Goal: Transaction & Acquisition: Purchase product/service

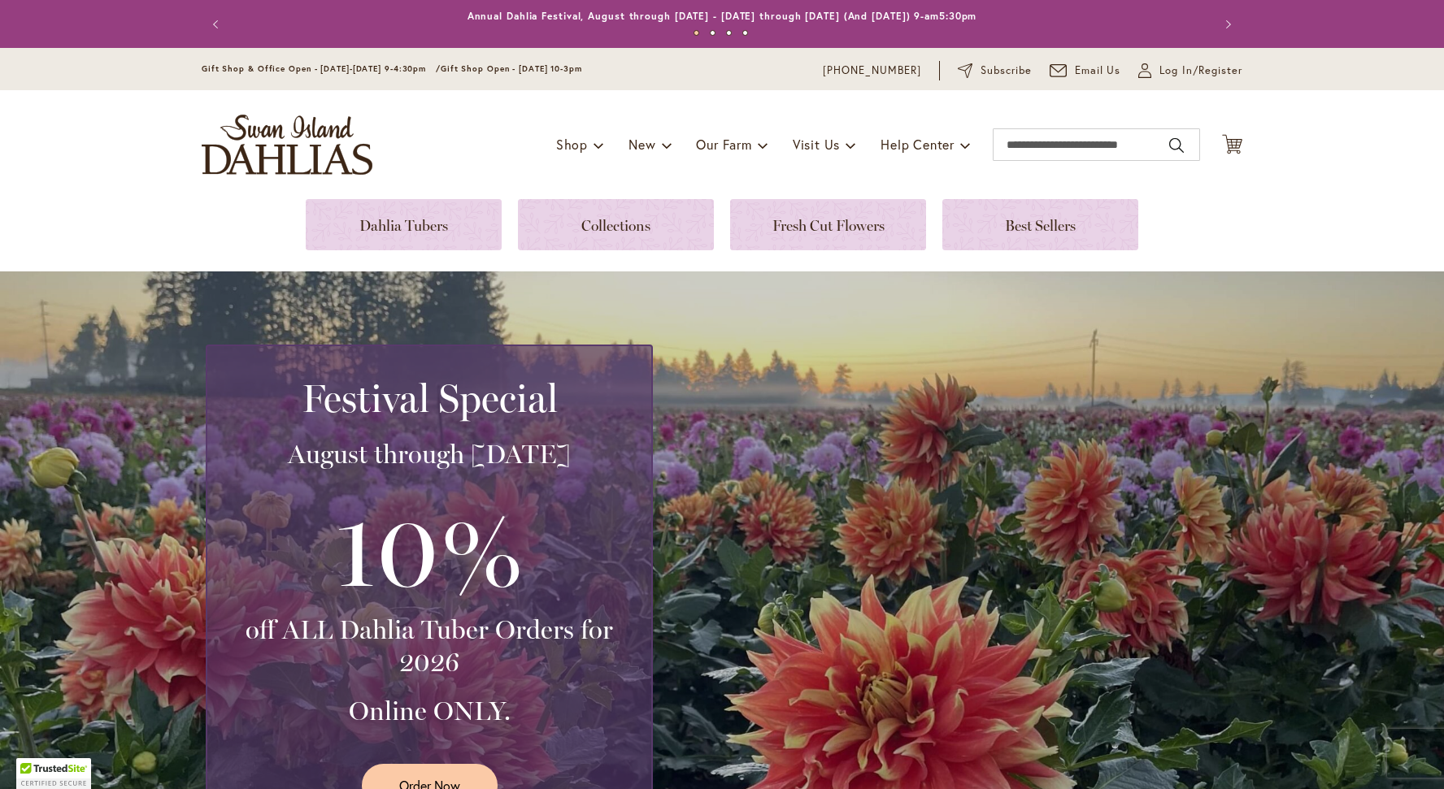
click at [1137, 113] on div "Toggle Nav Shop Dahlia Tubers Collections Fresh Cut Dahlias Gardening Supplies …" at bounding box center [721, 144] width 1073 height 109
click at [1080, 146] on input "Search" at bounding box center [1096, 144] width 207 height 33
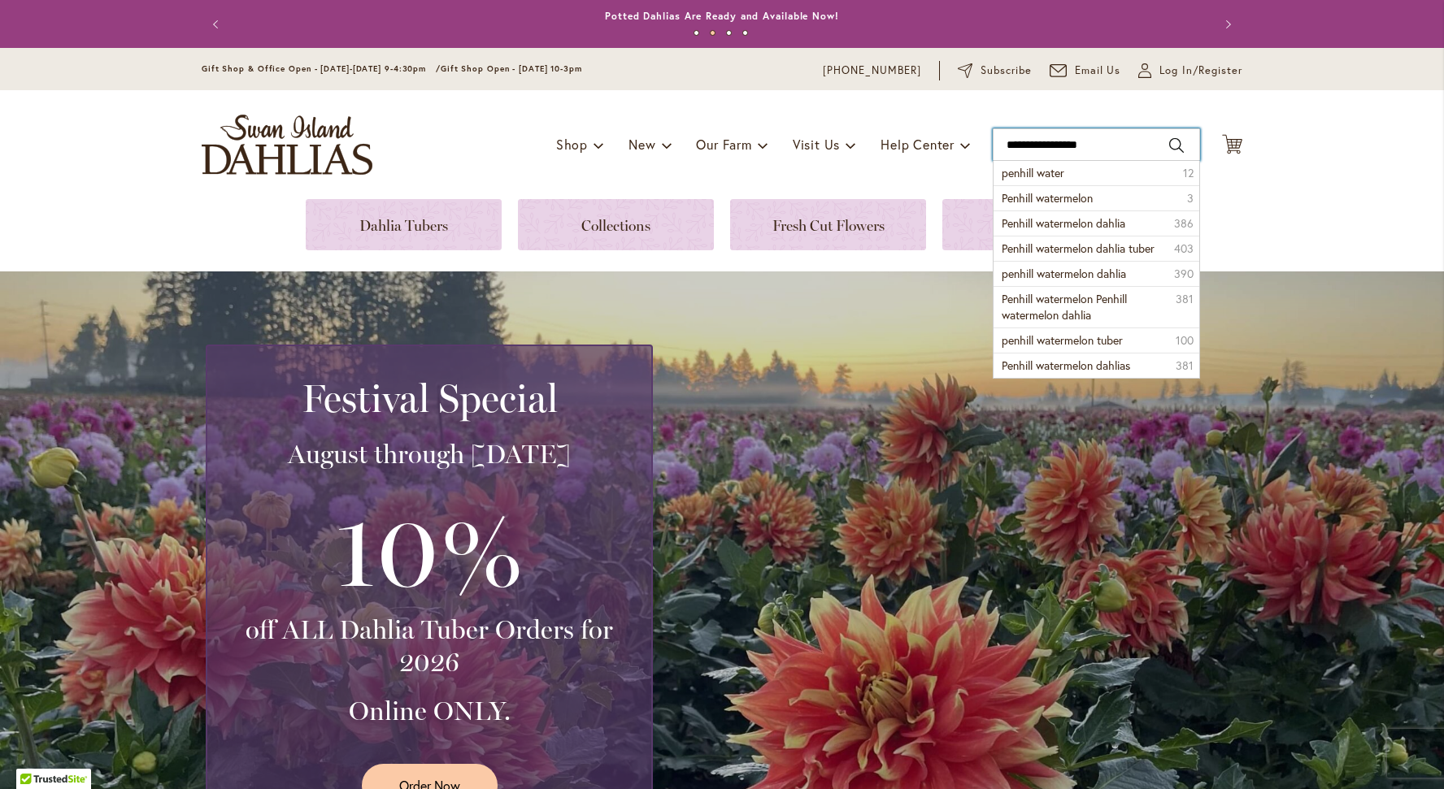
type input "**********"
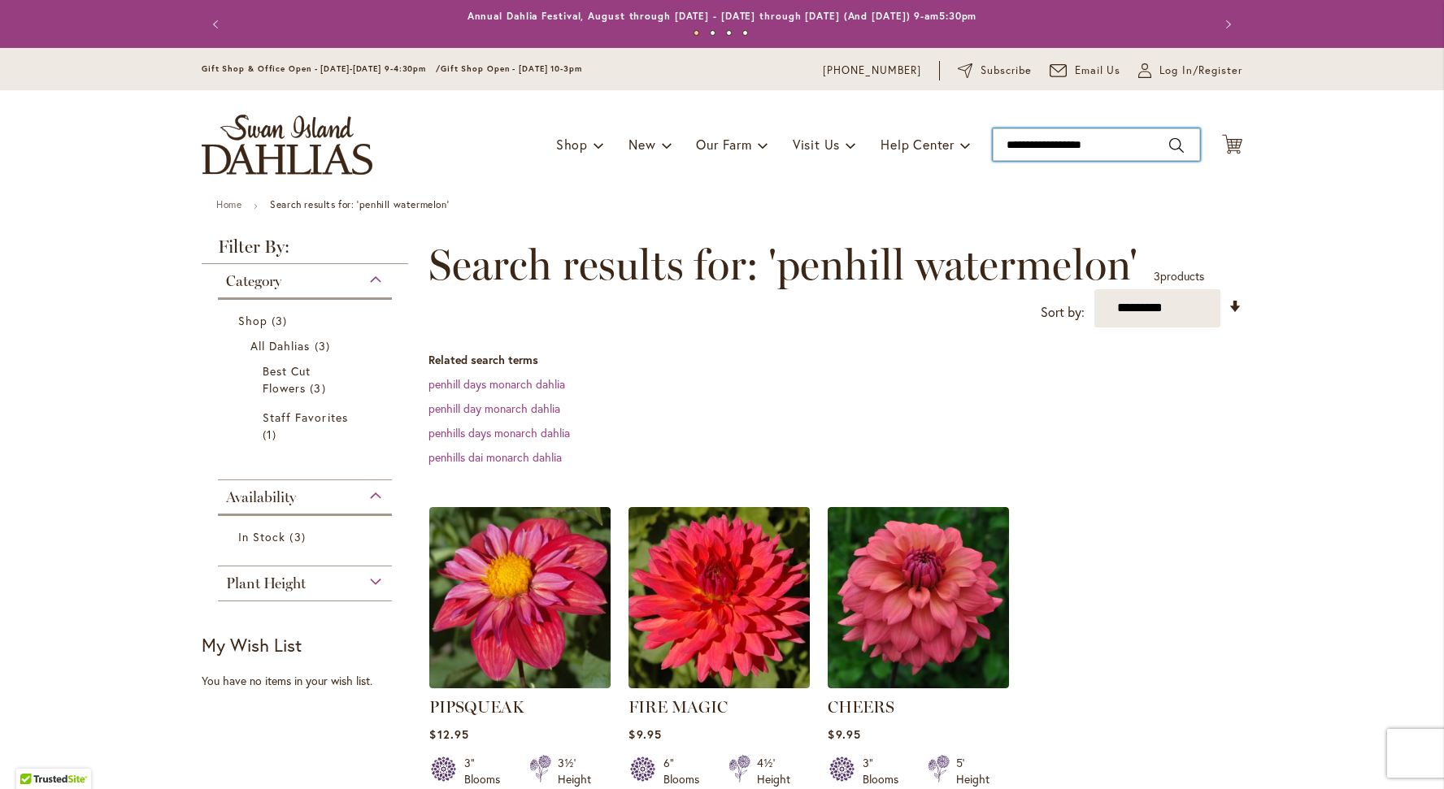
click at [1046, 147] on input "**********" at bounding box center [1096, 144] width 207 height 33
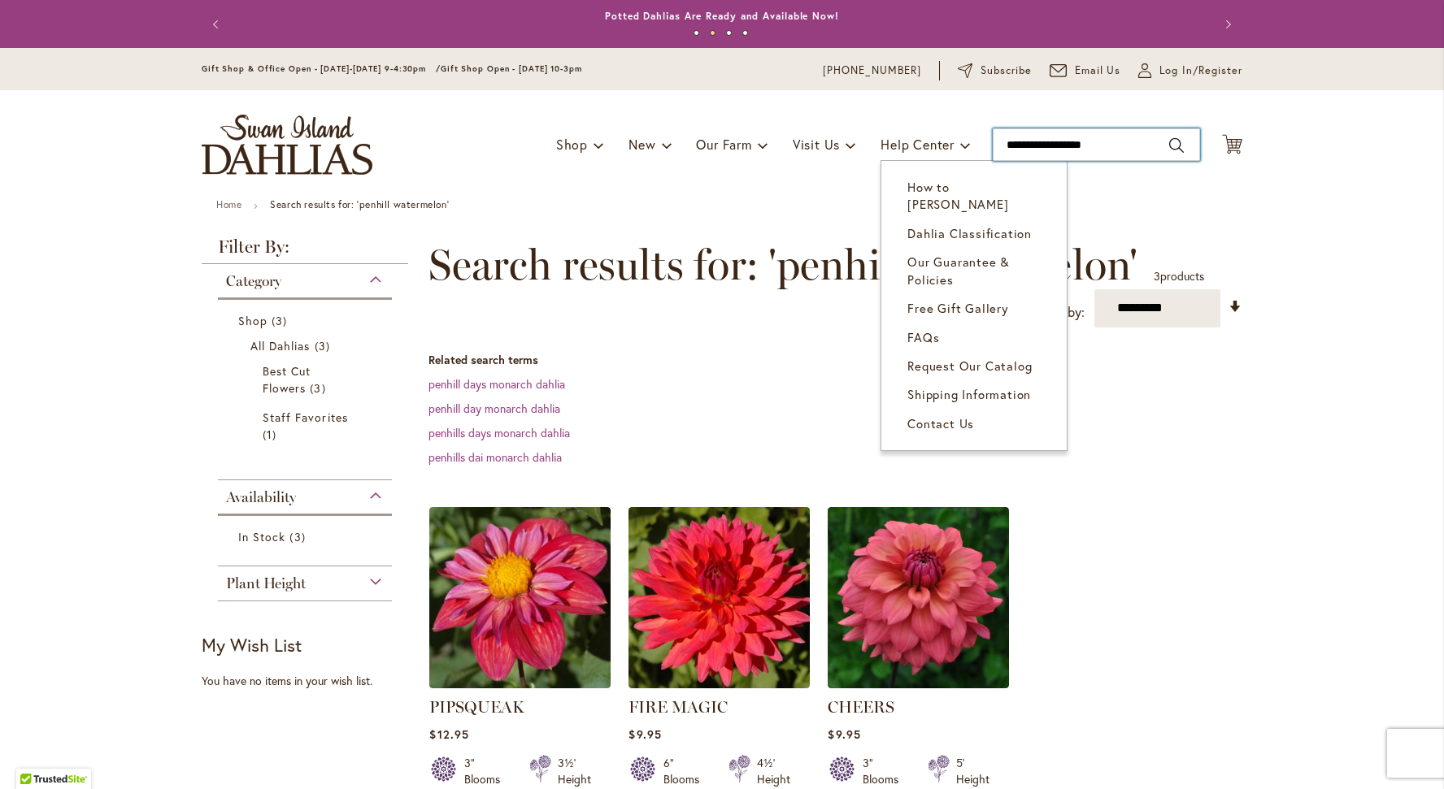
drag, startPoint x: 1113, startPoint y: 147, endPoint x: 875, endPoint y: 141, distance: 238.3
click at [875, 141] on div "Toggle Nav Shop Dahlia Tubers Collections Fresh Cut Dahlias Gardening Supplies …" at bounding box center [721, 144] width 1073 height 109
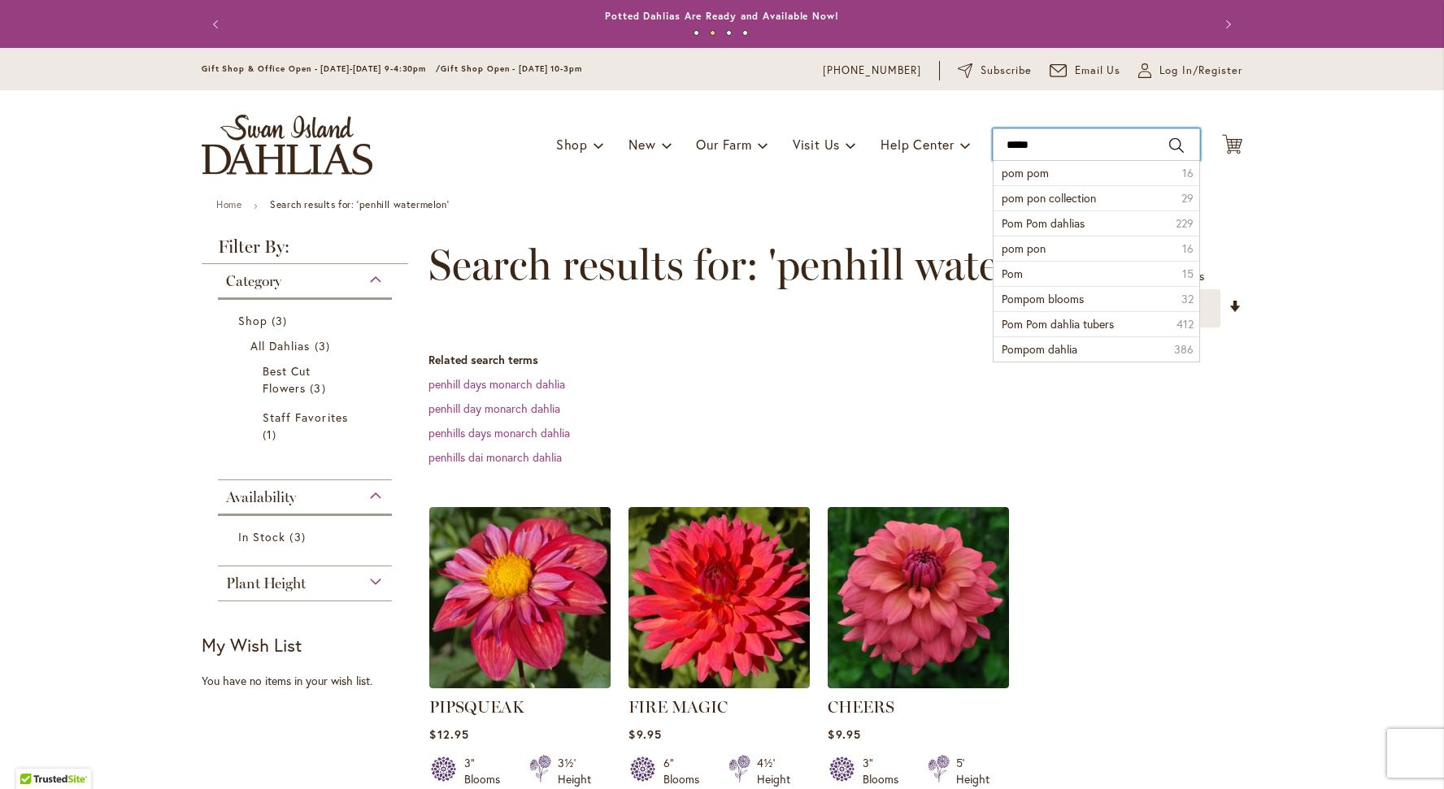
type input "******"
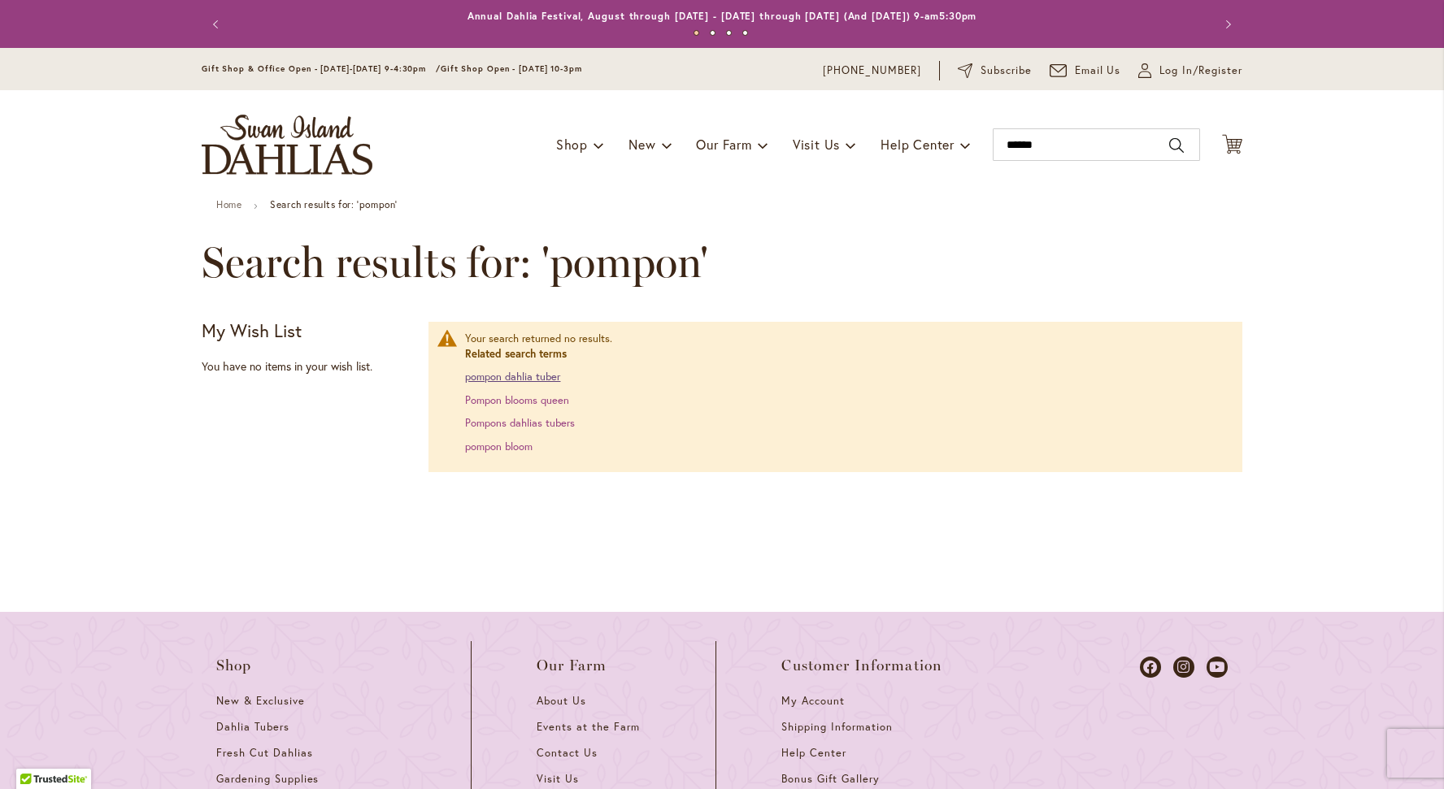
click at [541, 373] on link "pompon dahlia tuber" at bounding box center [512, 377] width 95 height 14
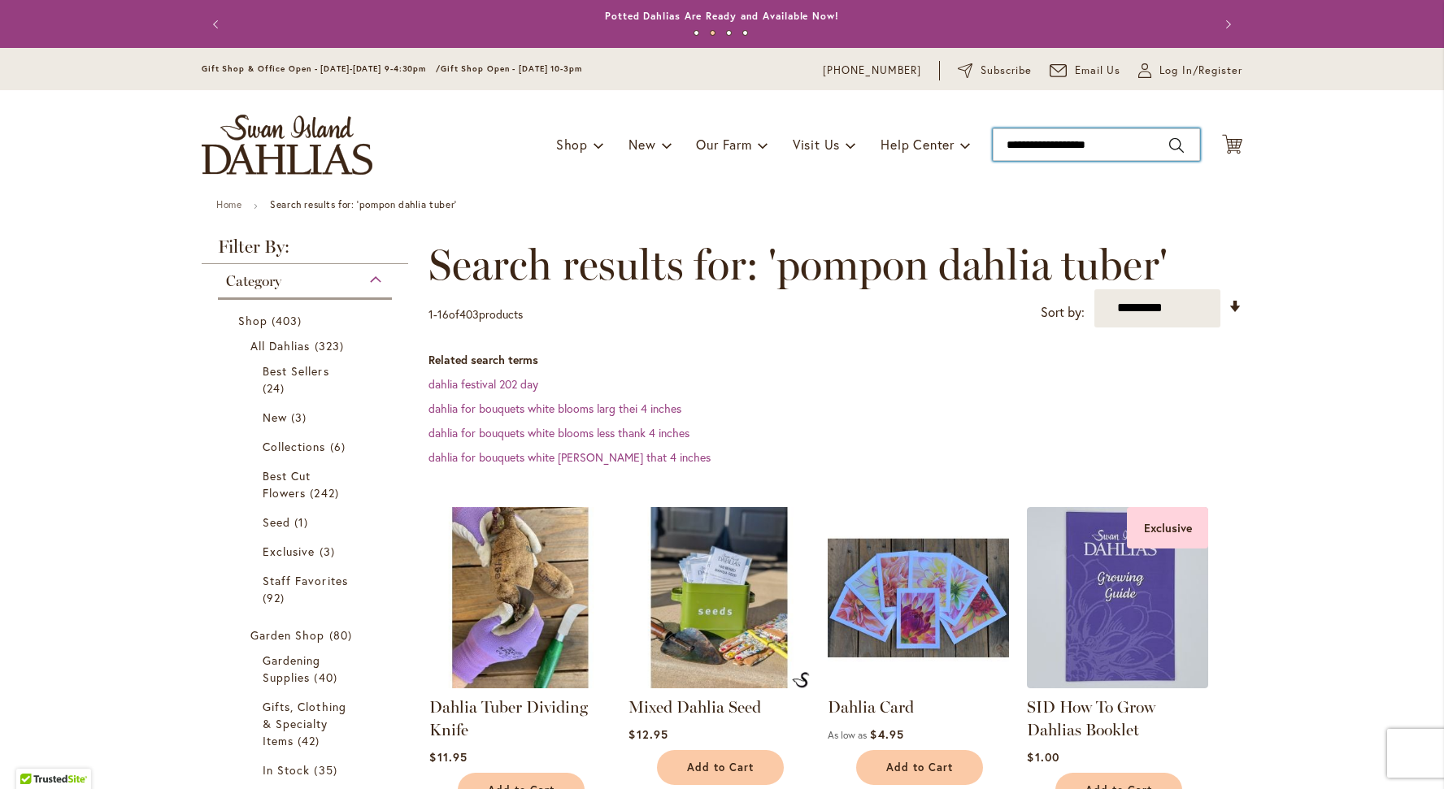
click at [1053, 144] on input "**********" at bounding box center [1096, 144] width 207 height 33
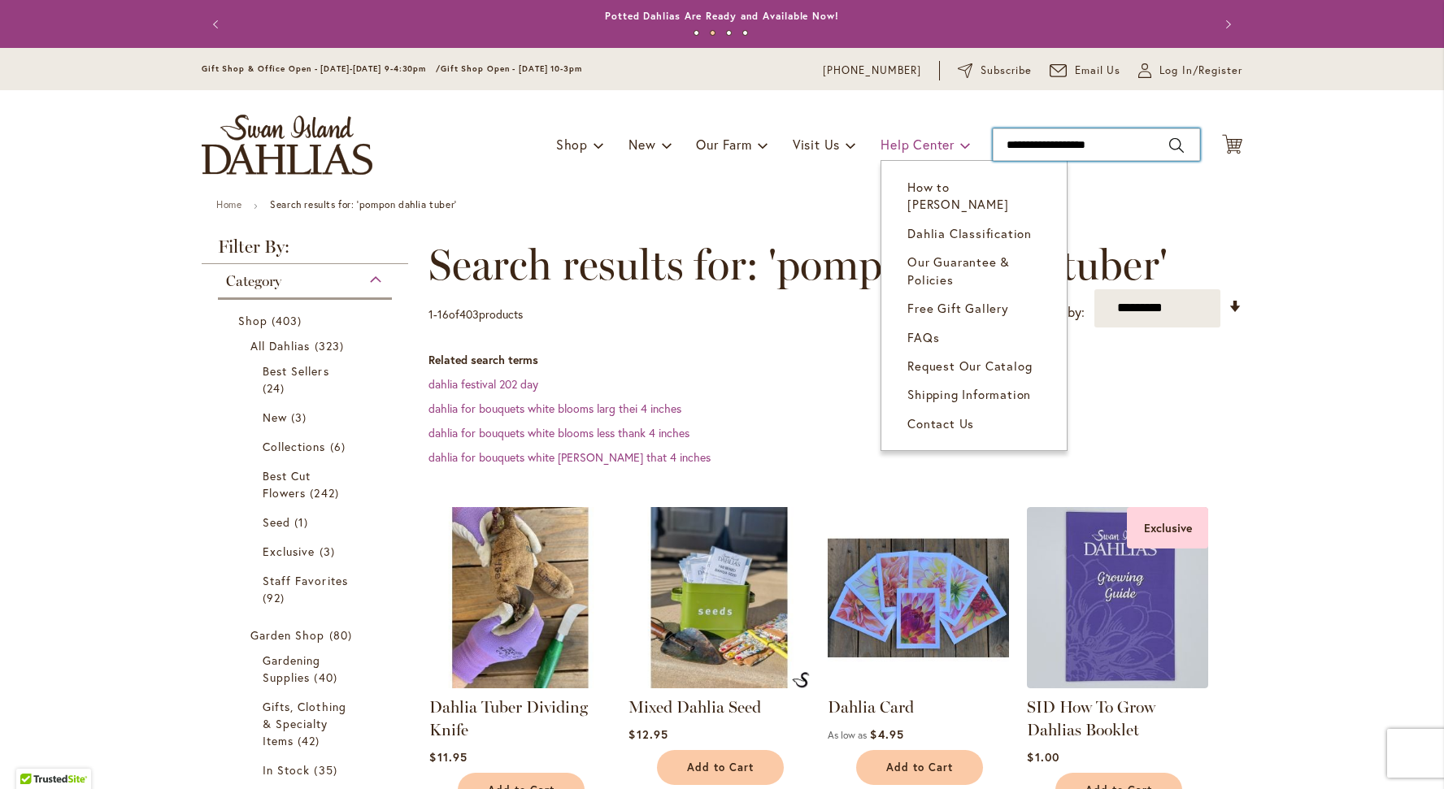
drag, startPoint x: 1132, startPoint y: 146, endPoint x: 926, endPoint y: 139, distance: 205.8
click at [926, 139] on div "Toggle Nav Shop Dahlia Tubers Collections Fresh Cut Dahlias Gardening Supplies …" at bounding box center [721, 144] width 1073 height 109
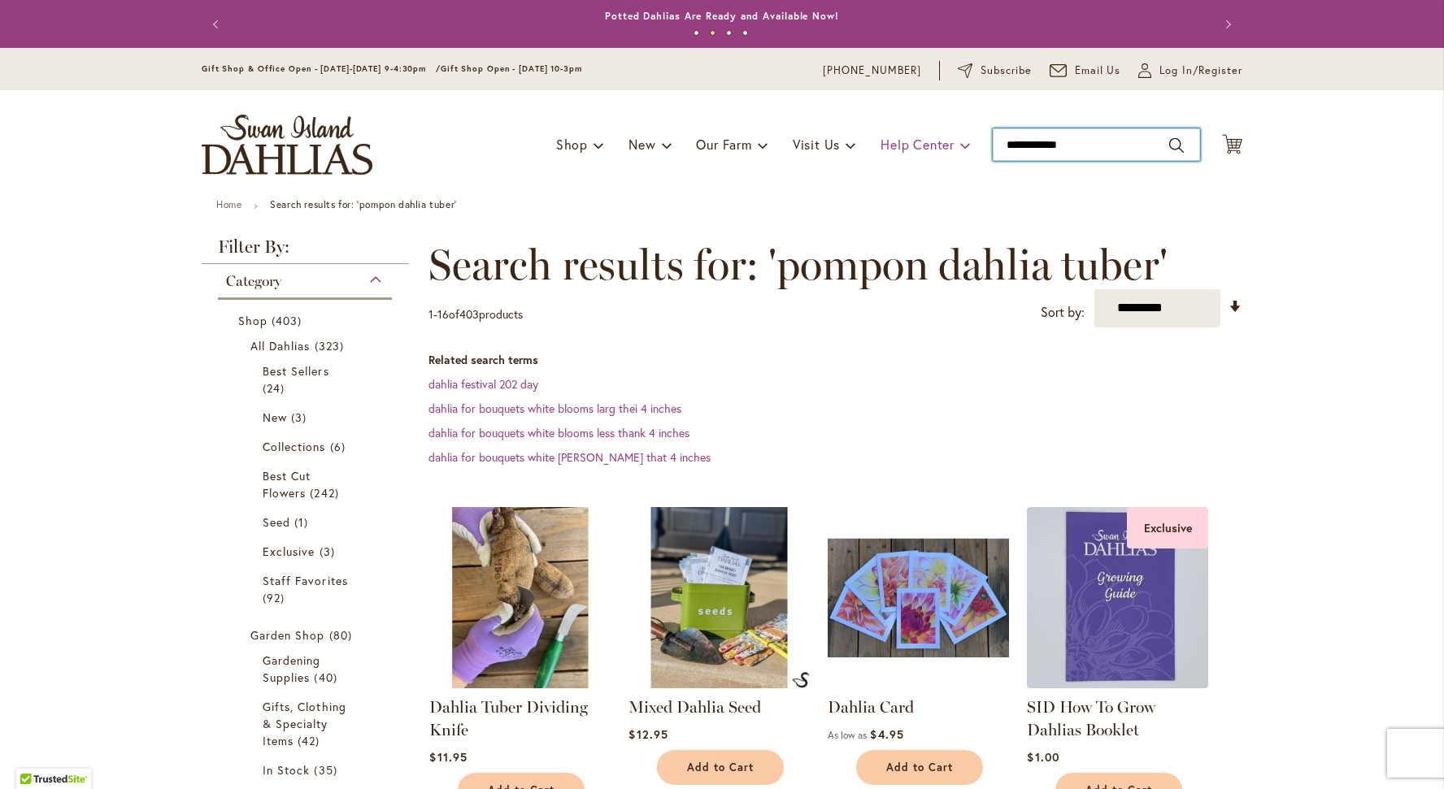
type input "**********"
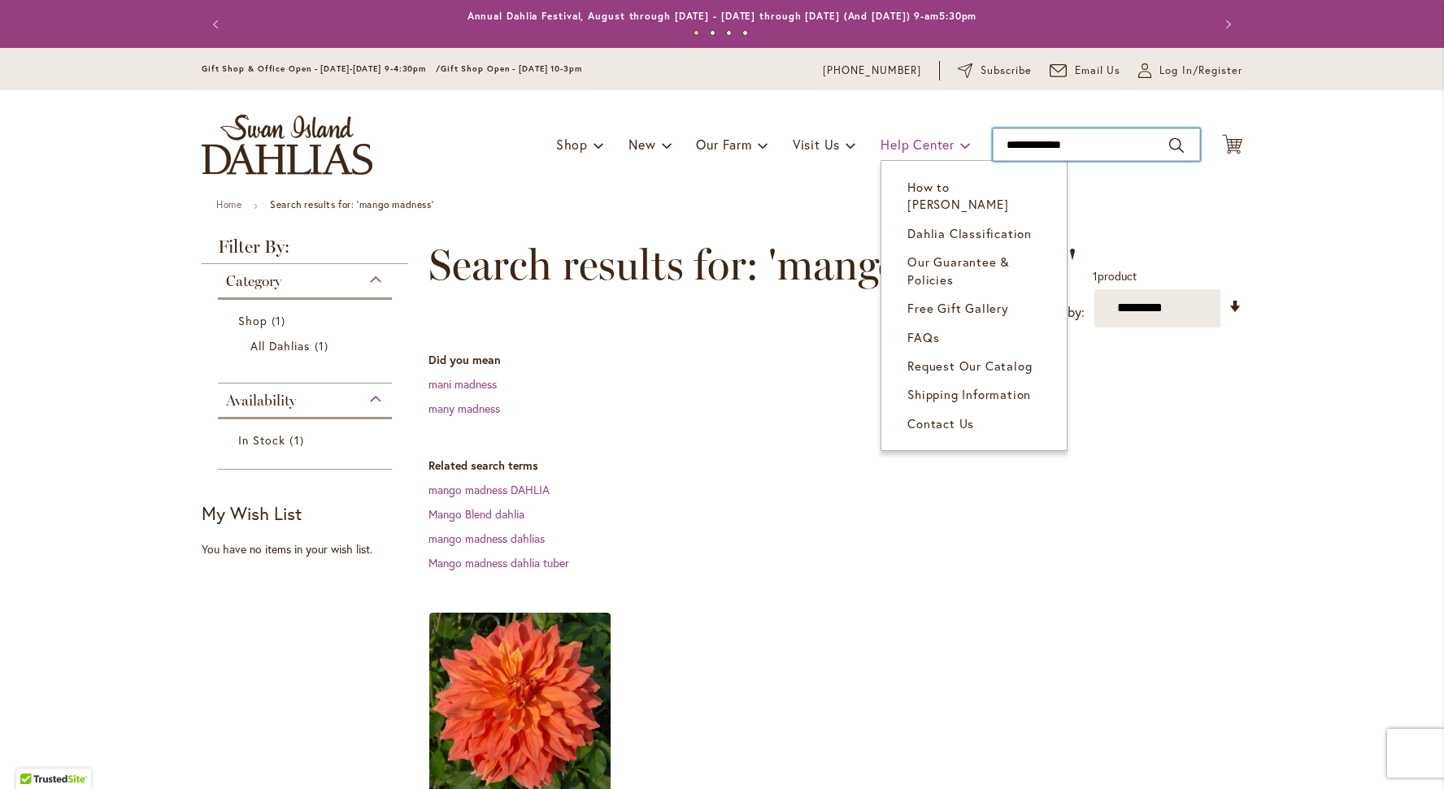
drag, startPoint x: 1097, startPoint y: 139, endPoint x: 966, endPoint y: 144, distance: 131.0
click at [966, 144] on div "Toggle Nav Shop Dahlia Tubers Collections Fresh Cut Dahlias Gardening Supplies …" at bounding box center [721, 144] width 1073 height 109
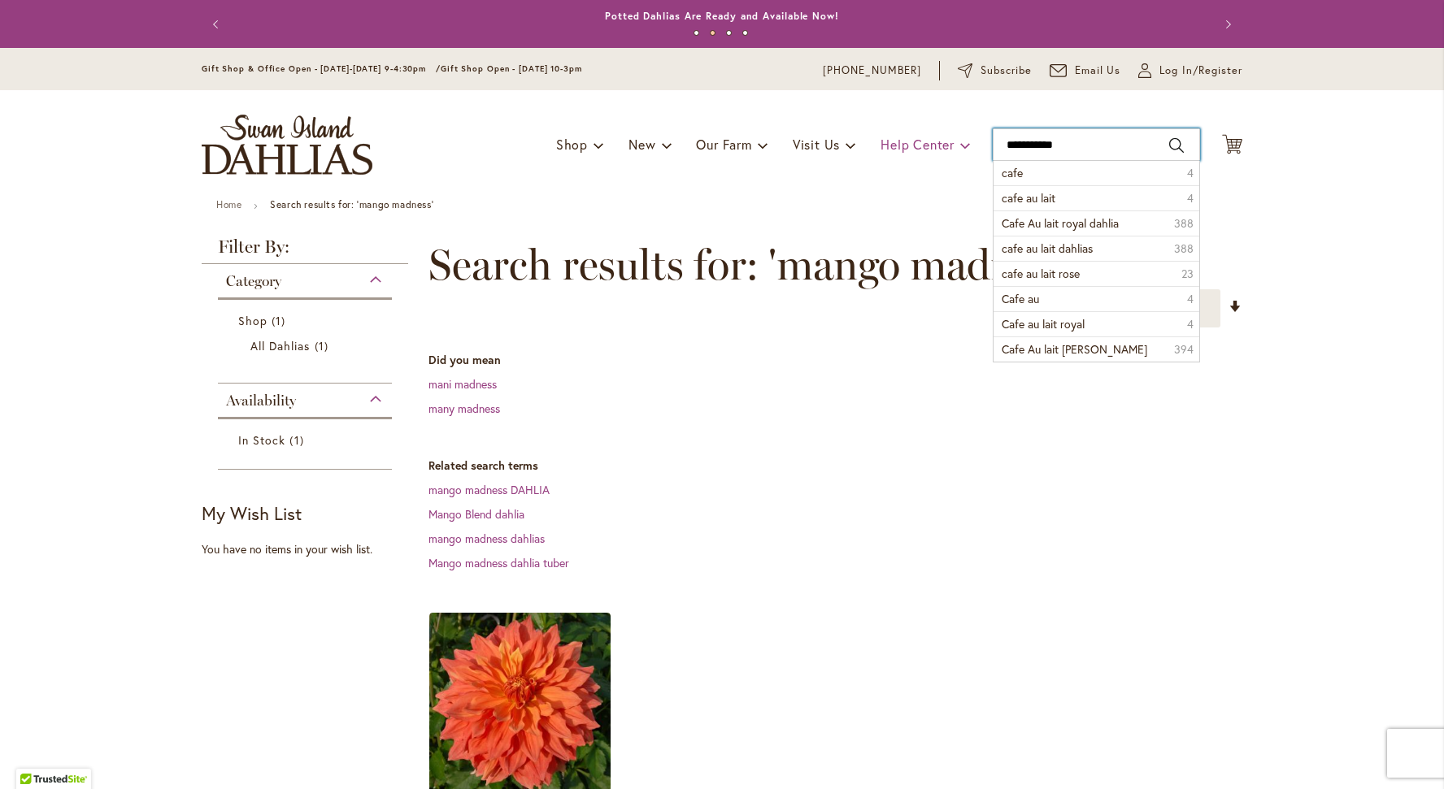
type input "**********"
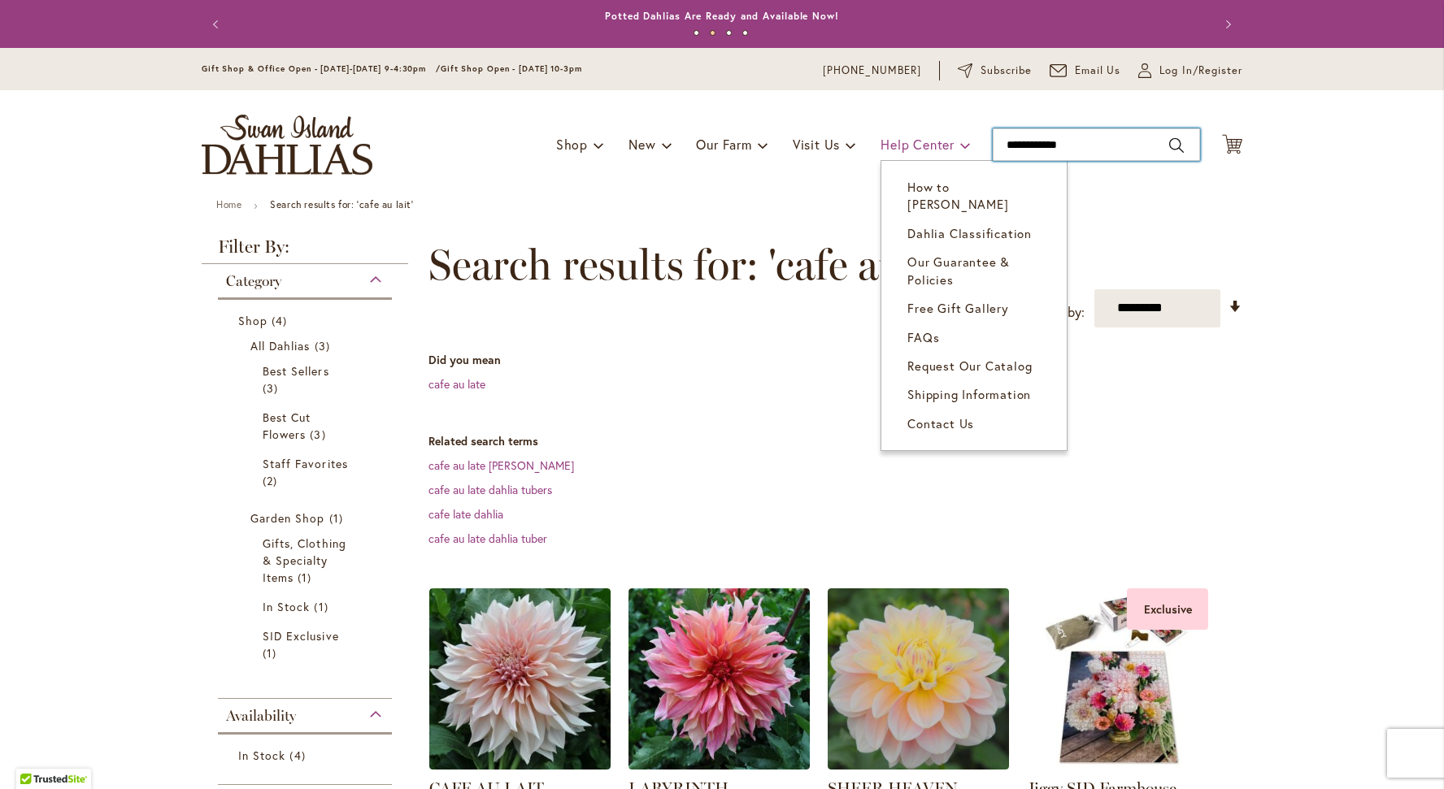
drag, startPoint x: 1088, startPoint y: 149, endPoint x: 929, endPoint y: 138, distance: 158.9
click at [929, 138] on div "Toggle Nav Shop Dahlia Tubers Collections Fresh Cut Dahlias Gardening Supplies …" at bounding box center [721, 144] width 1073 height 109
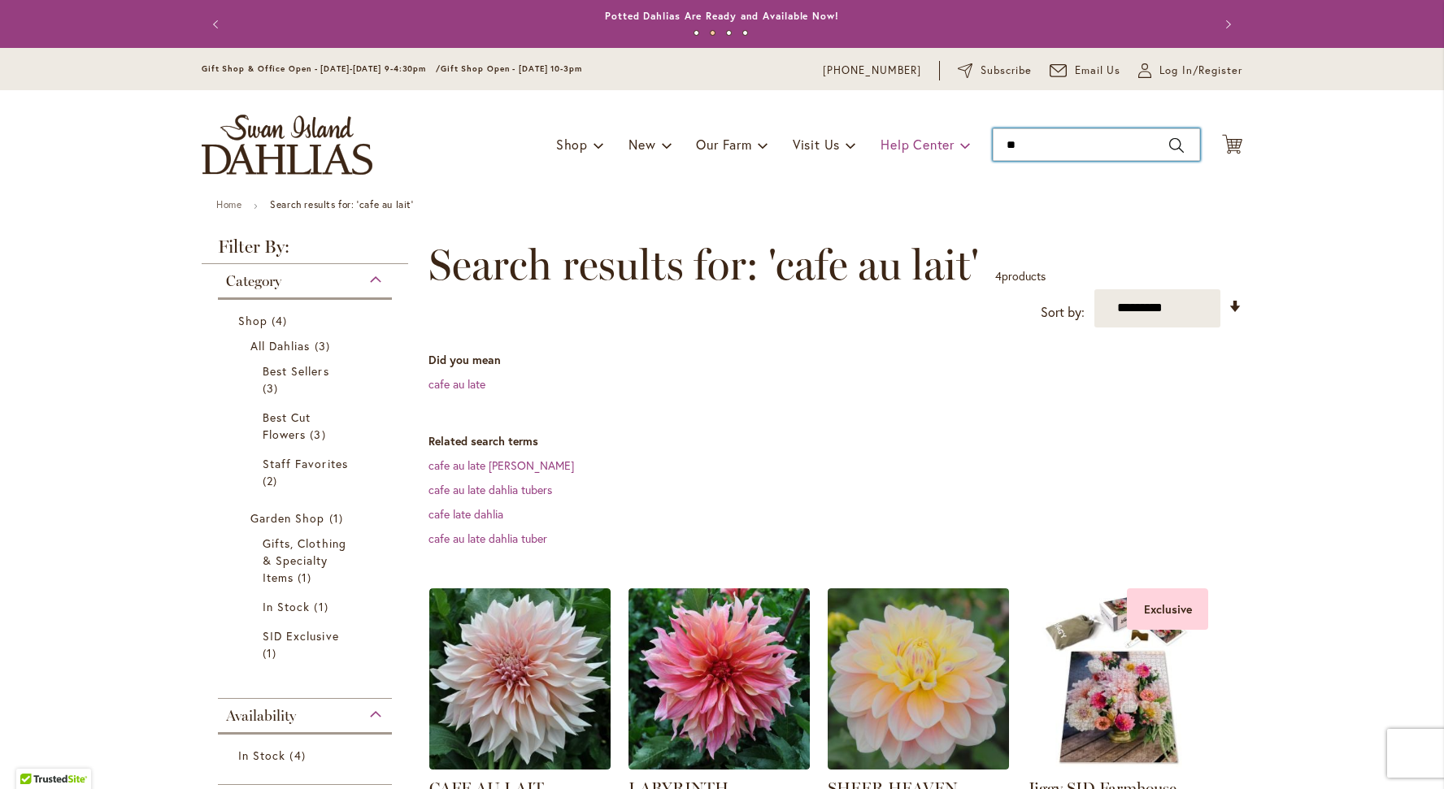
type input "***"
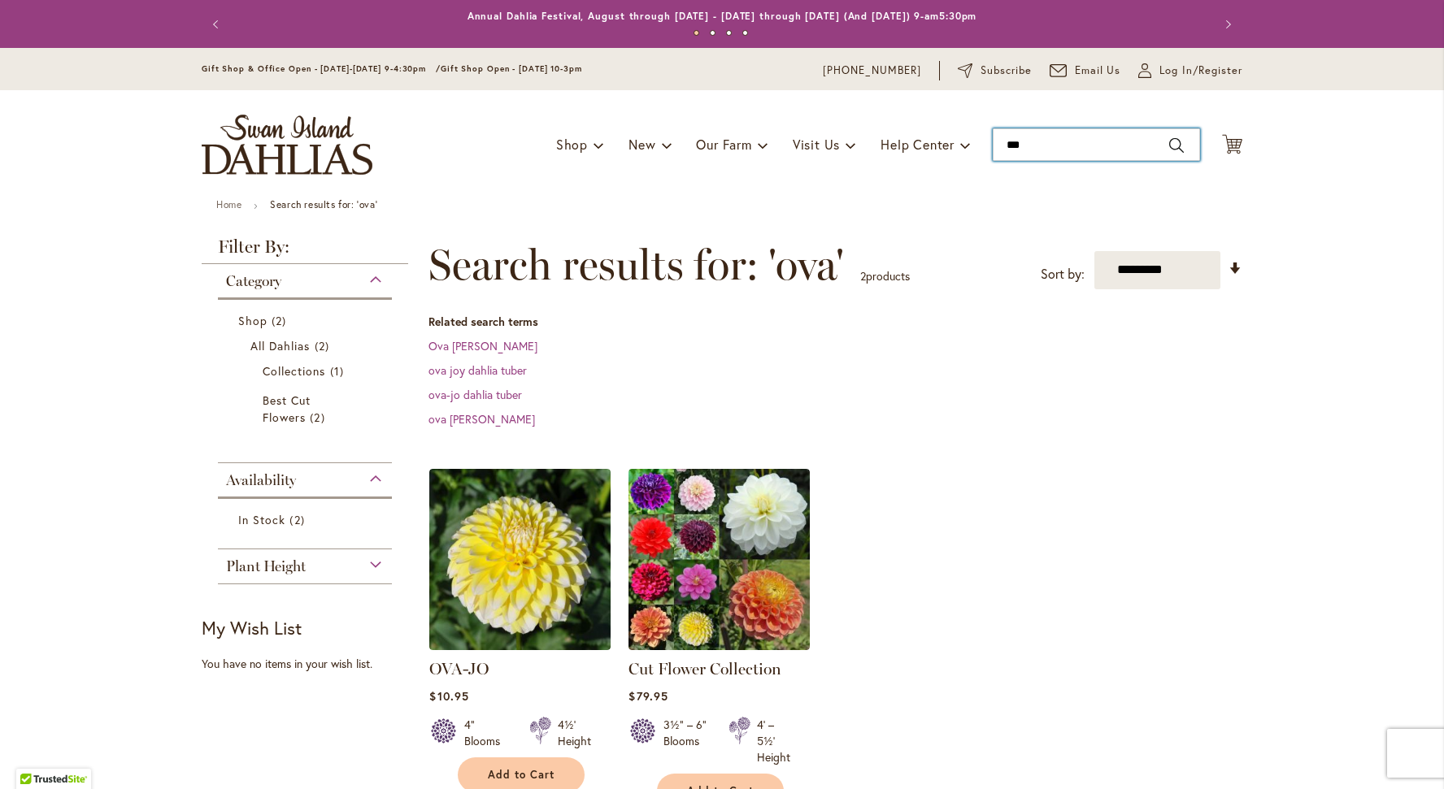
drag, startPoint x: 1062, startPoint y: 148, endPoint x: 973, endPoint y: 138, distance: 89.2
click at [973, 138] on div "Toggle Nav Shop Dahlia Tubers Collections Fresh Cut Dahlias Gardening Supplies …" at bounding box center [721, 144] width 1073 height 109
type input "********"
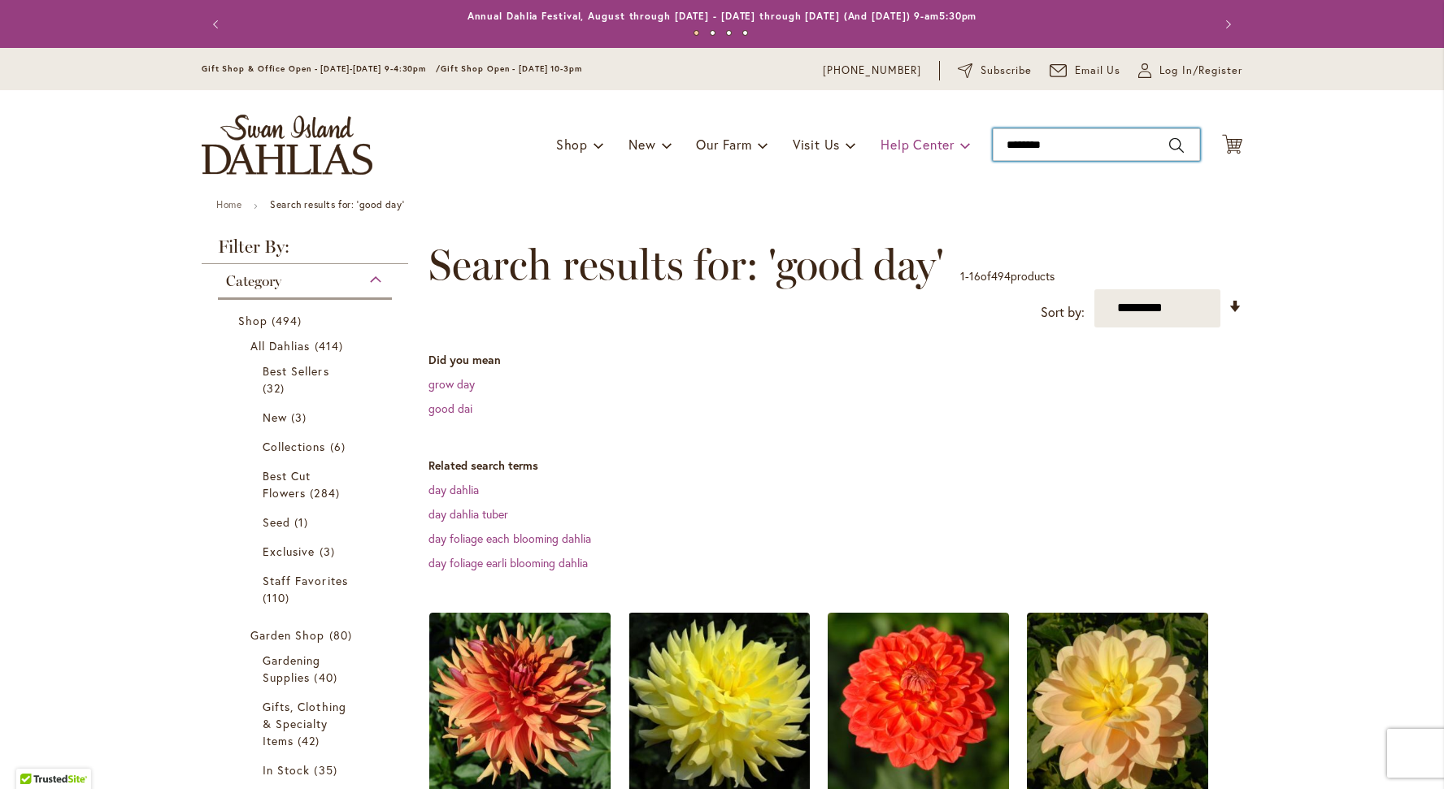
drag, startPoint x: 1083, startPoint y: 145, endPoint x: 893, endPoint y: 130, distance: 190.8
click at [893, 130] on div "Toggle Nav Shop Dahlia Tubers Collections Fresh Cut Dahlias Gardening Supplies …" at bounding box center [721, 144] width 1073 height 109
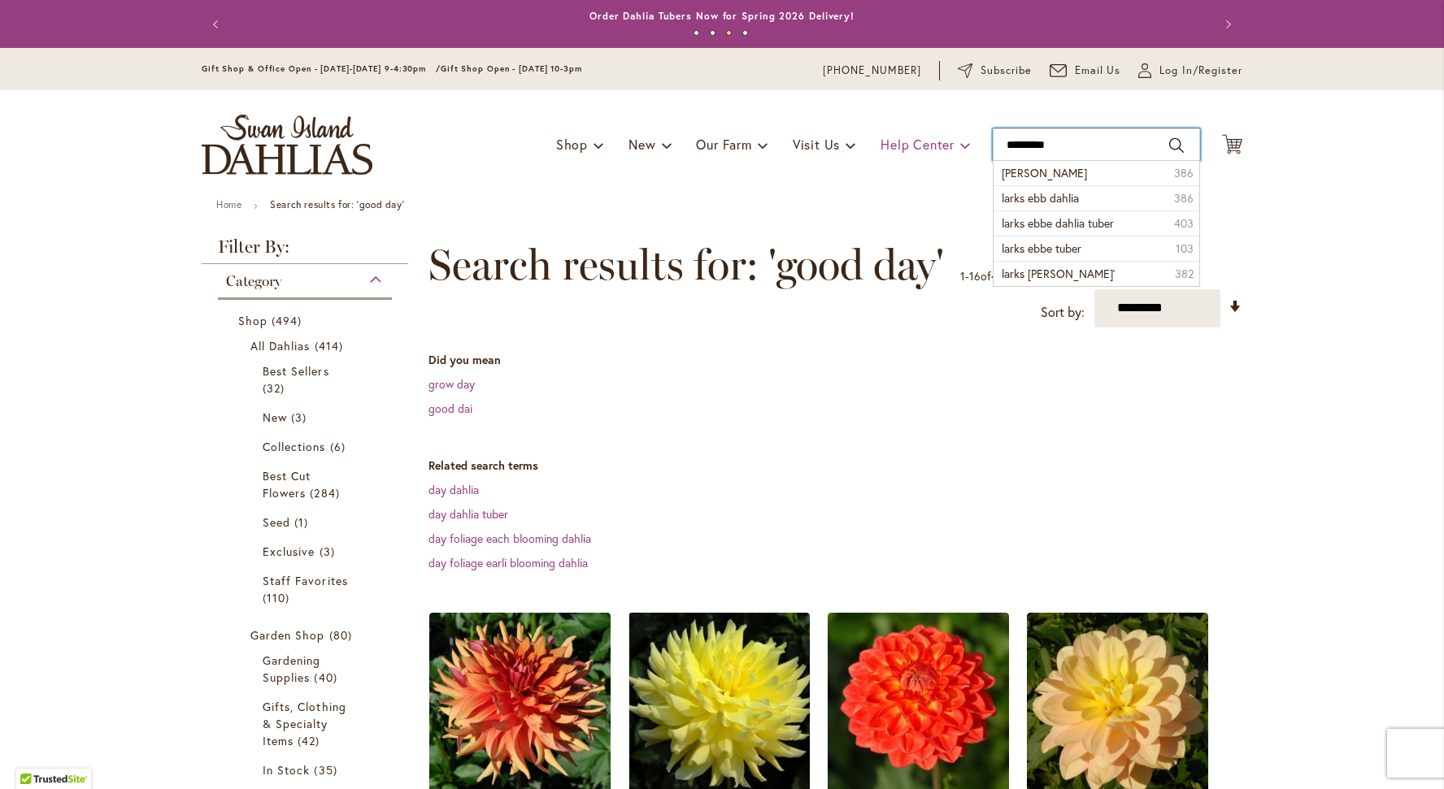
type input "**********"
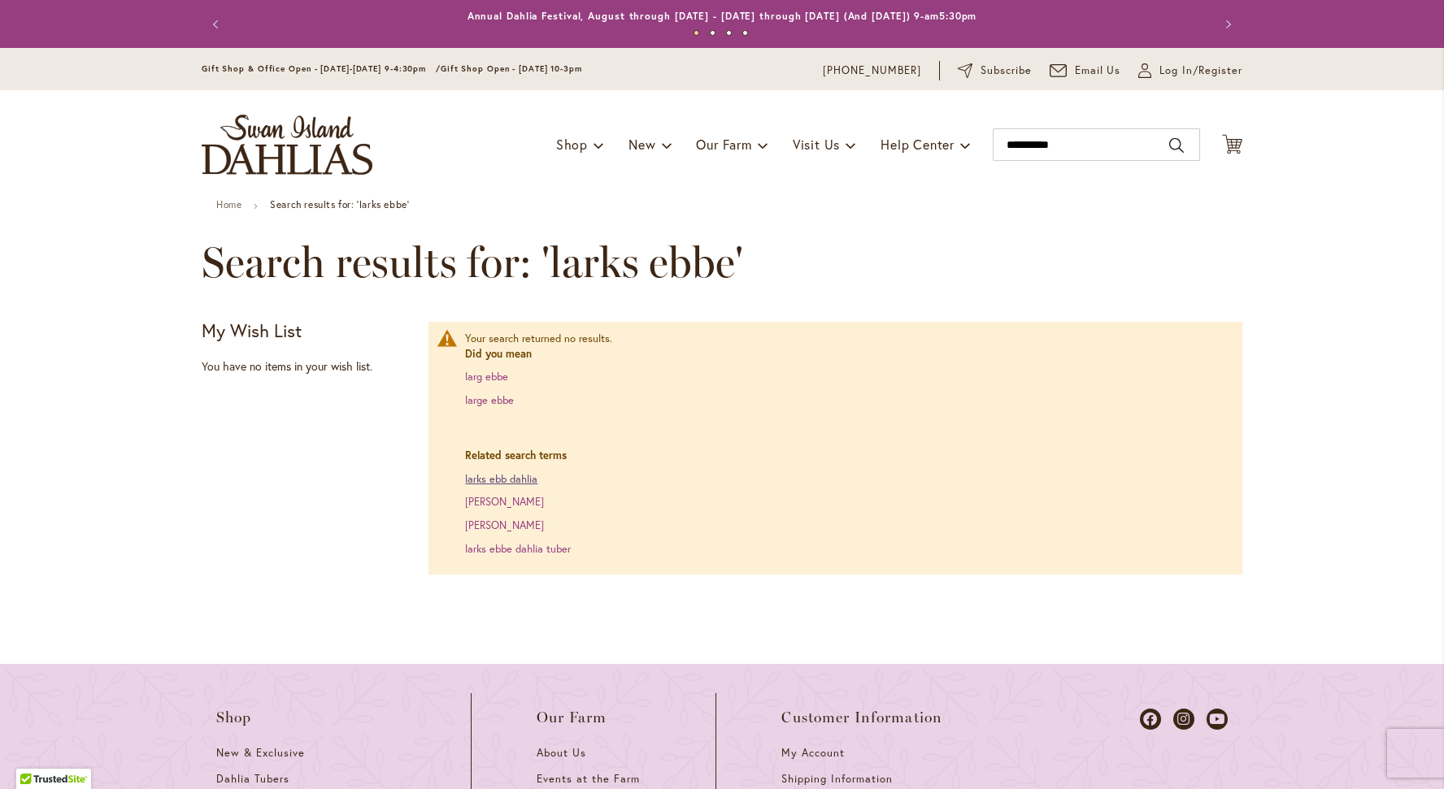
click at [490, 478] on link "larks ebb dahlia" at bounding box center [501, 479] width 72 height 14
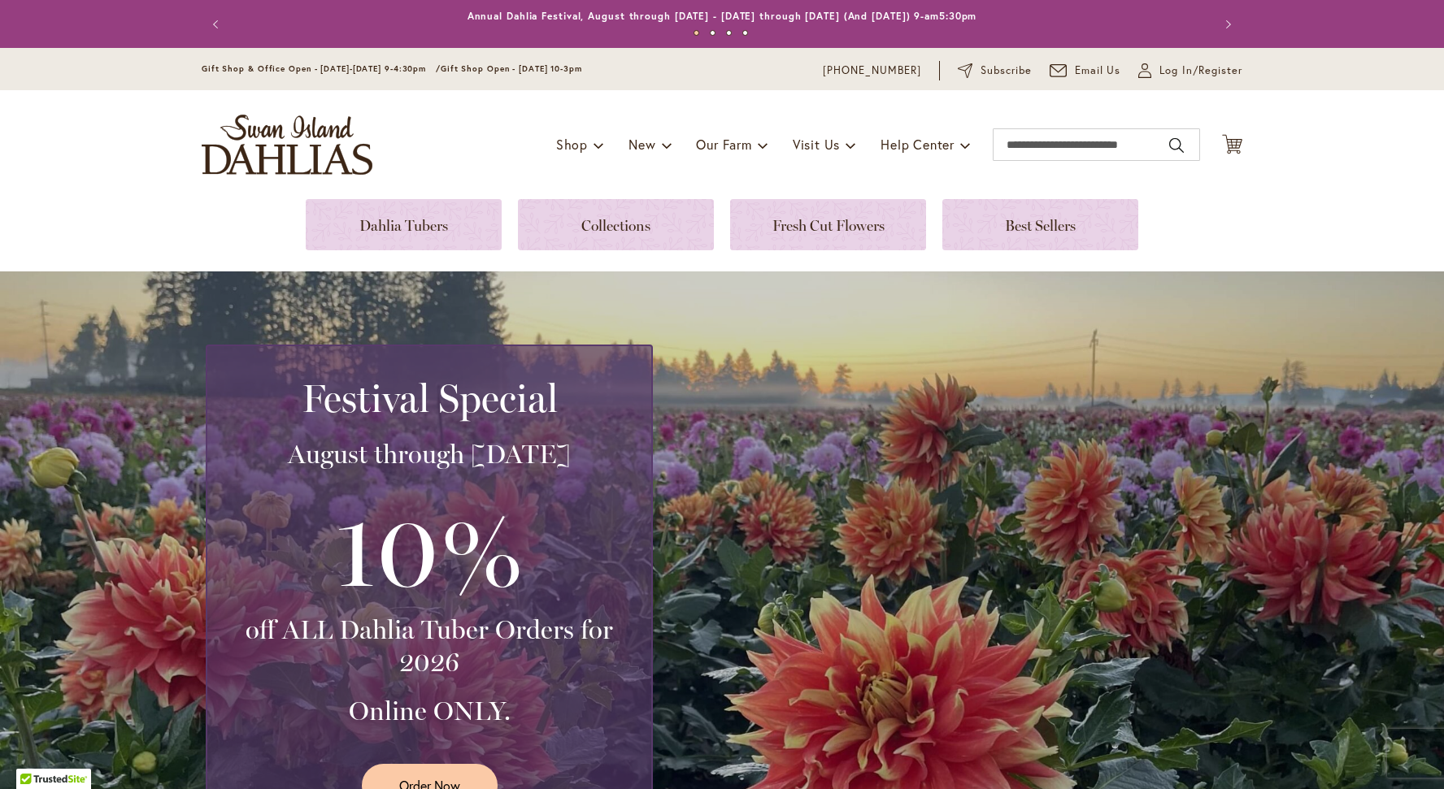
click at [1050, 112] on div "Toggle Nav Shop Dahlia Tubers Collections Fresh Cut Dahlias Gardening Supplies …" at bounding box center [721, 144] width 1073 height 109
click at [1038, 152] on input "Search" at bounding box center [1096, 144] width 207 height 33
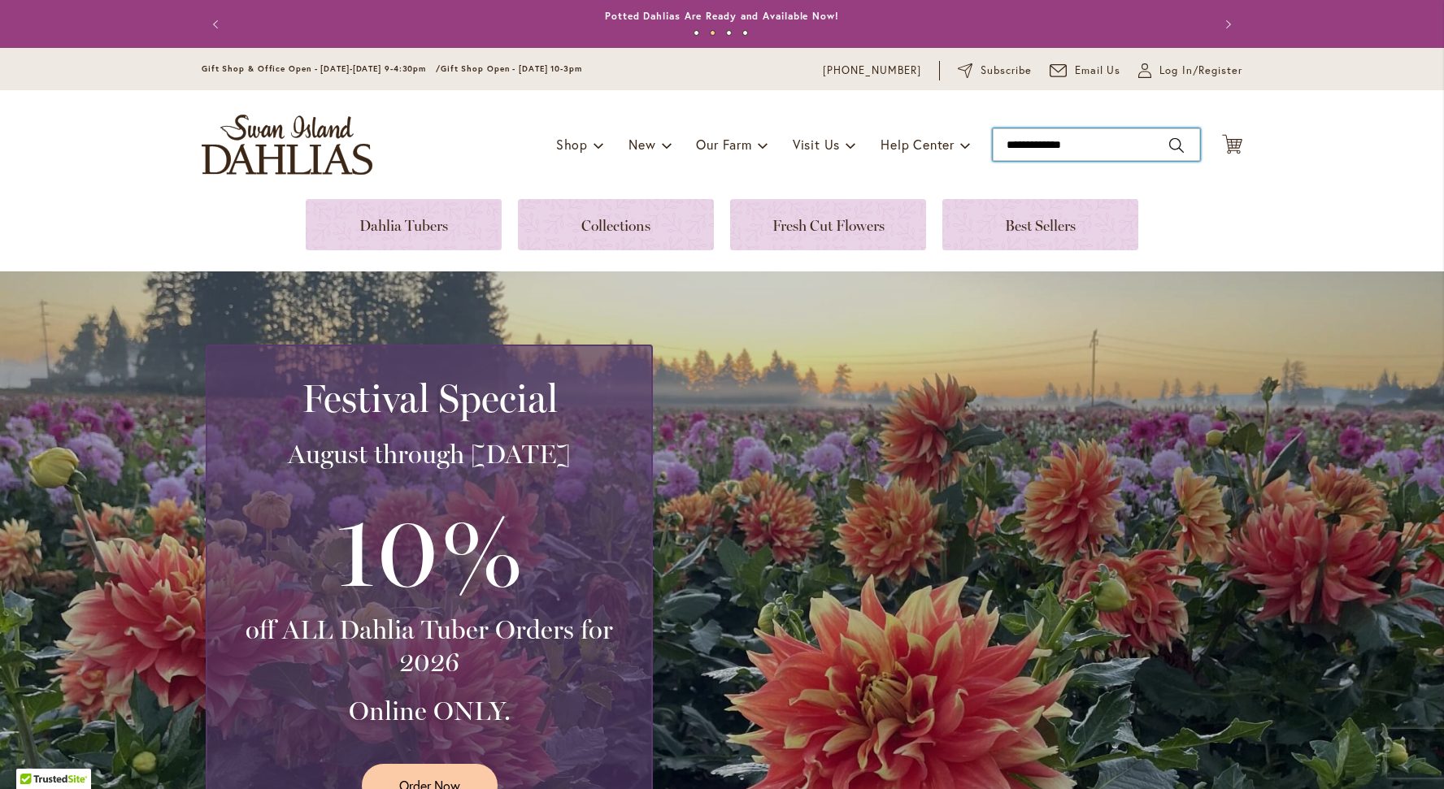
type input "**********"
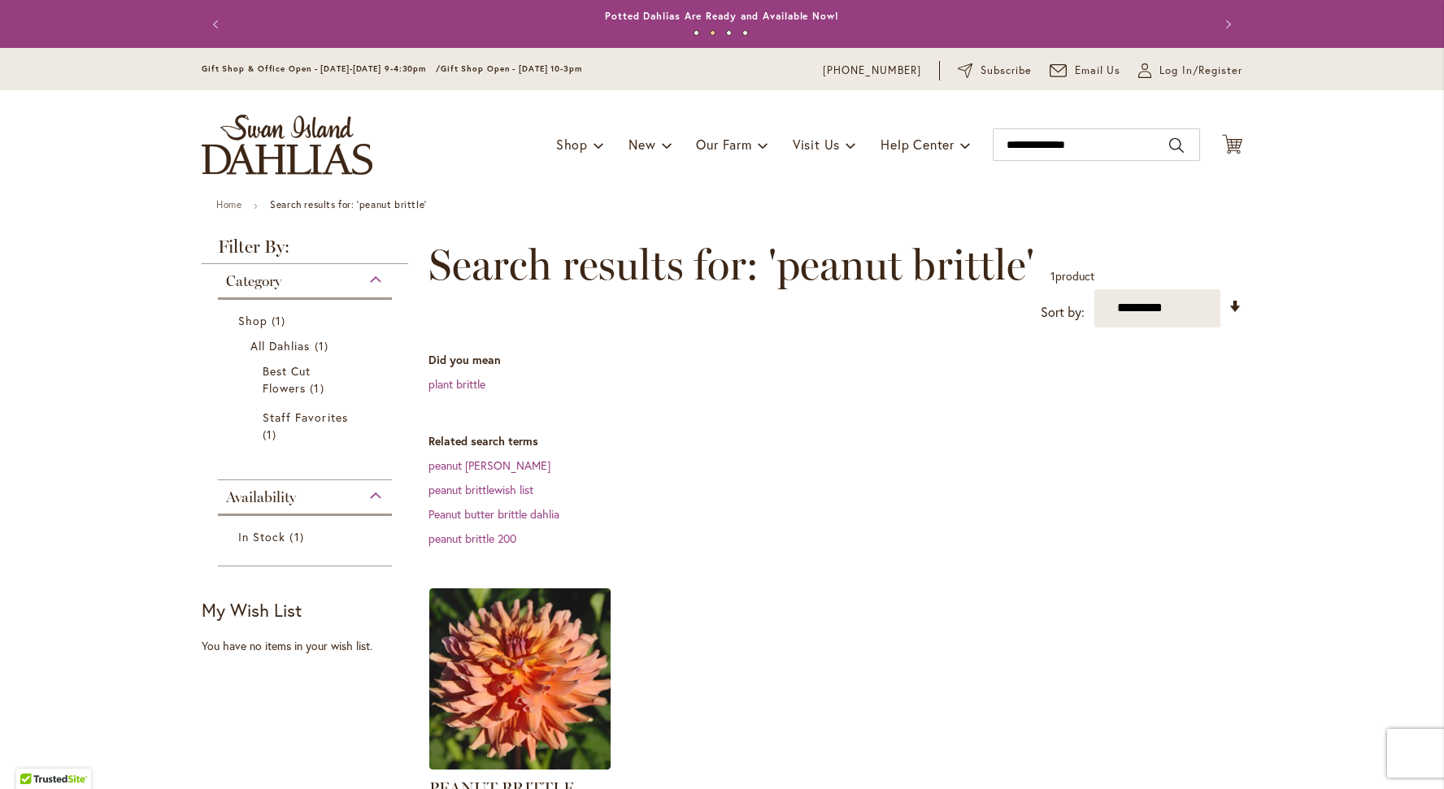
click at [272, 280] on span "Category" at bounding box center [253, 281] width 55 height 18
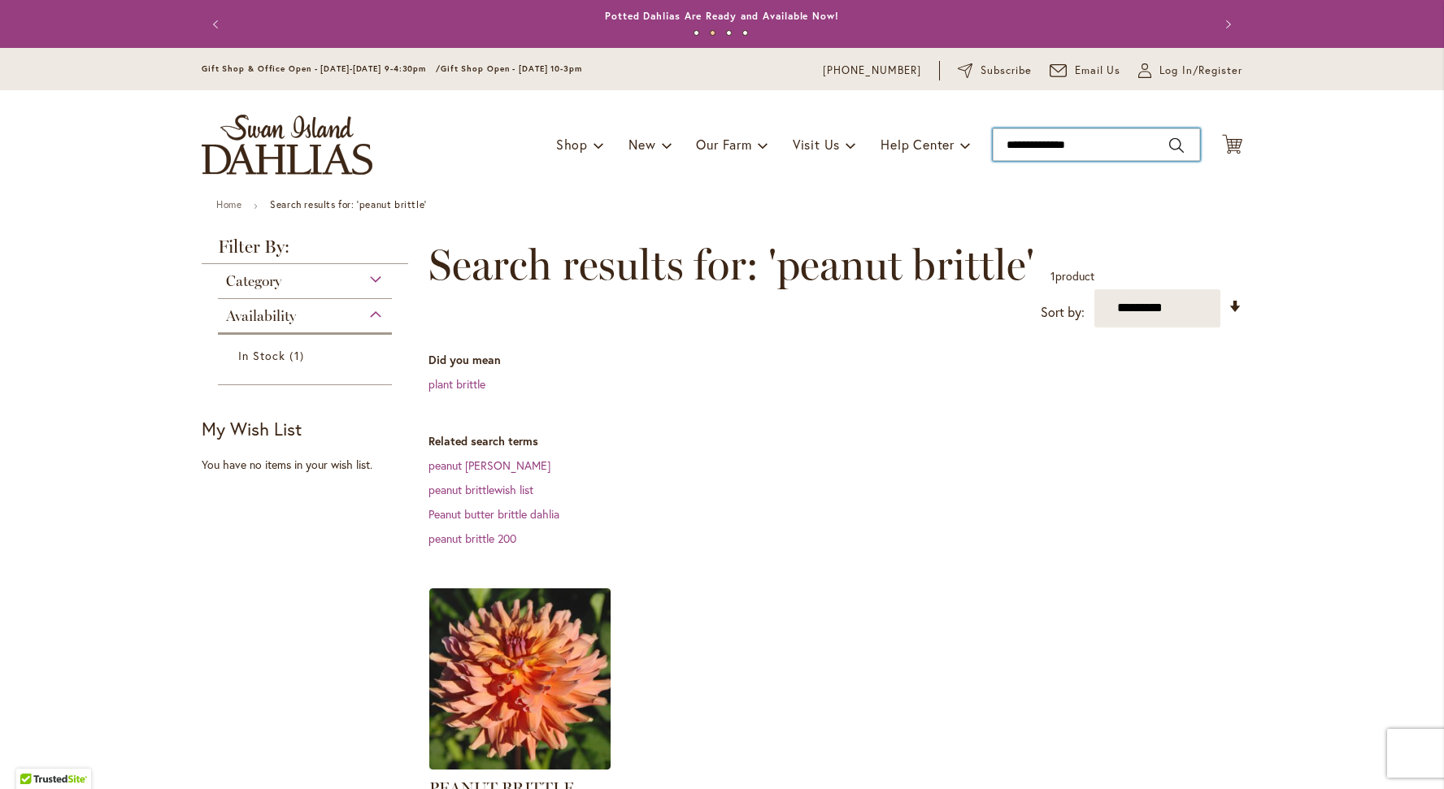
type input "**********"
click at [1111, 159] on input "**********" at bounding box center [1096, 144] width 207 height 33
drag, startPoint x: 1106, startPoint y: 155, endPoint x: 818, endPoint y: 146, distance: 287.9
click at [818, 146] on div "Toggle Nav Shop Dahlia Tubers Collections Fresh Cut Dahlias Gardening Supplies …" at bounding box center [721, 144] width 1073 height 109
click at [268, 275] on span "Category" at bounding box center [253, 281] width 55 height 18
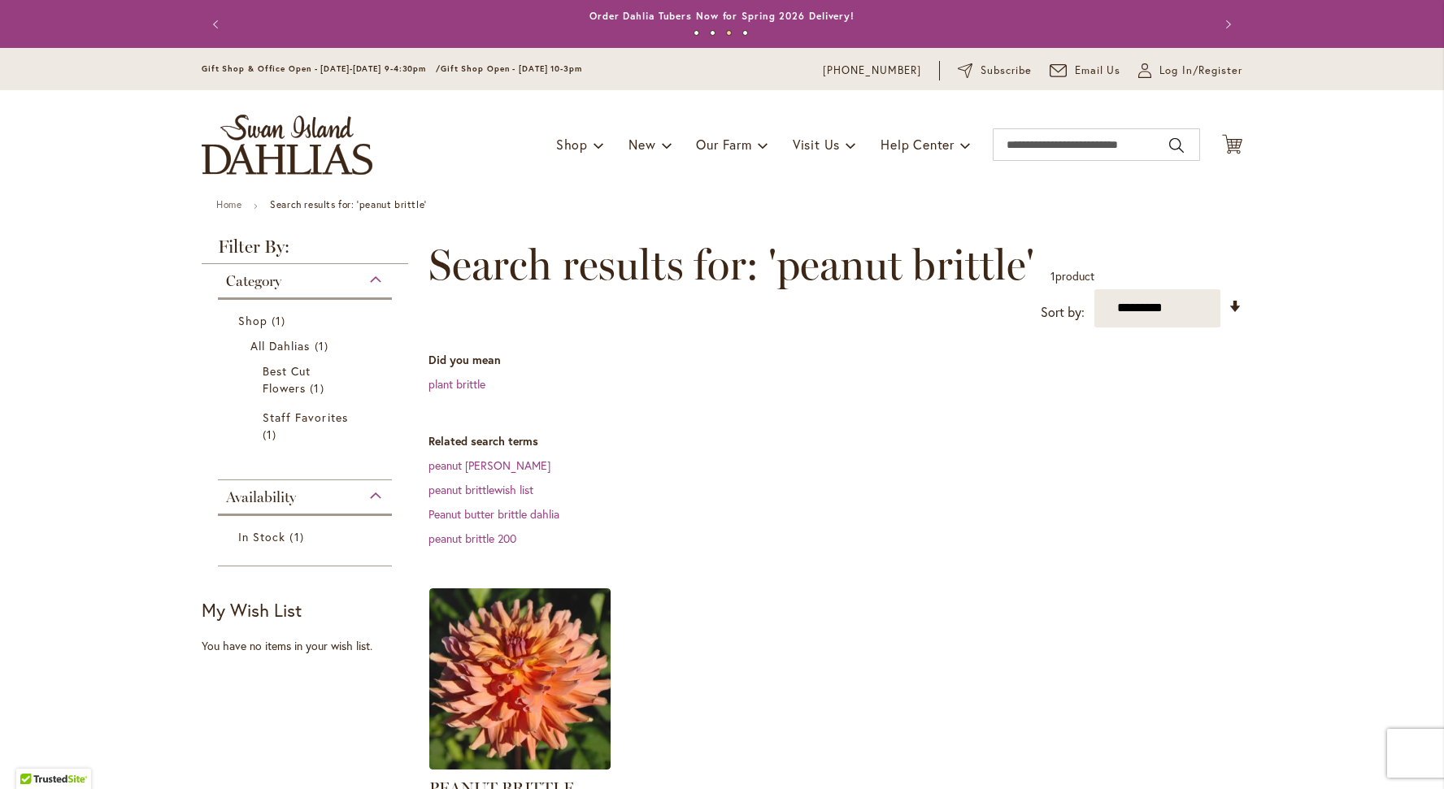
click at [266, 499] on span "Availability" at bounding box center [261, 498] width 70 height 18
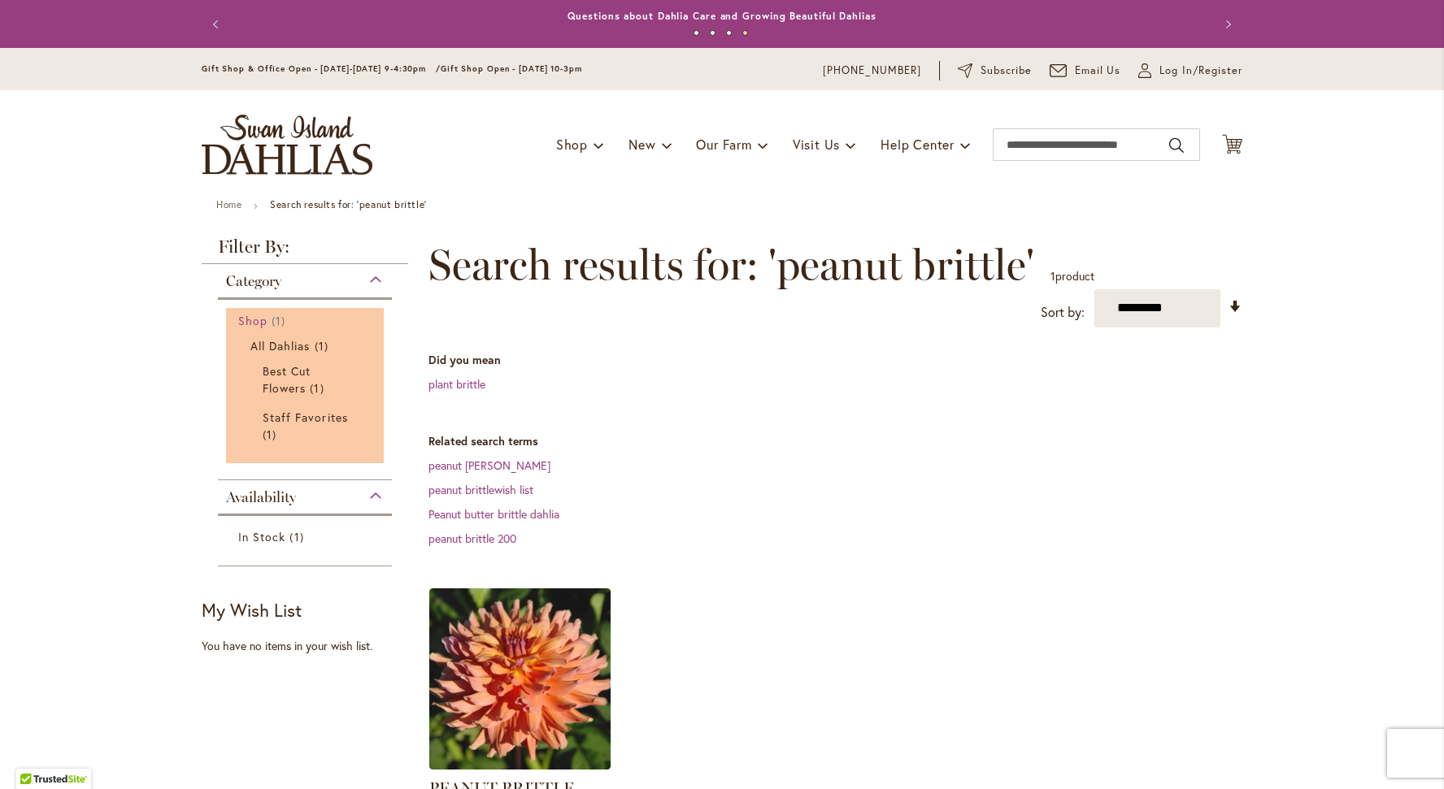
click at [241, 319] on span "Shop" at bounding box center [252, 320] width 29 height 15
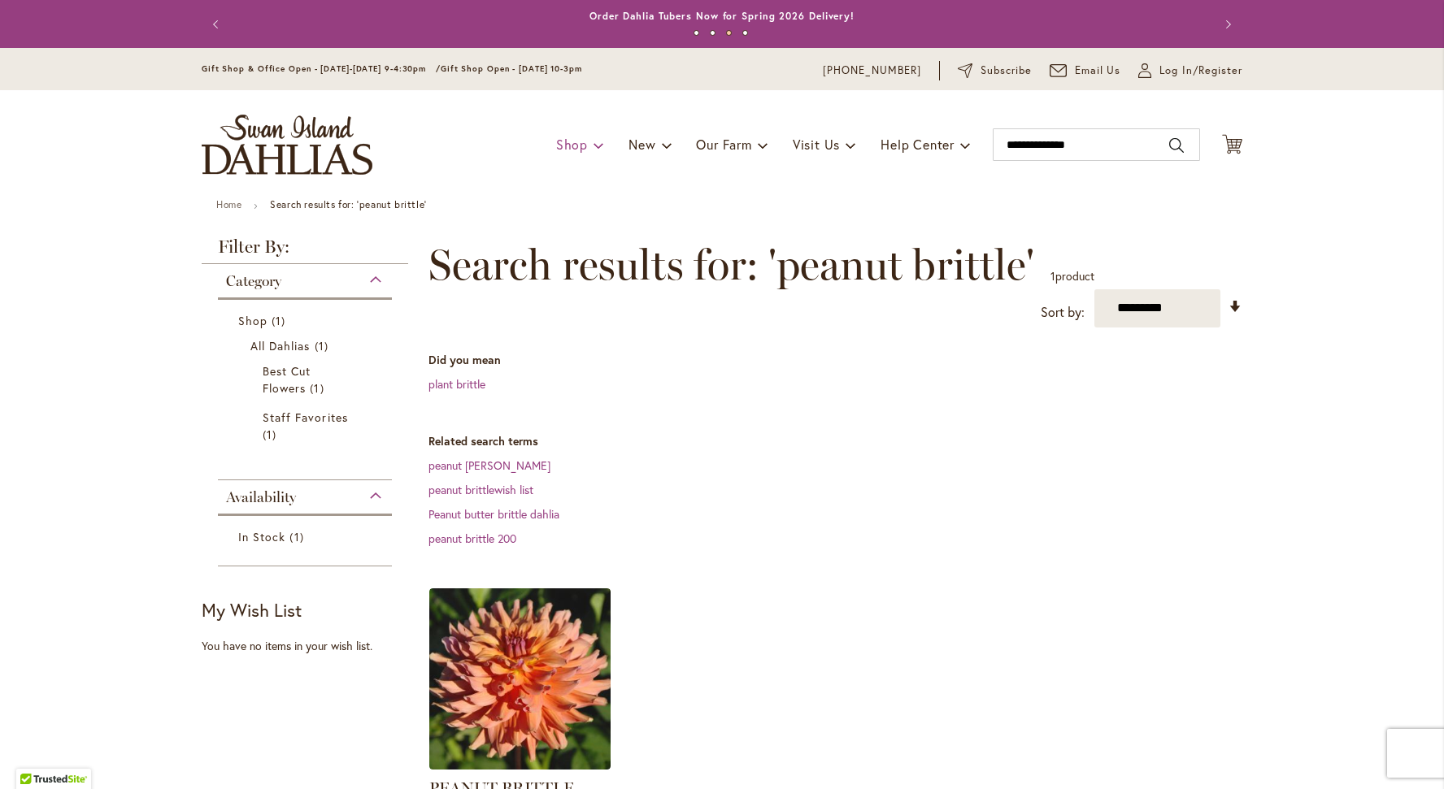
click at [572, 146] on span "Shop" at bounding box center [572, 144] width 32 height 17
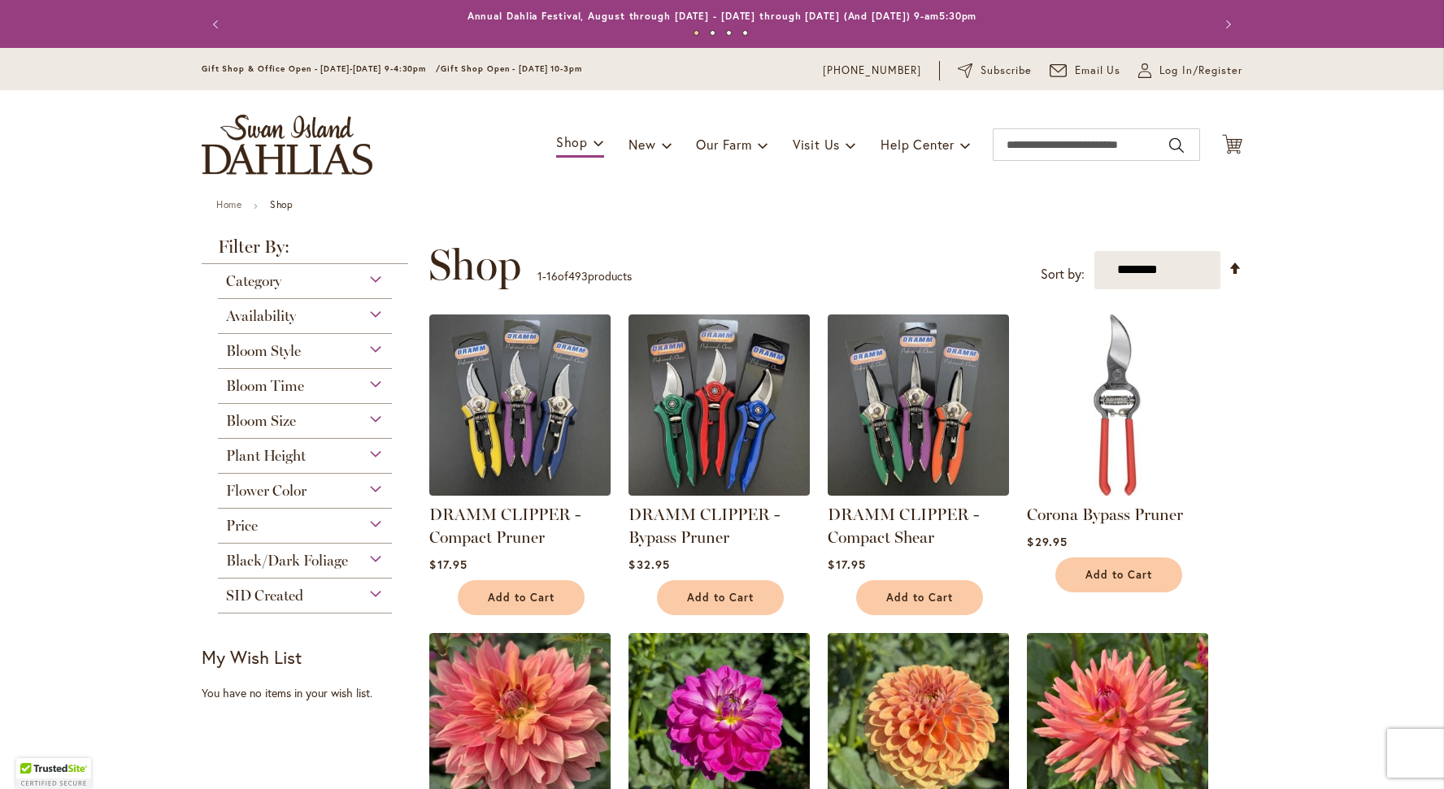
click at [285, 422] on span "Bloom Size" at bounding box center [261, 421] width 70 height 18
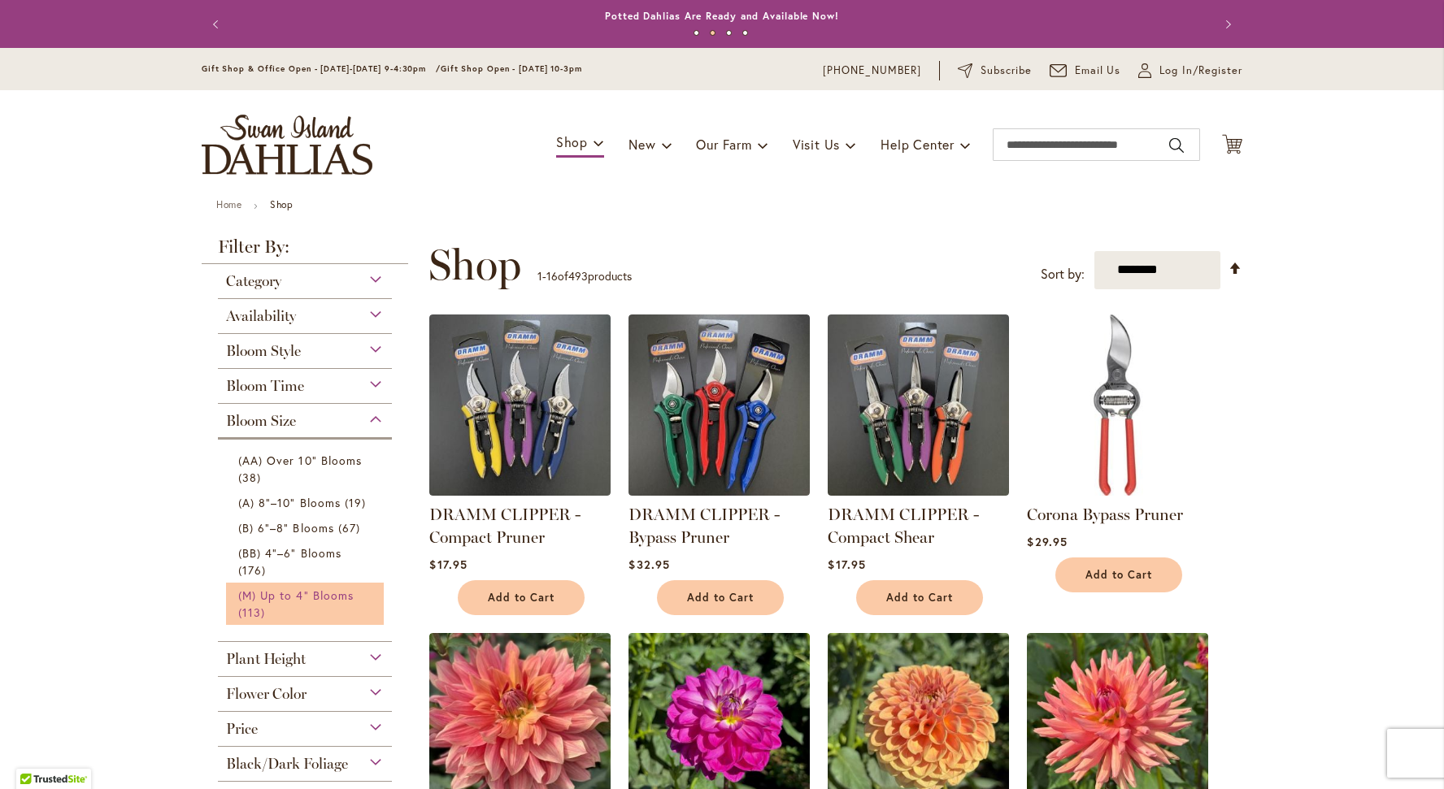
click at [278, 594] on span "(M) Up to 4" Blooms" at bounding box center [295, 595] width 115 height 15
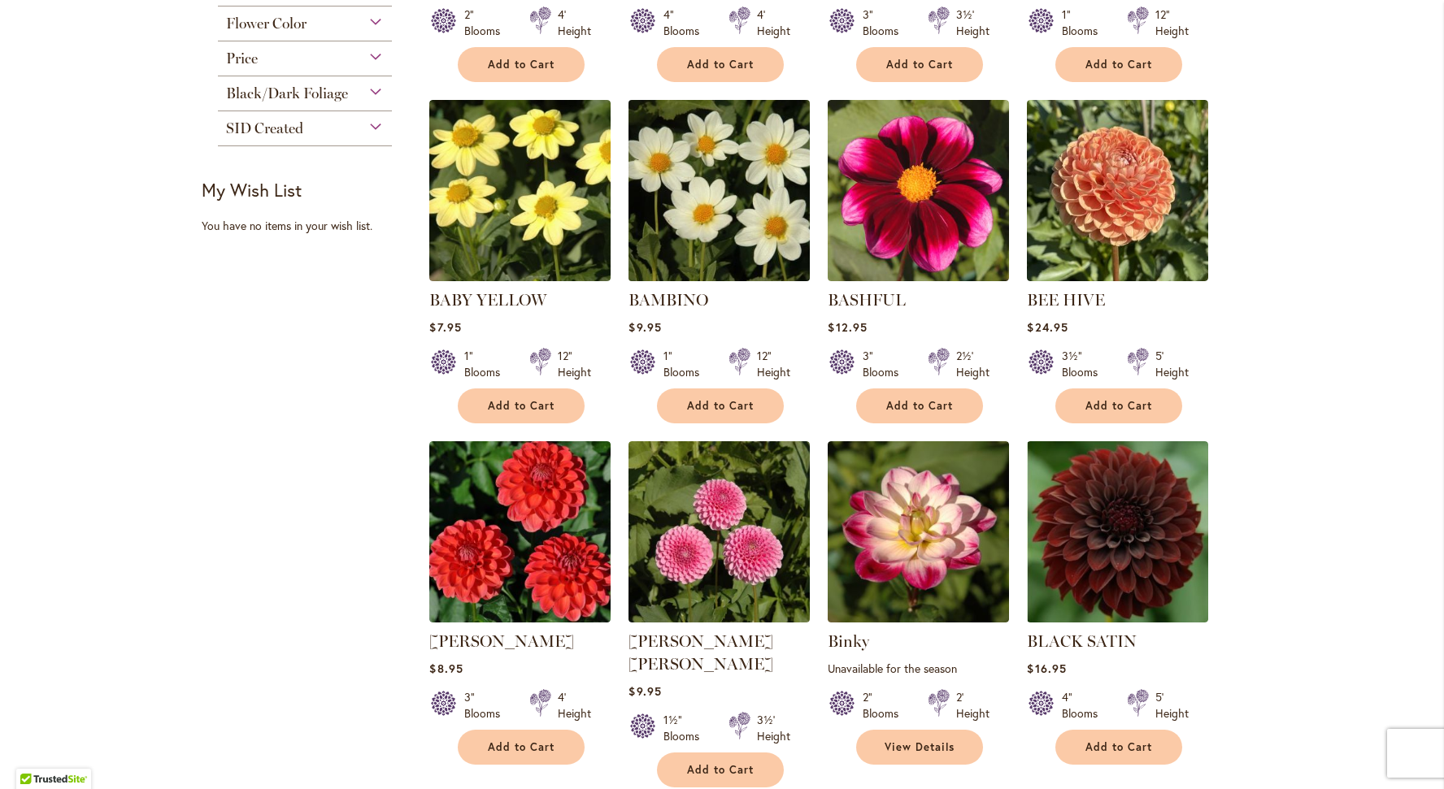
scroll to position [1142, 0]
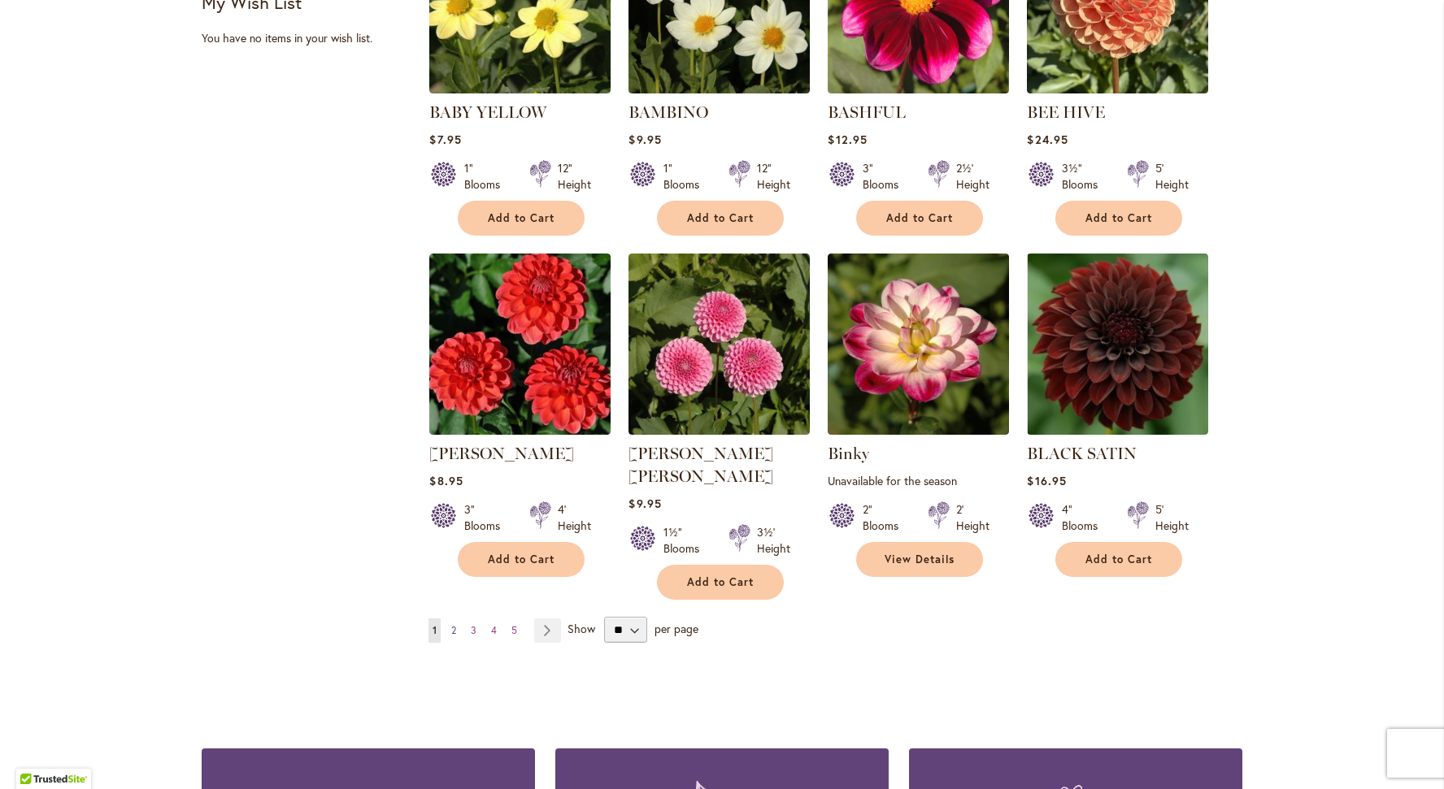
click at [452, 624] on span "2" at bounding box center [453, 630] width 5 height 12
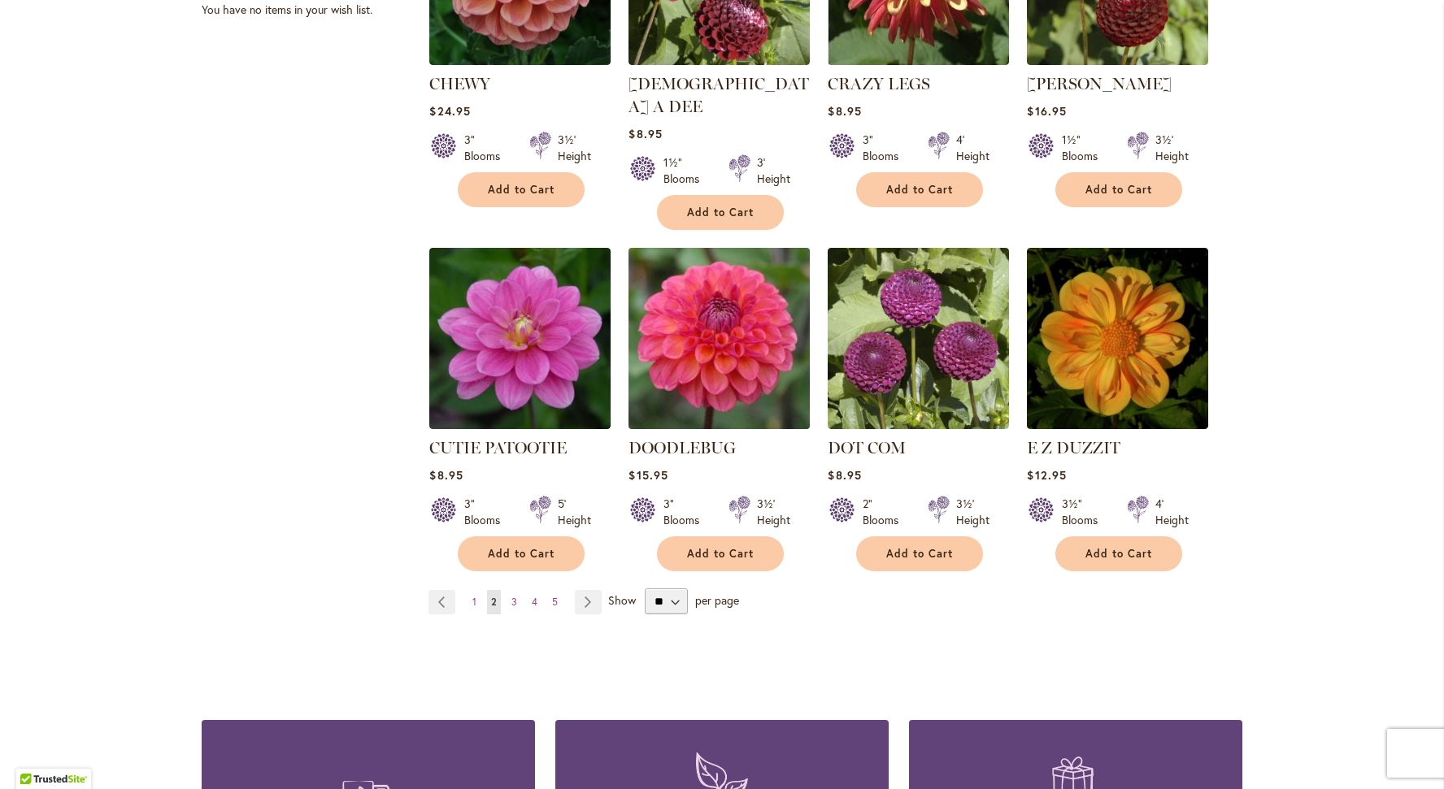
scroll to position [1180, 0]
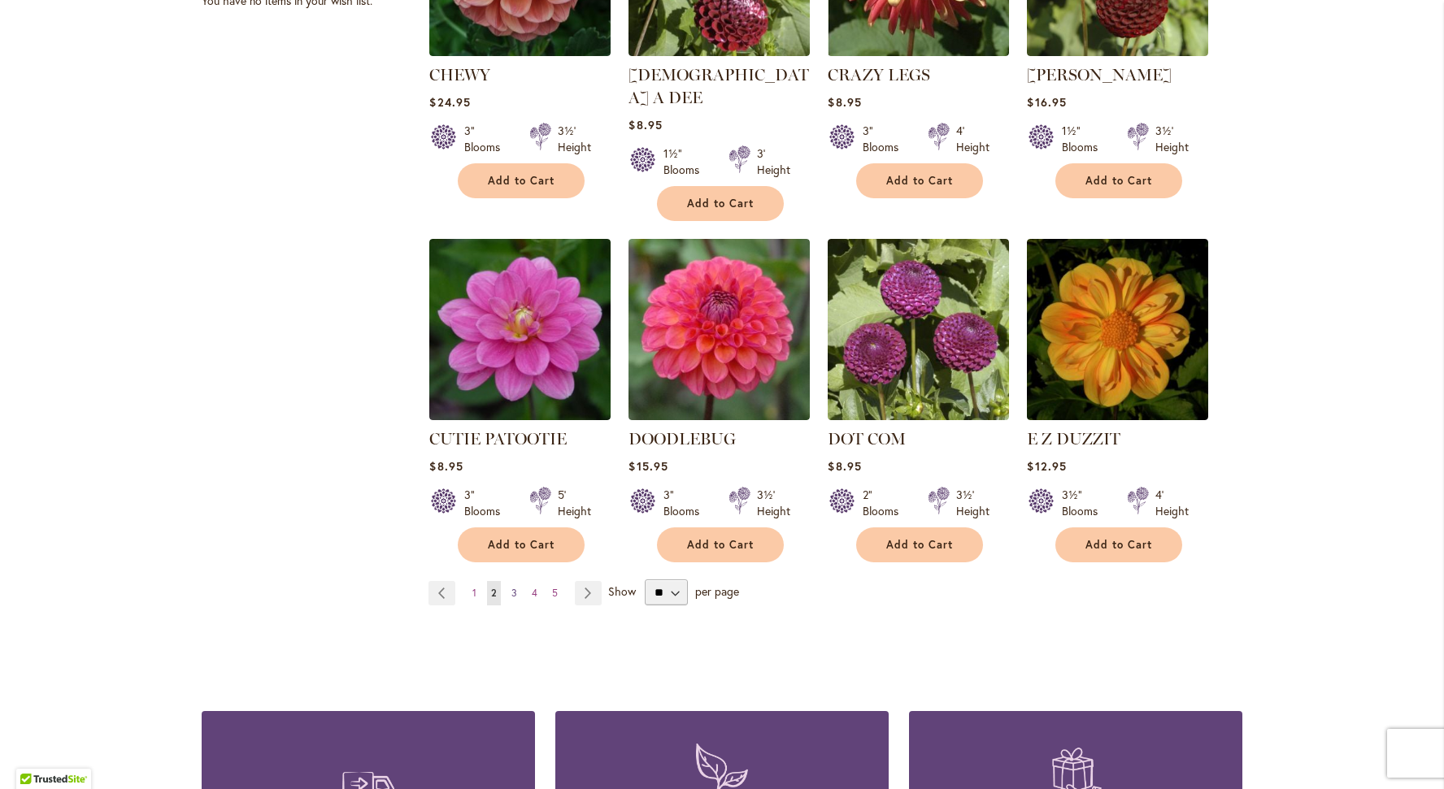
click at [512, 587] on span "3" at bounding box center [514, 593] width 6 height 12
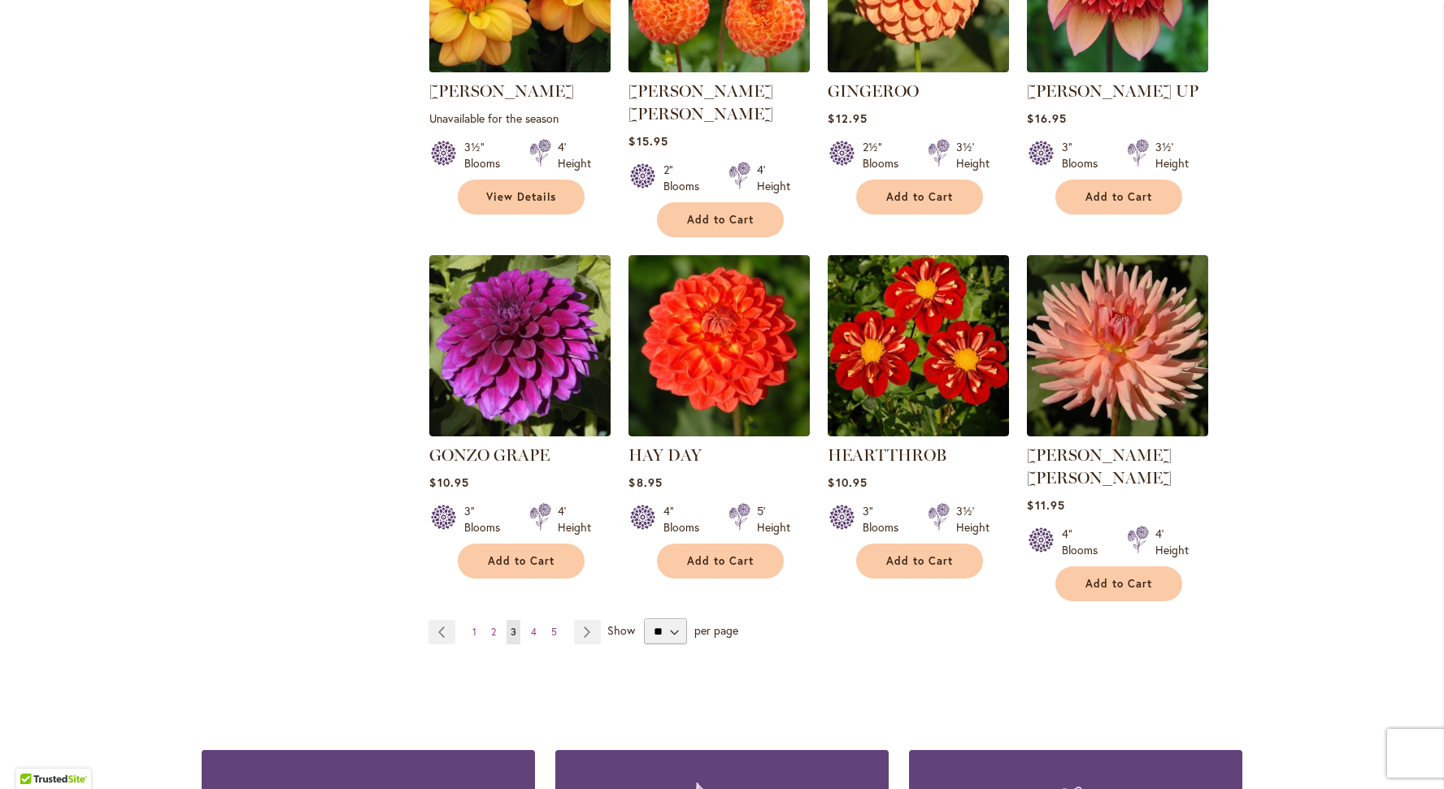
scroll to position [1211, 0]
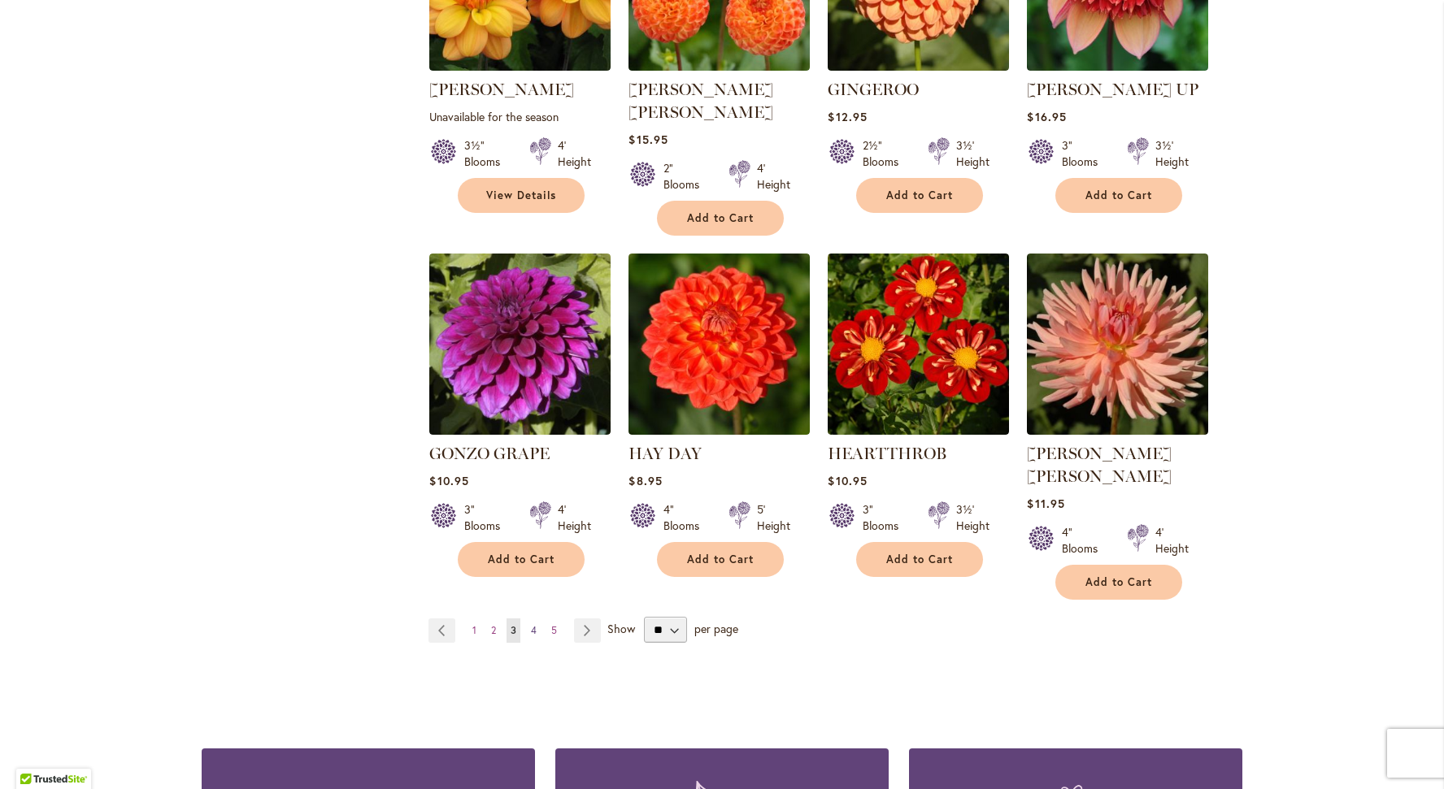
click at [532, 624] on span "4" at bounding box center [534, 630] width 6 height 12
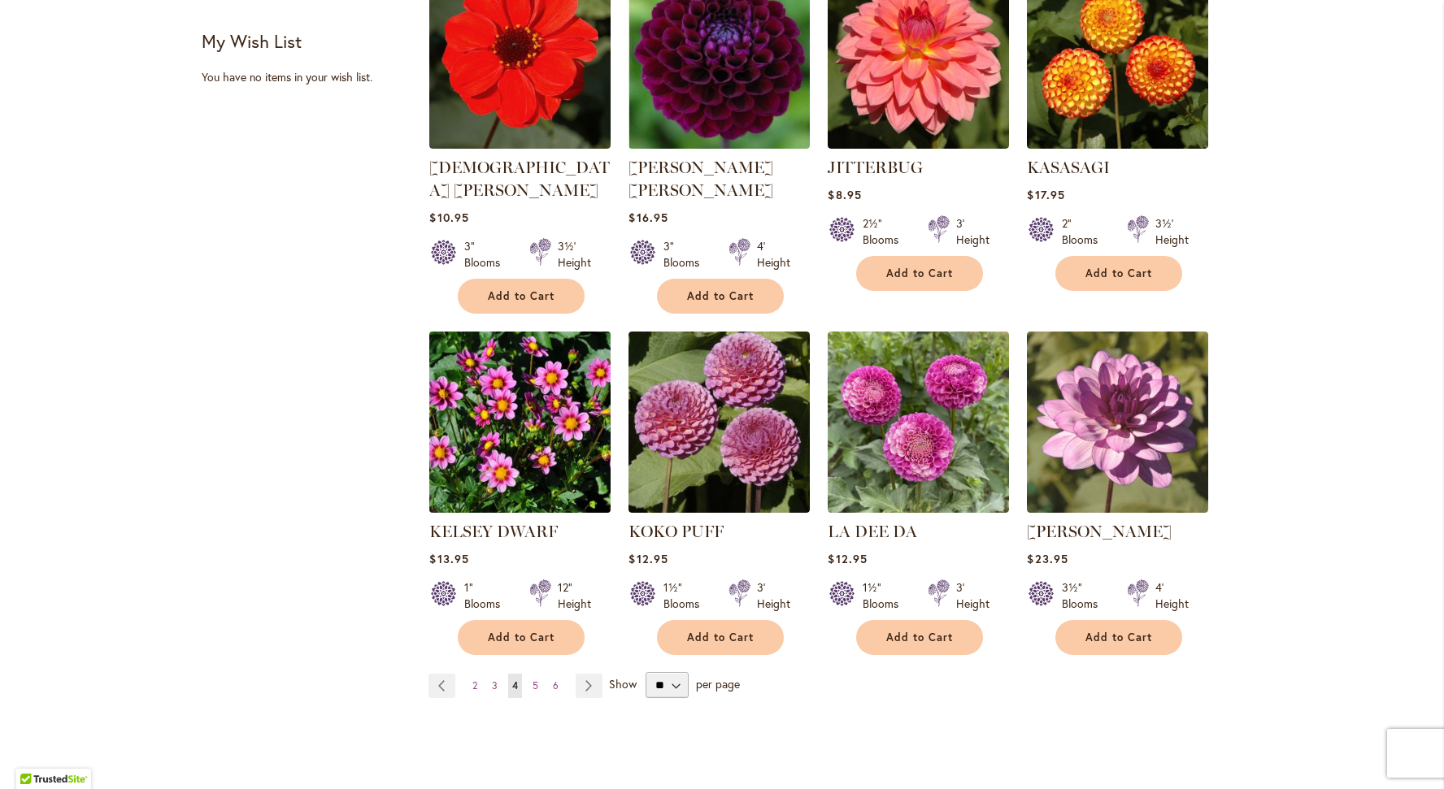
scroll to position [1105, 0]
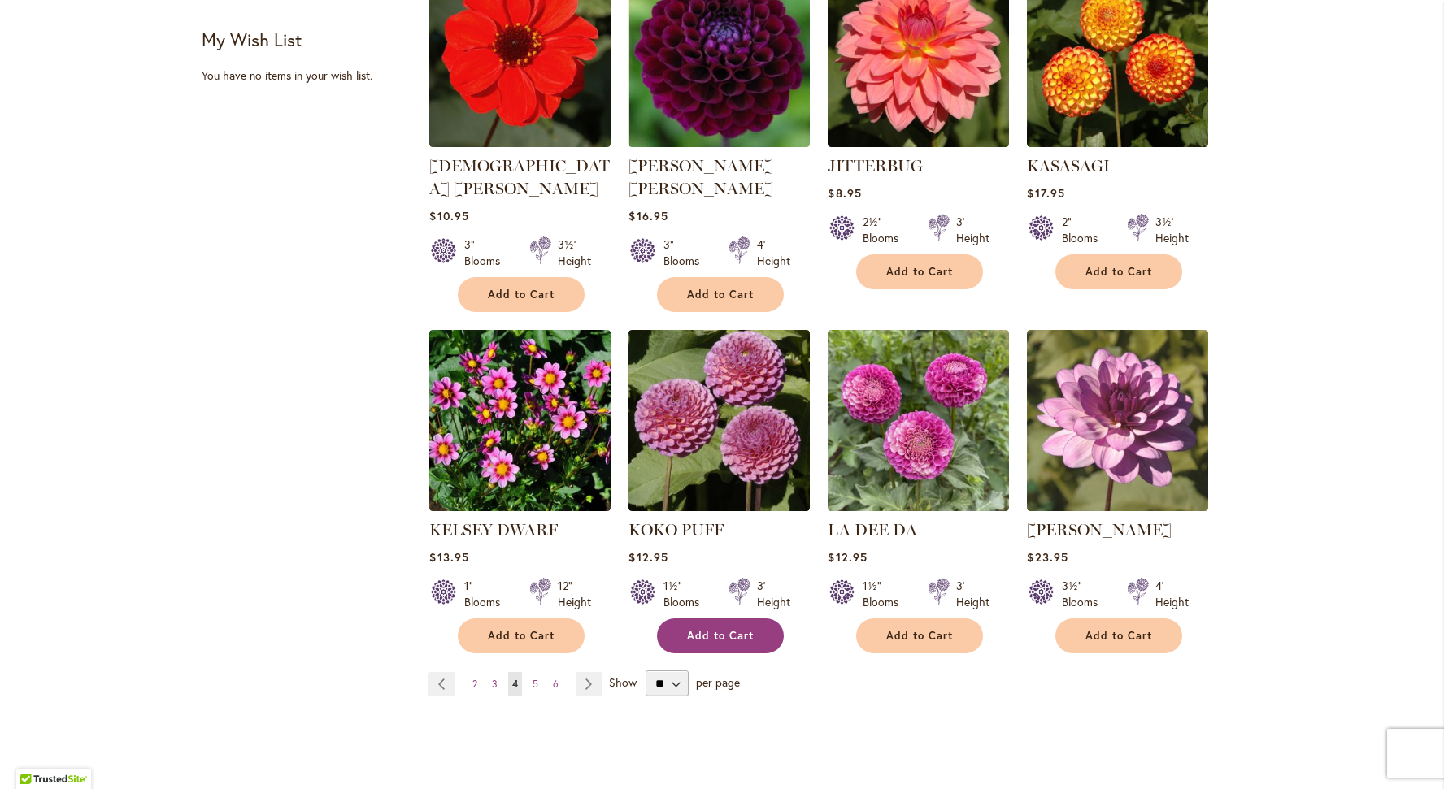
click at [720, 629] on span "Add to Cart" at bounding box center [720, 636] width 67 height 14
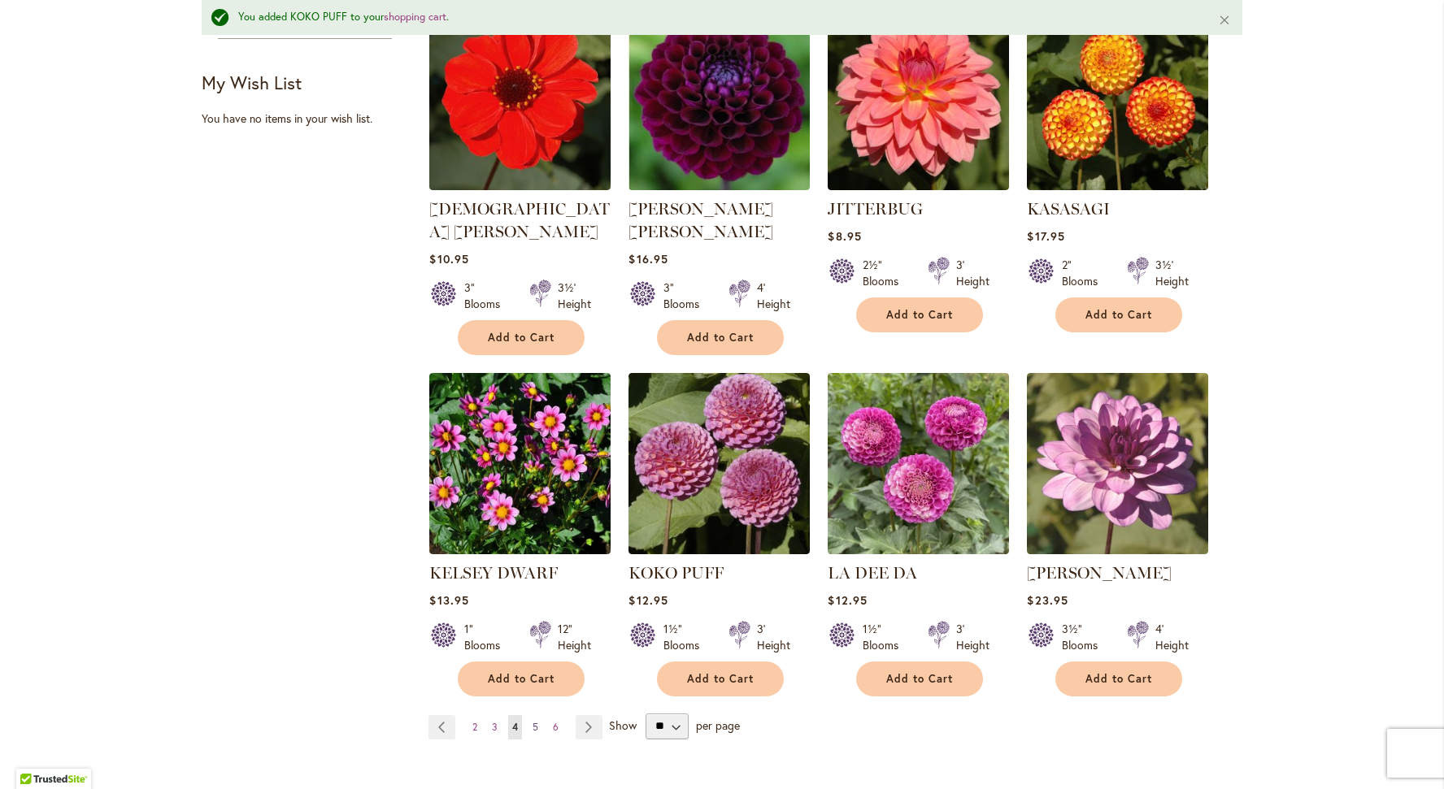
click at [536, 721] on span "5" at bounding box center [536, 727] width 6 height 12
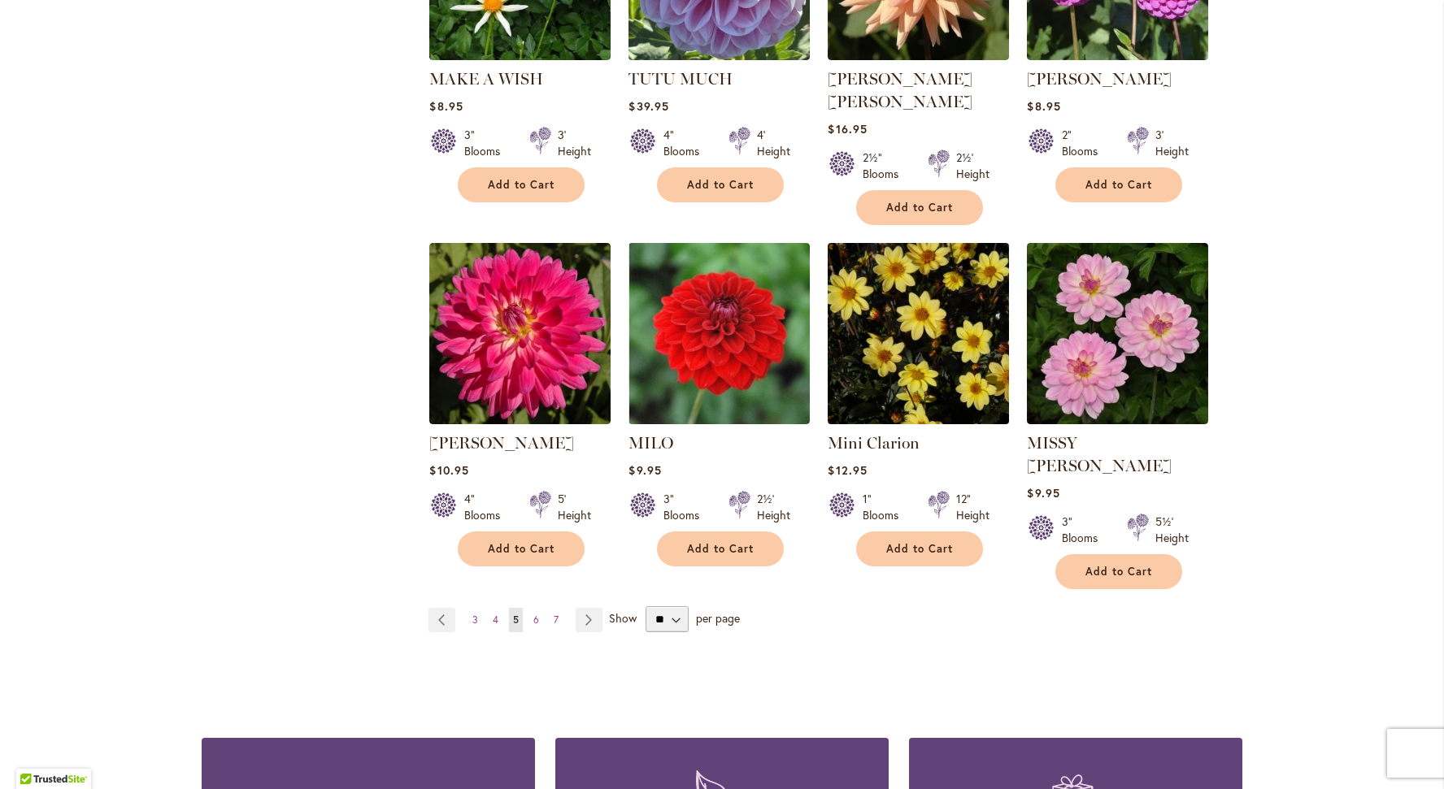
scroll to position [1199, 0]
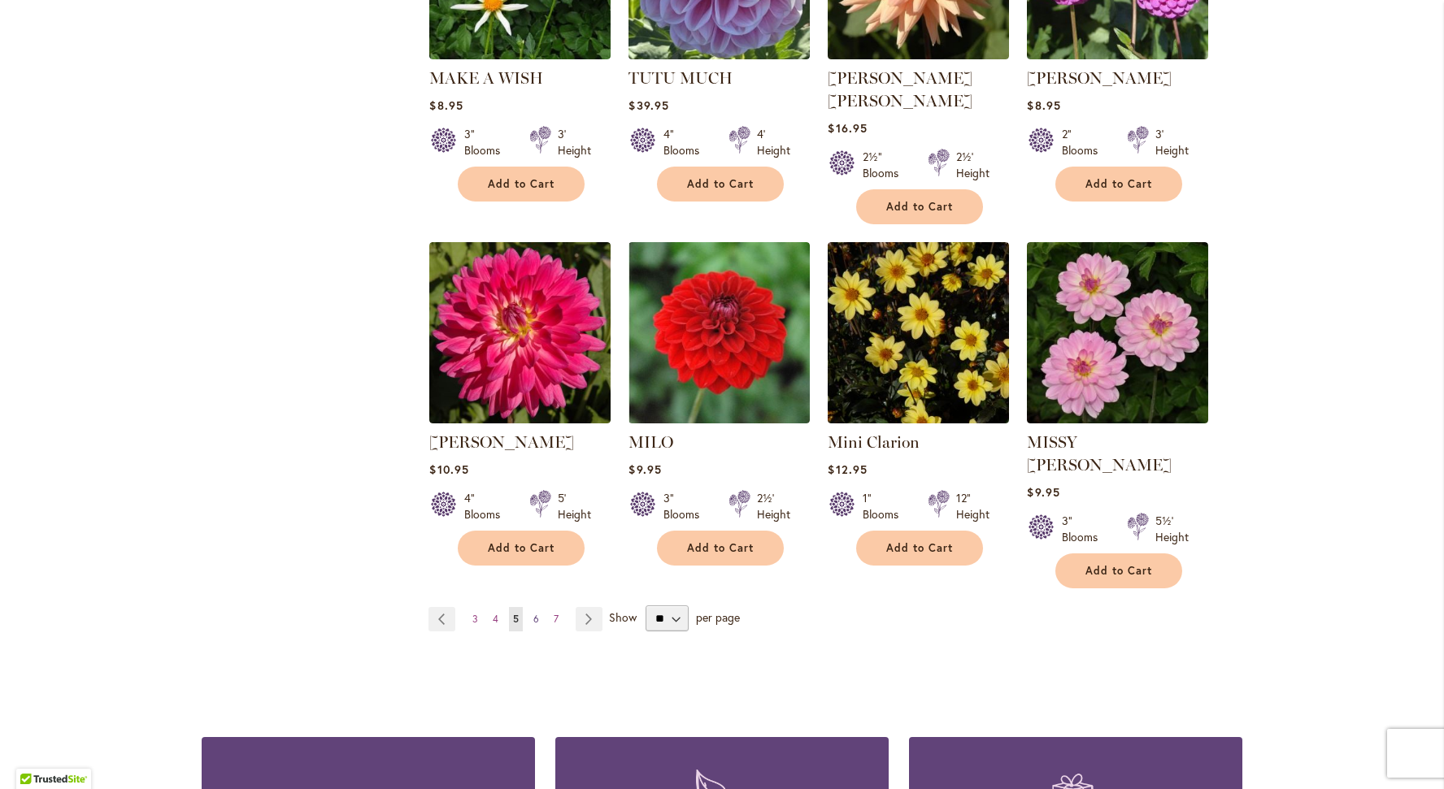
click at [536, 613] on span "6" at bounding box center [536, 619] width 6 height 12
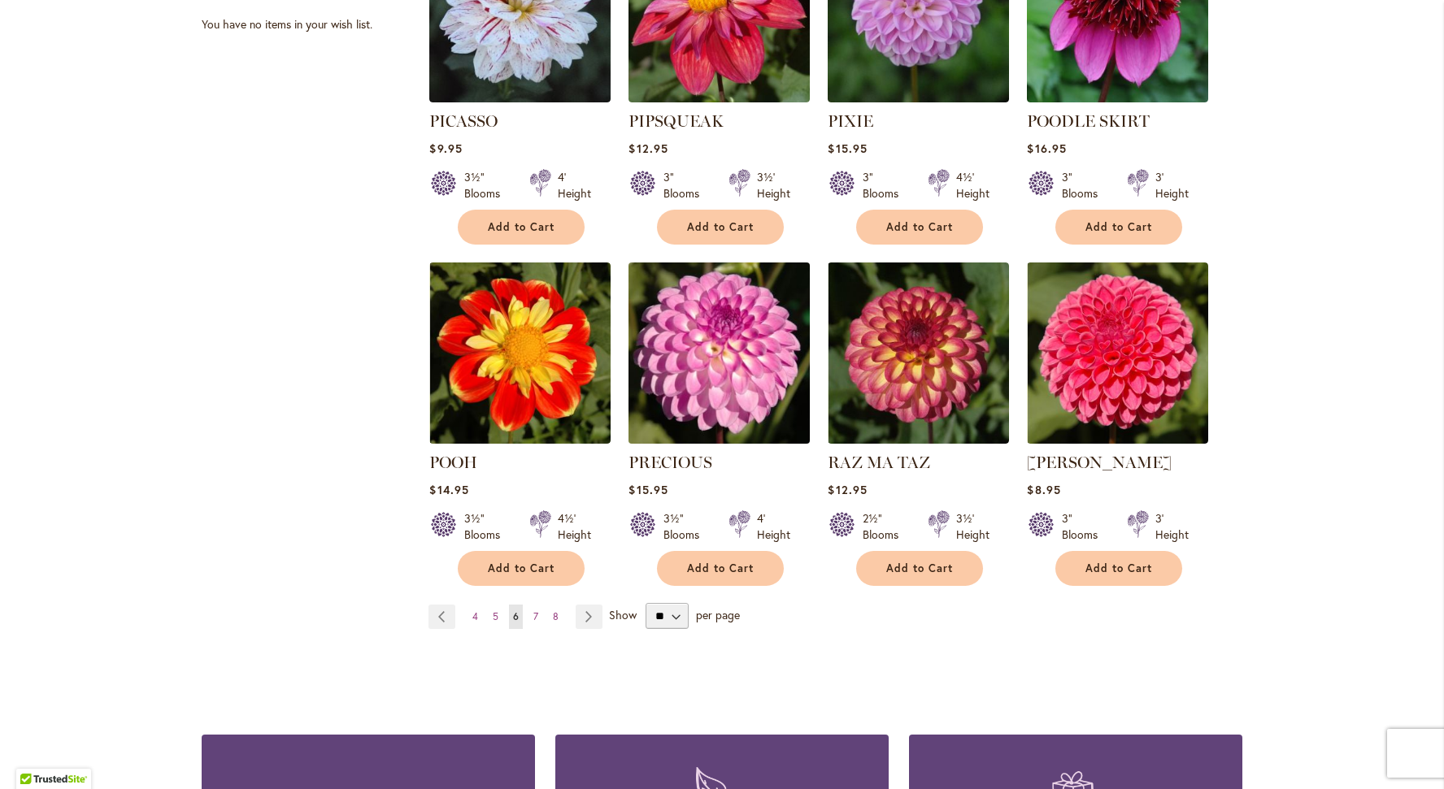
scroll to position [1174, 0]
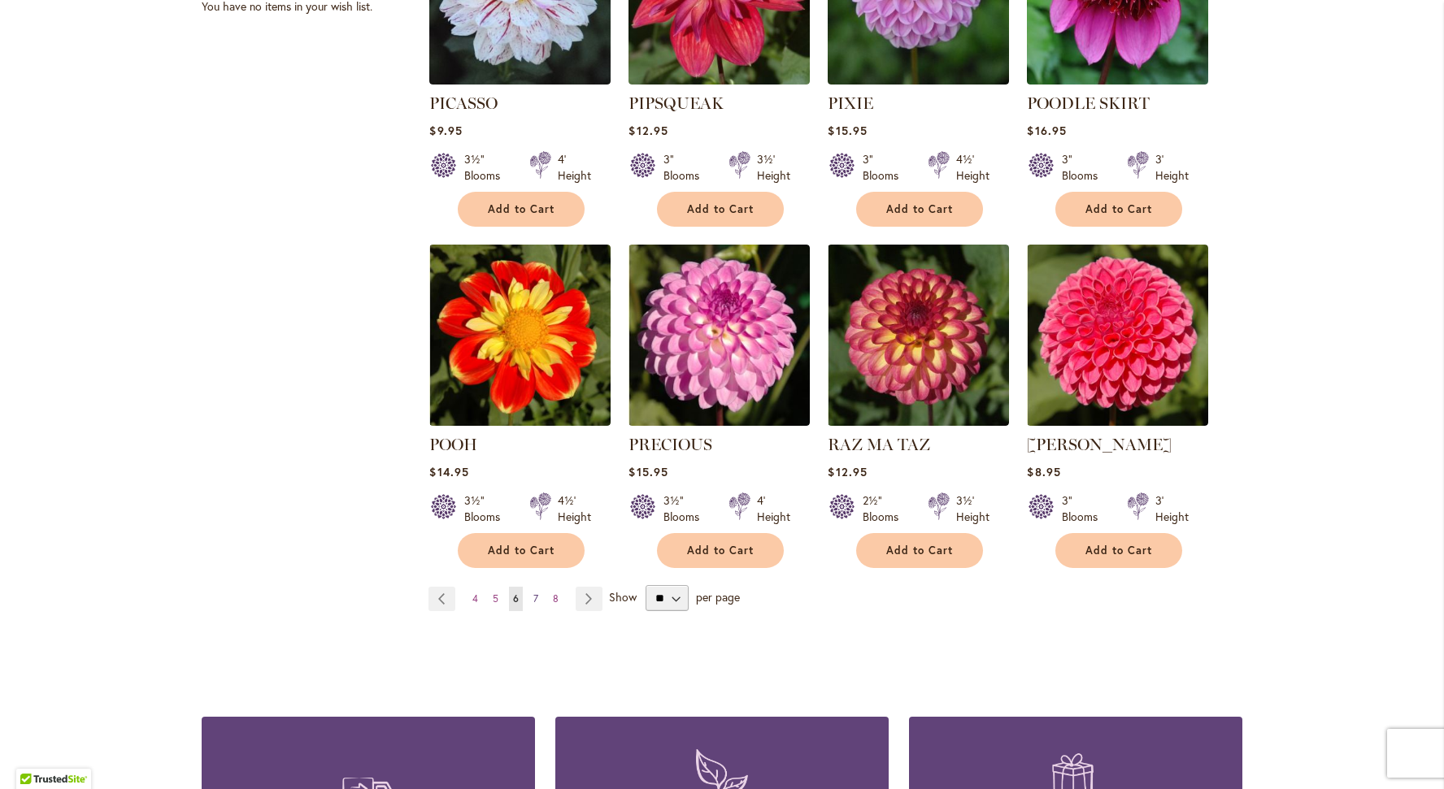
click at [533, 593] on span "7" at bounding box center [535, 599] width 5 height 12
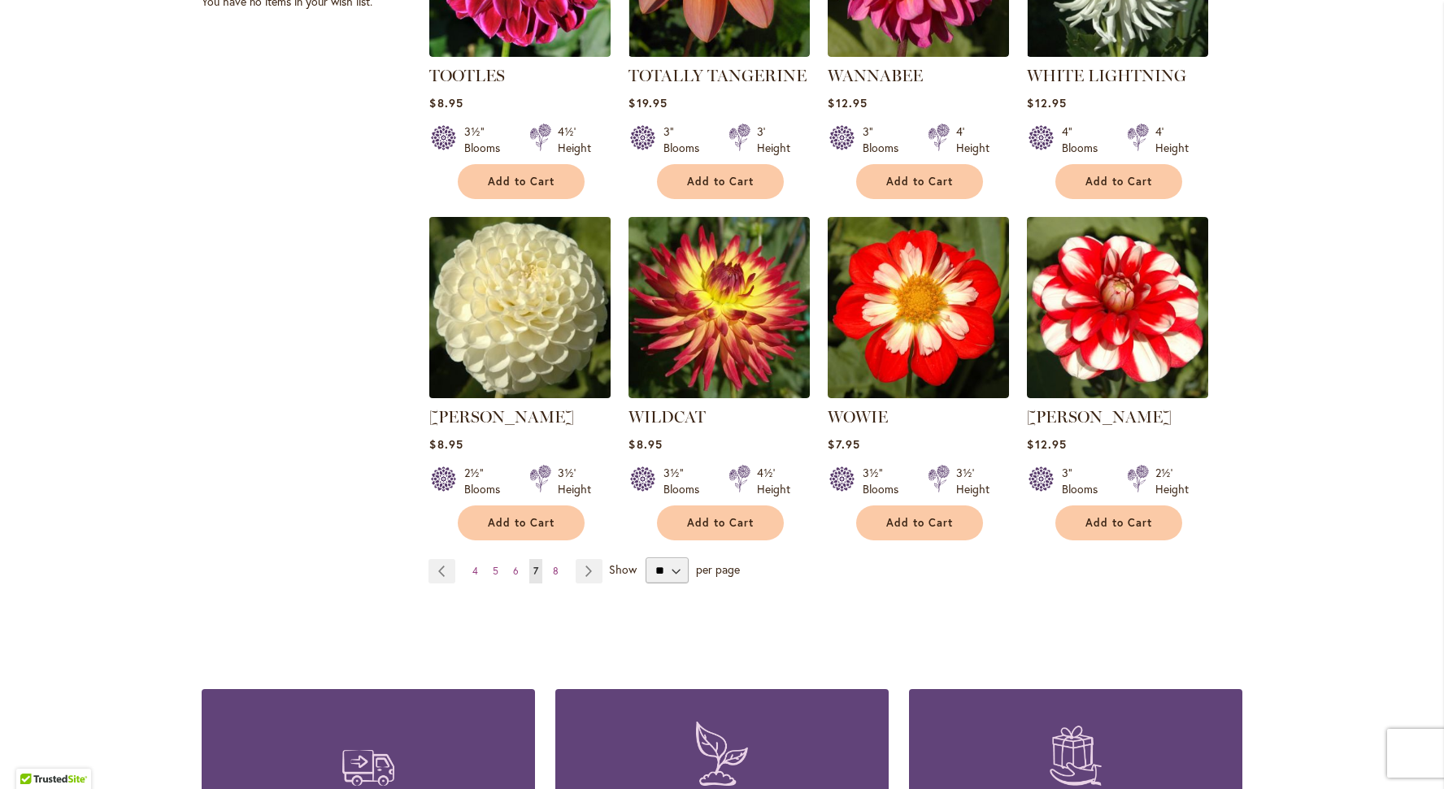
scroll to position [1199, 0]
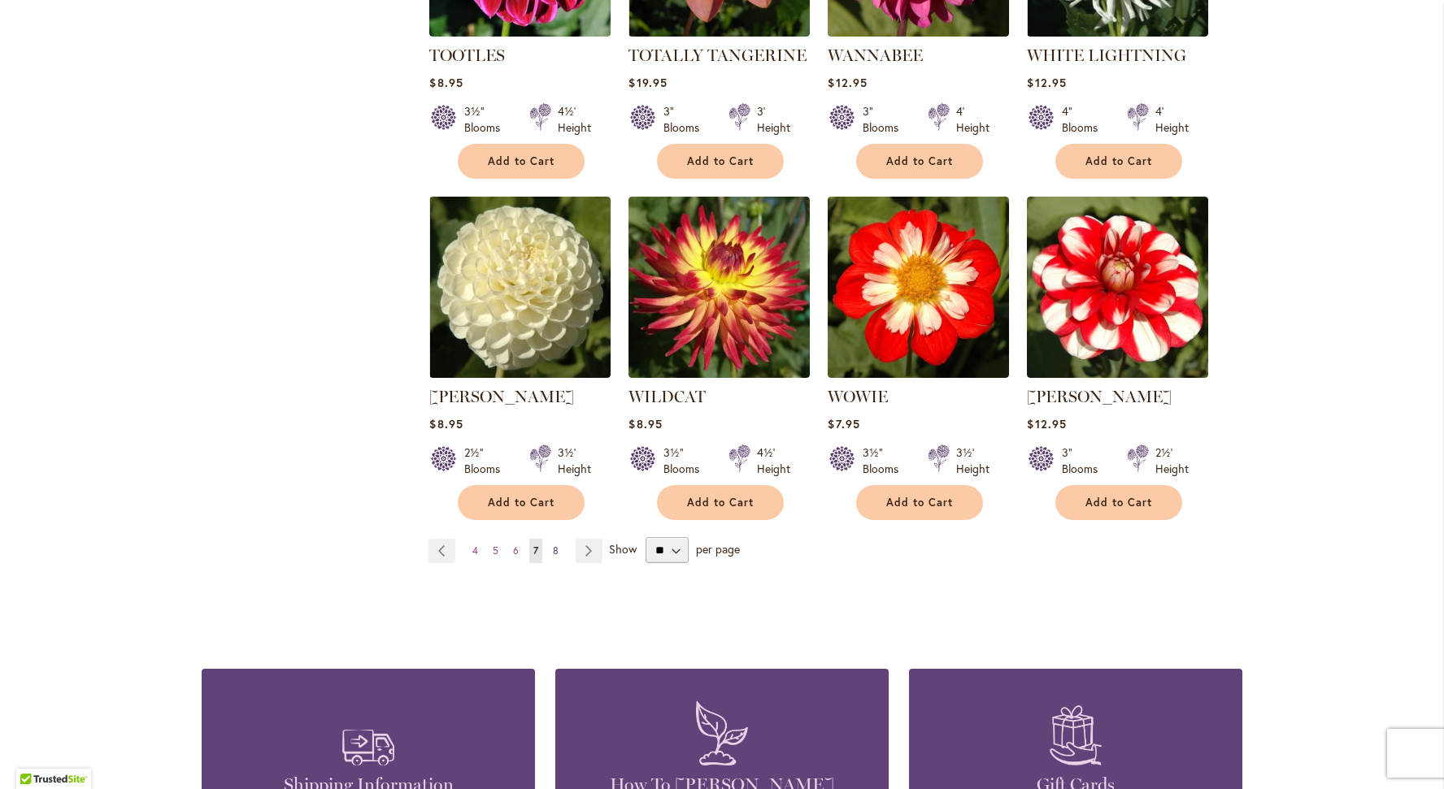
click at [554, 545] on span "8" at bounding box center [556, 551] width 6 height 12
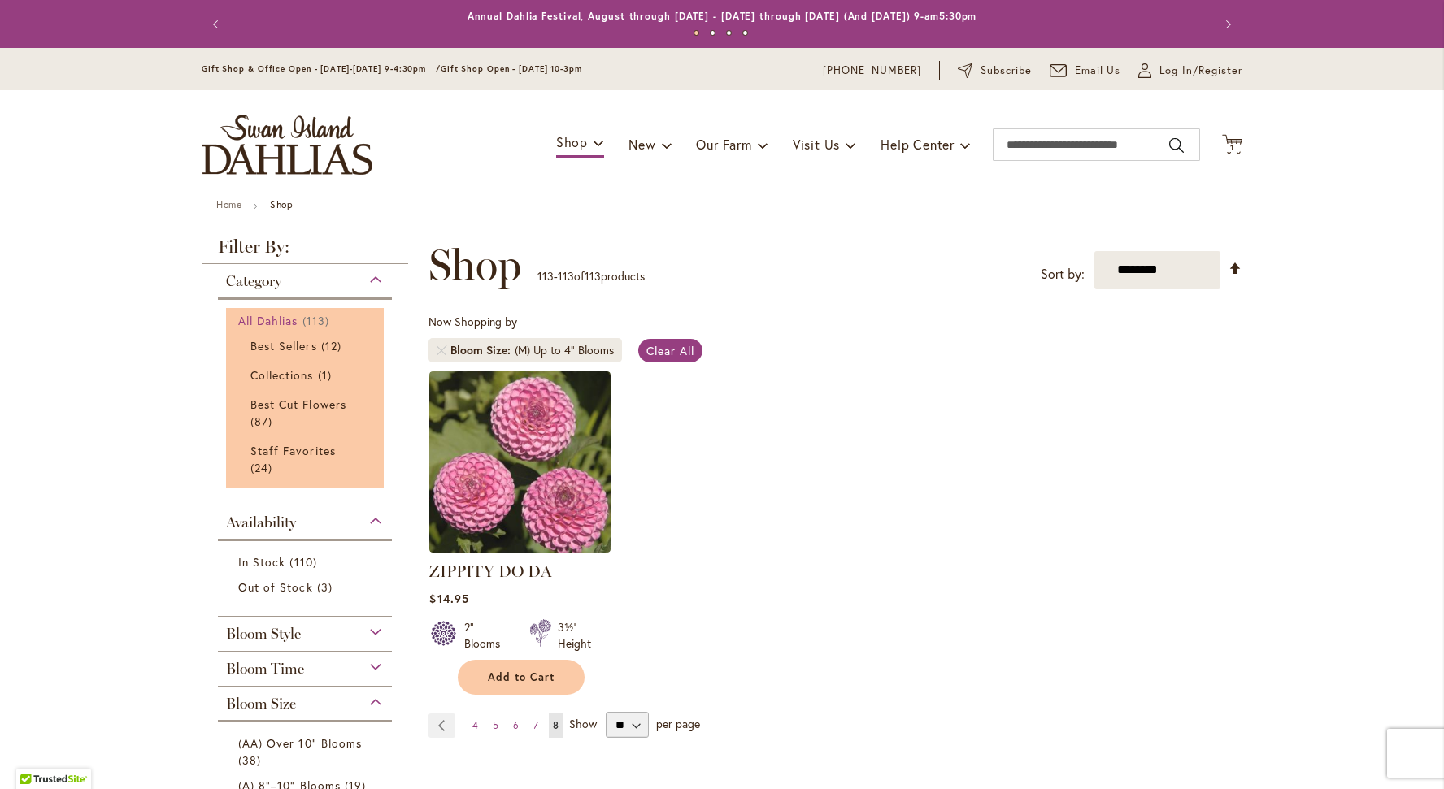
click at [293, 320] on span "All Dahlias" at bounding box center [268, 320] width 60 height 15
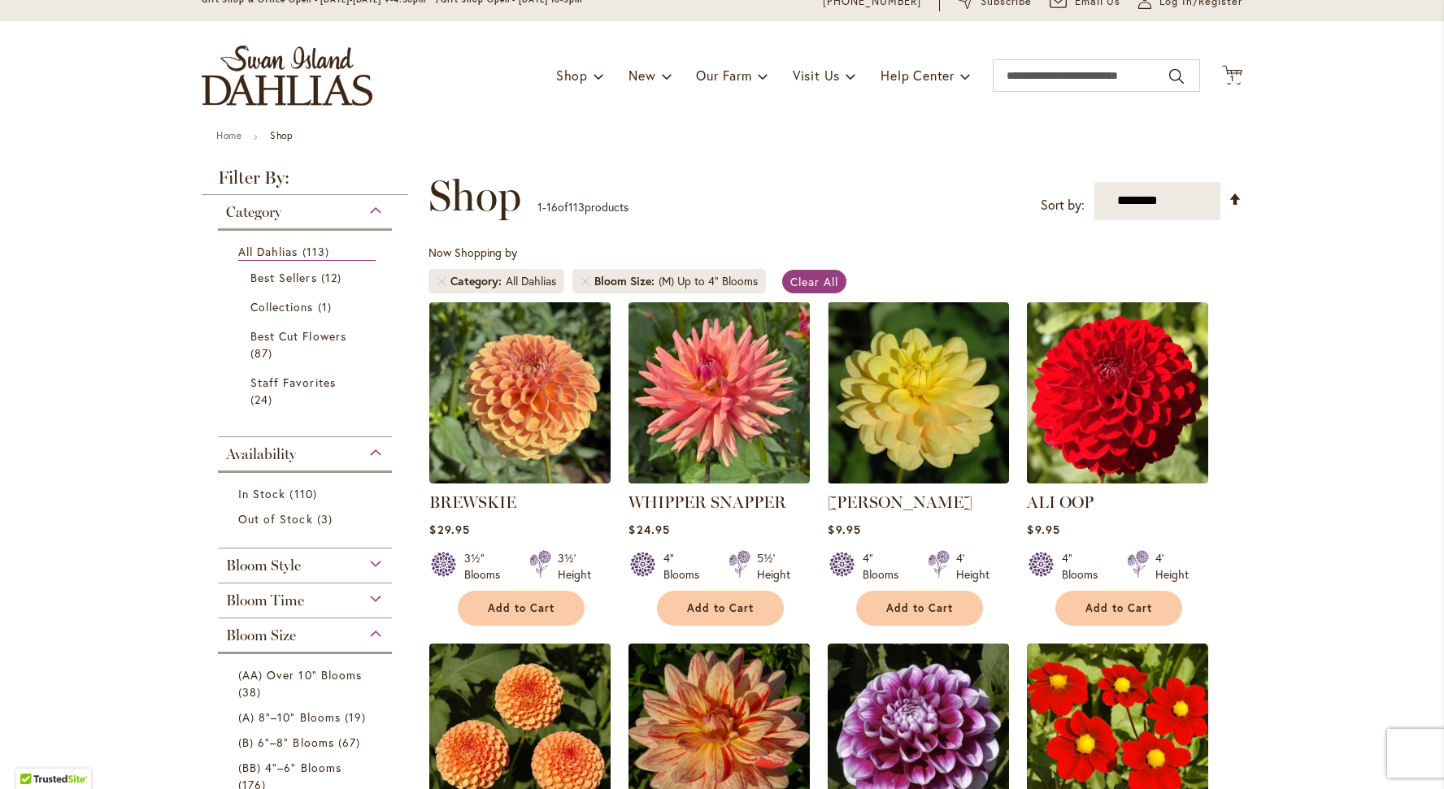
scroll to position [66, 0]
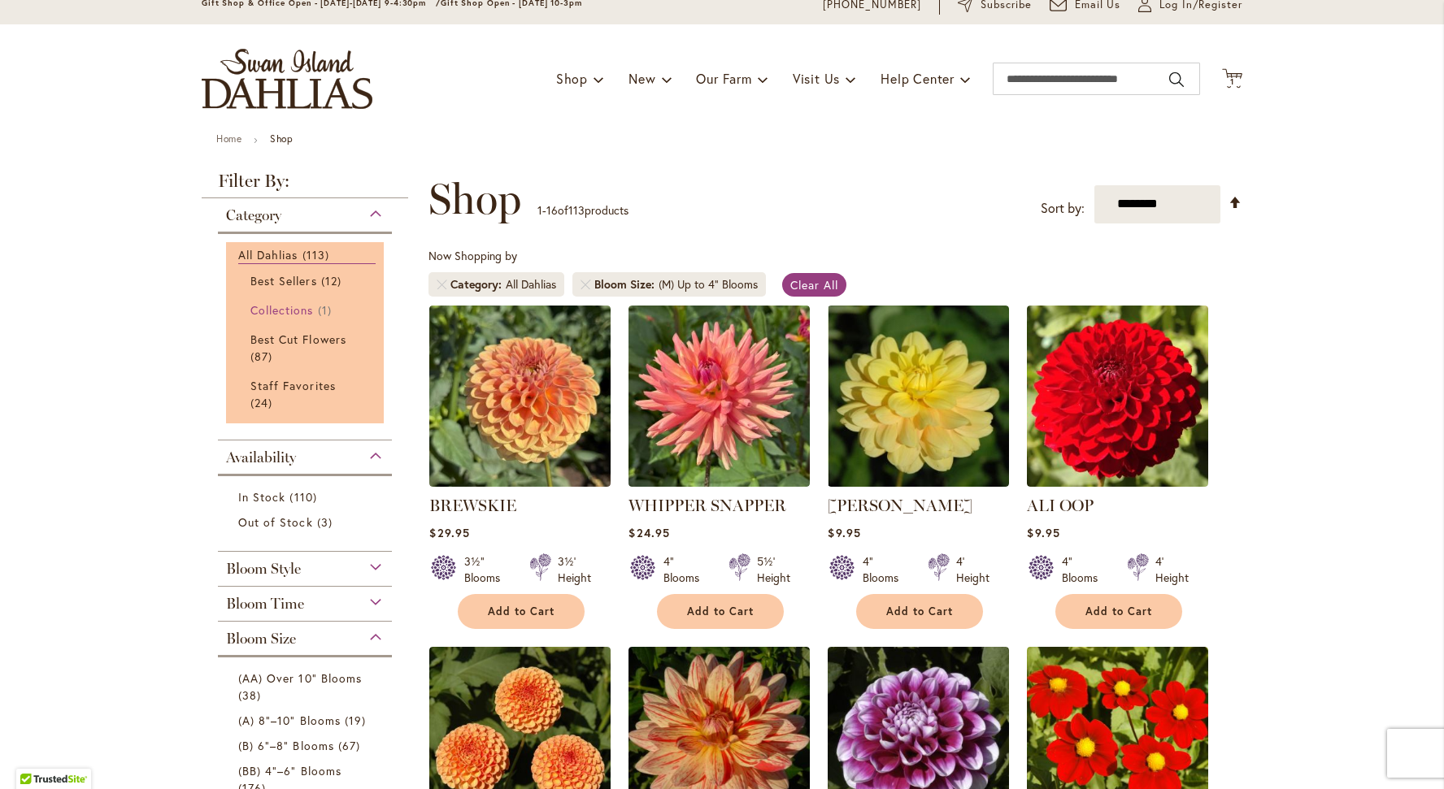
click at [298, 308] on span "Collections" at bounding box center [281, 309] width 63 height 15
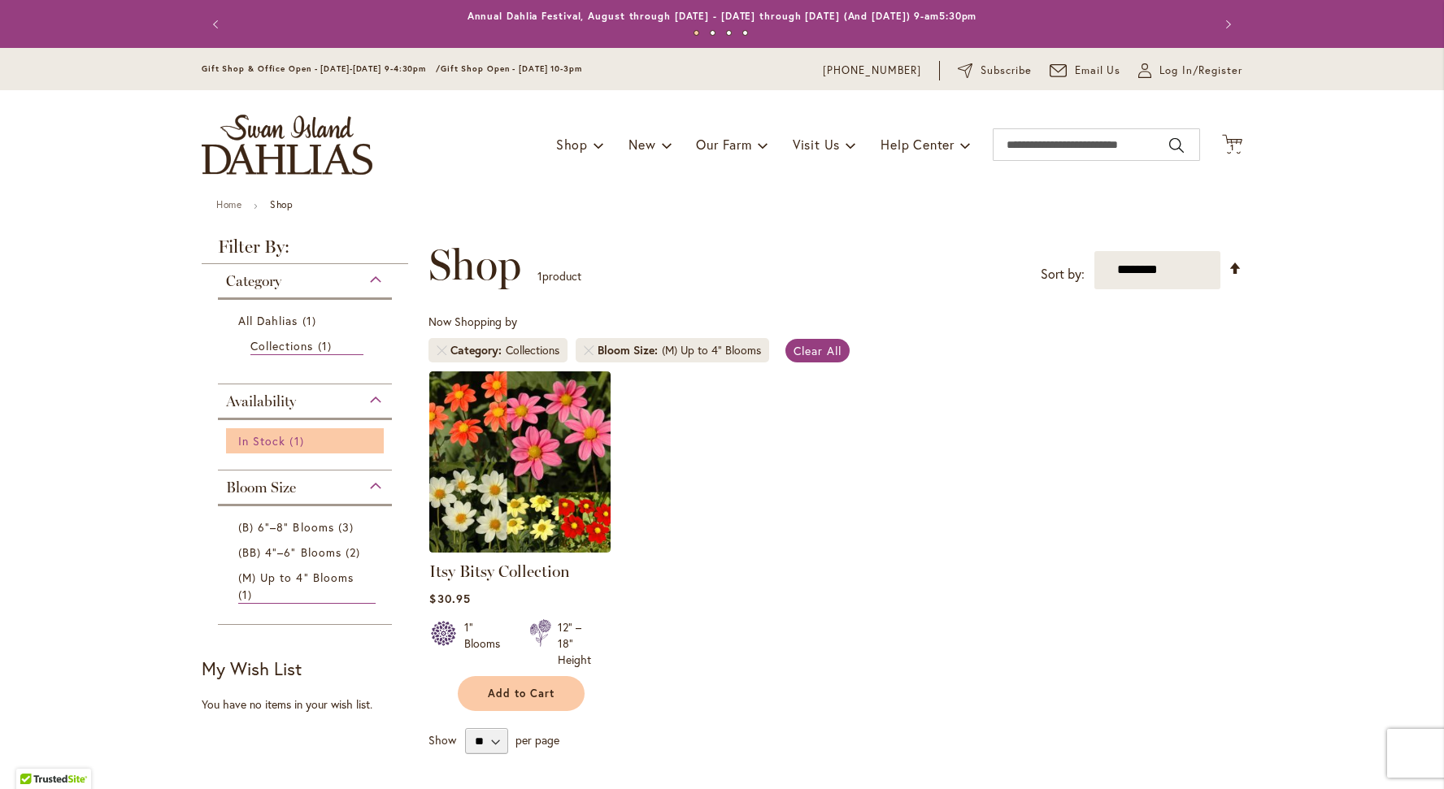
click at [272, 441] on span "In Stock" at bounding box center [261, 440] width 47 height 15
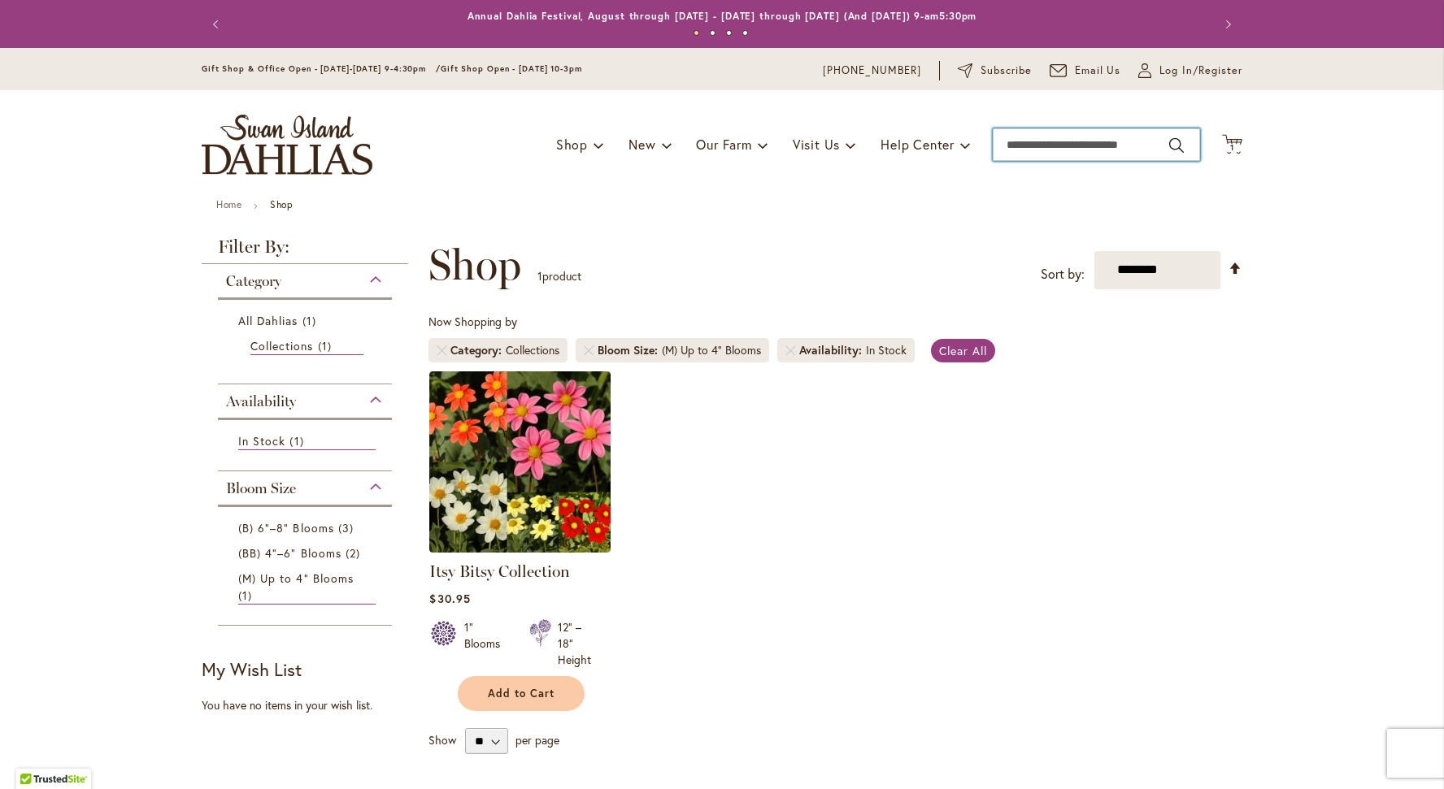
click at [1041, 150] on input "Search" at bounding box center [1096, 144] width 207 height 33
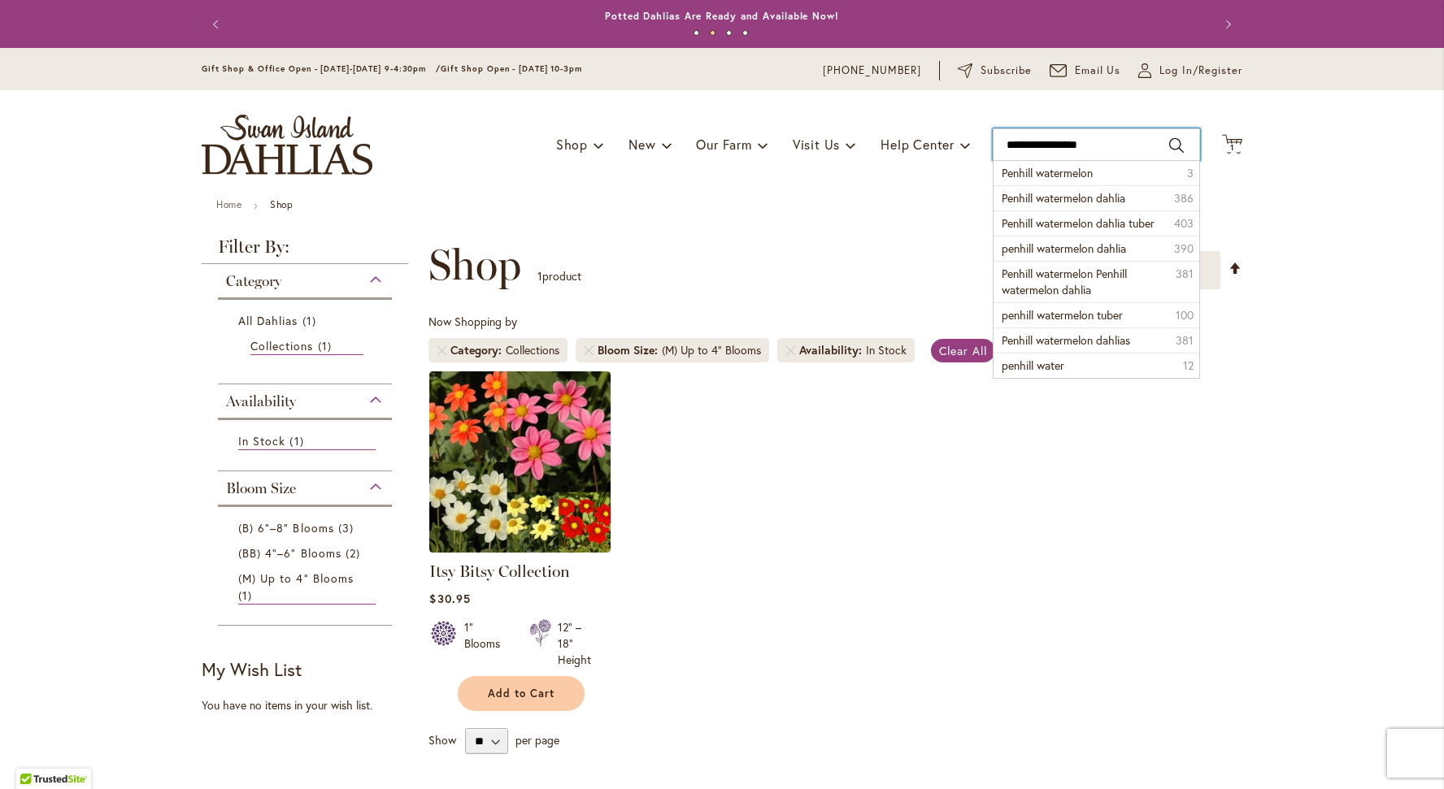
type input "**********"
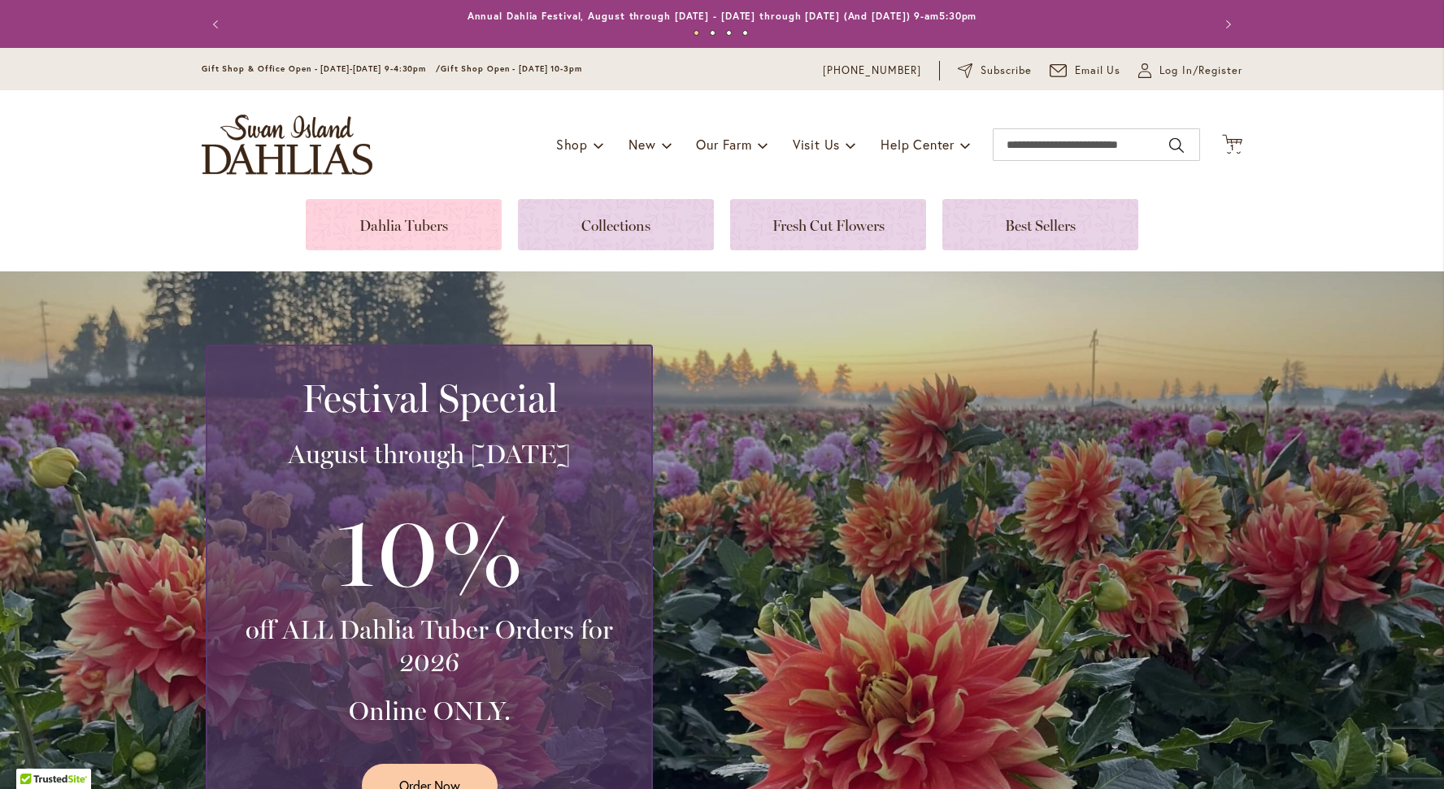
click at [409, 228] on link at bounding box center [404, 224] width 196 height 51
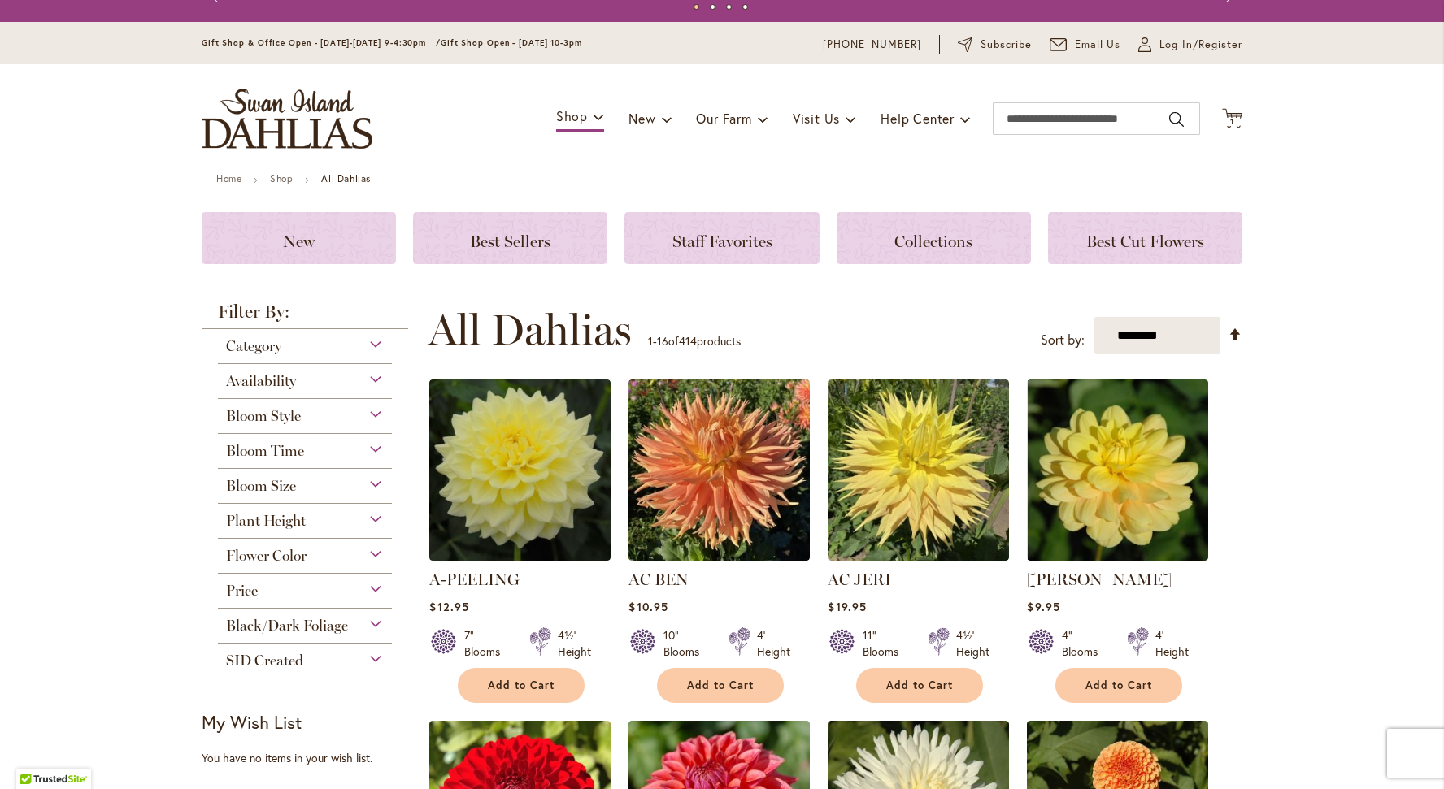
click at [374, 407] on div "Bloom Style" at bounding box center [305, 412] width 174 height 26
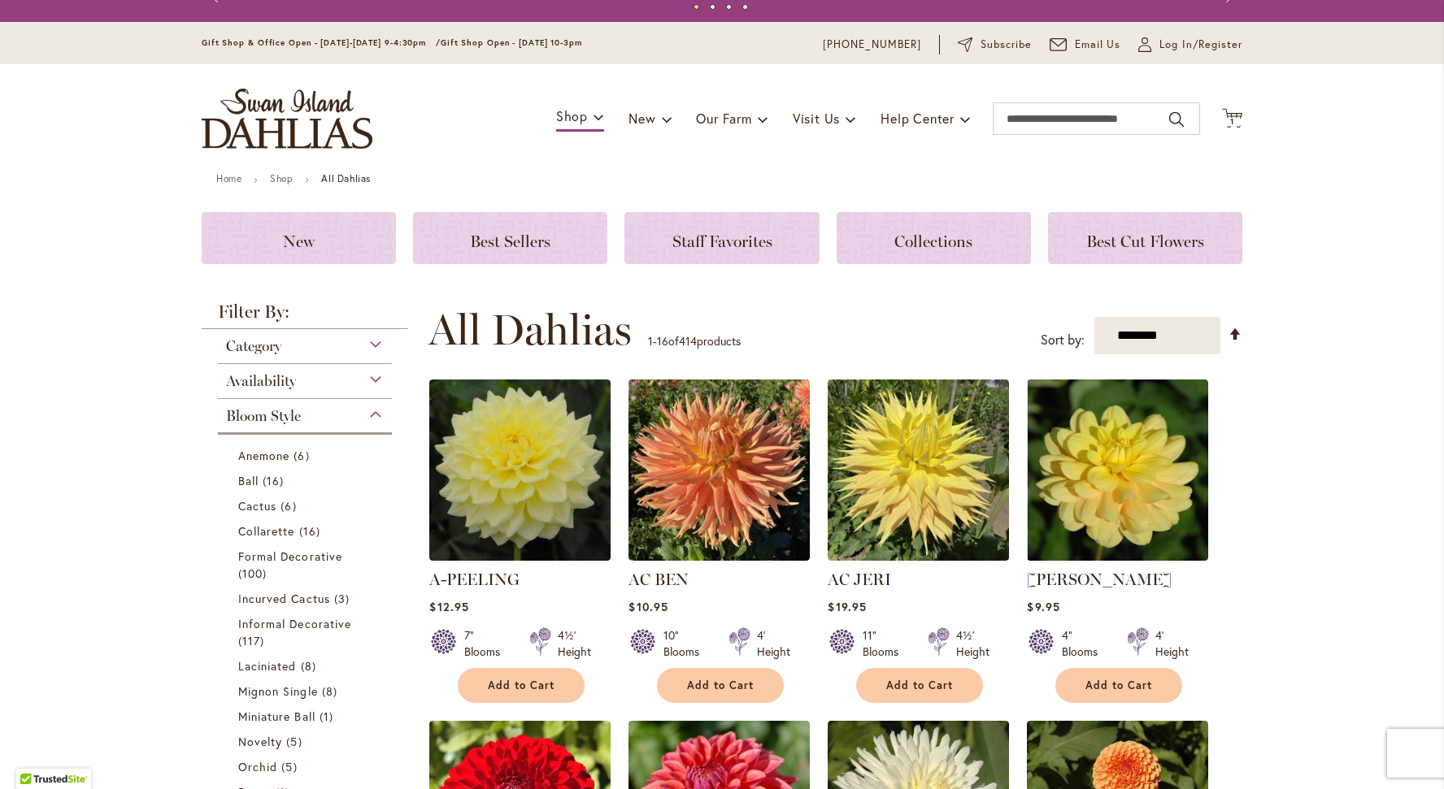
scroll to position [424, 0]
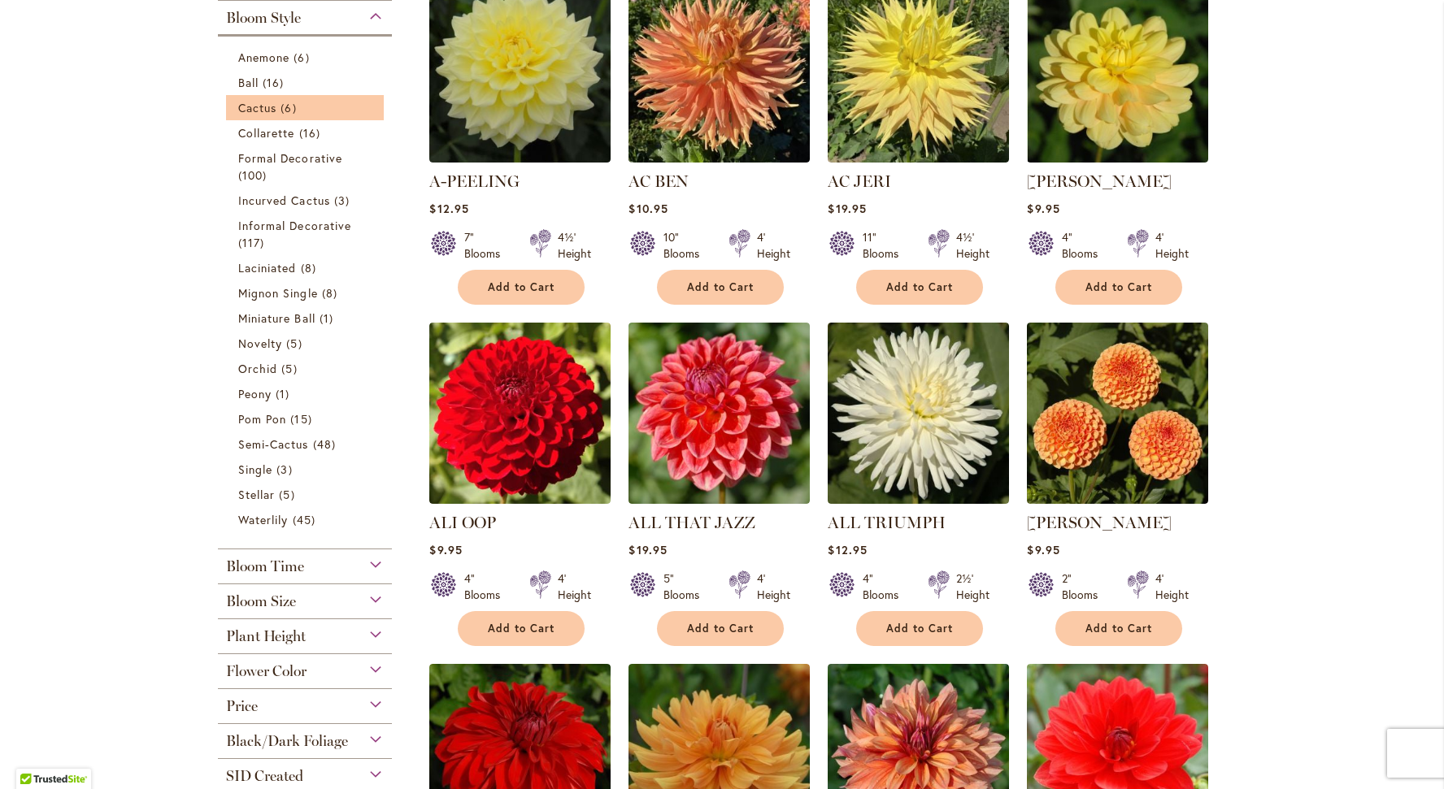
click at [337, 95] on li "Cactus 6 items" at bounding box center [305, 107] width 158 height 25
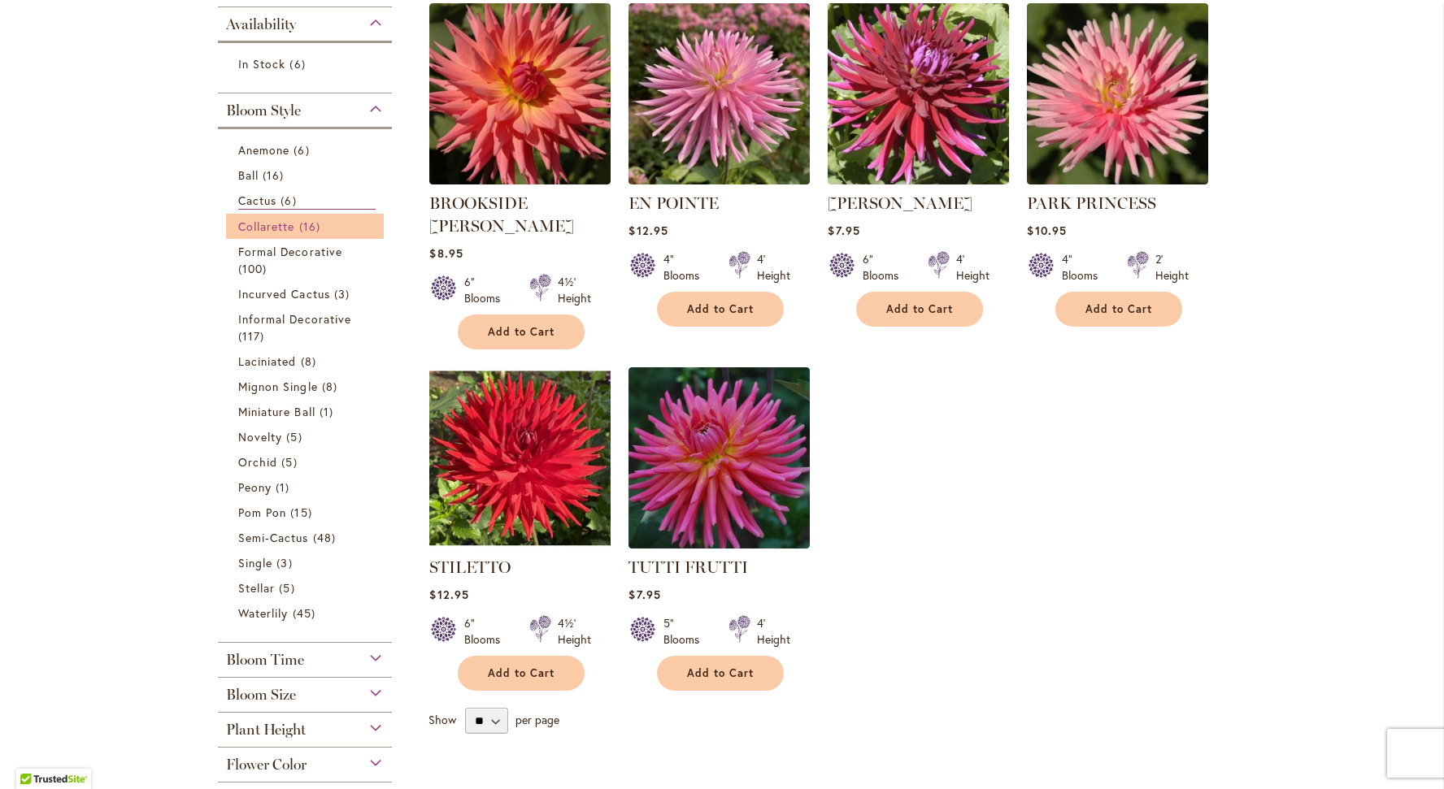
scroll to position [371, 0]
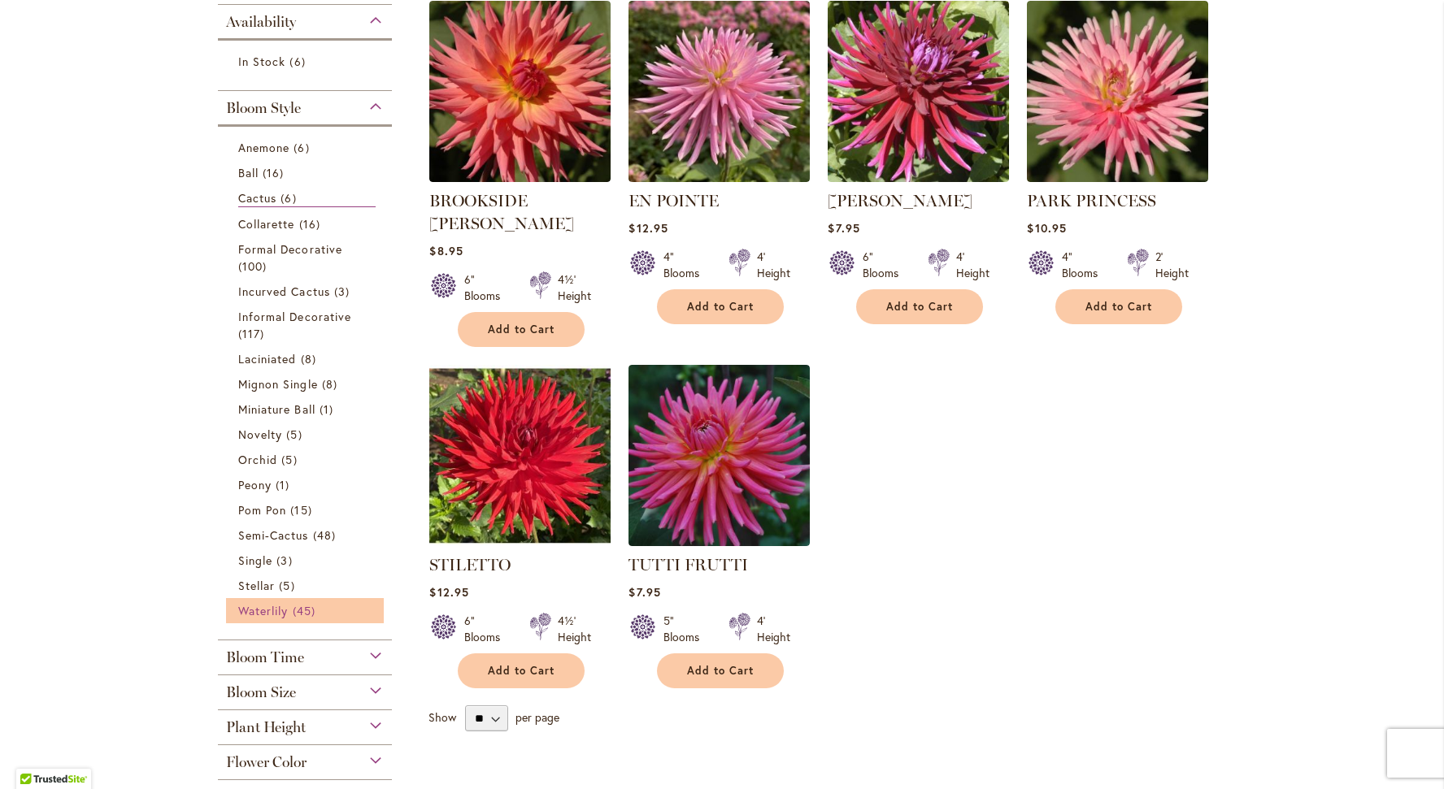
click at [251, 607] on span "Waterlily" at bounding box center [263, 610] width 50 height 15
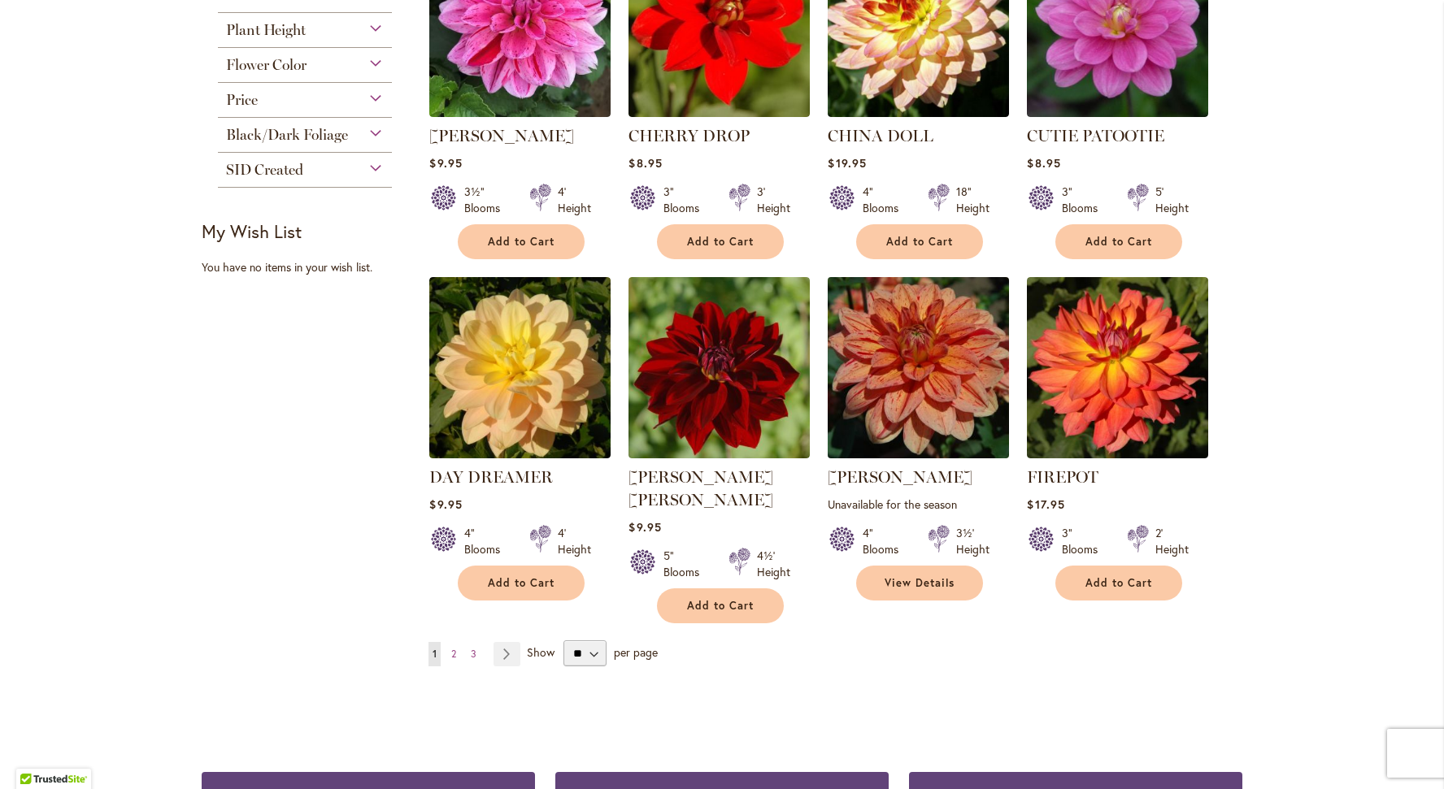
scroll to position [1120, 0]
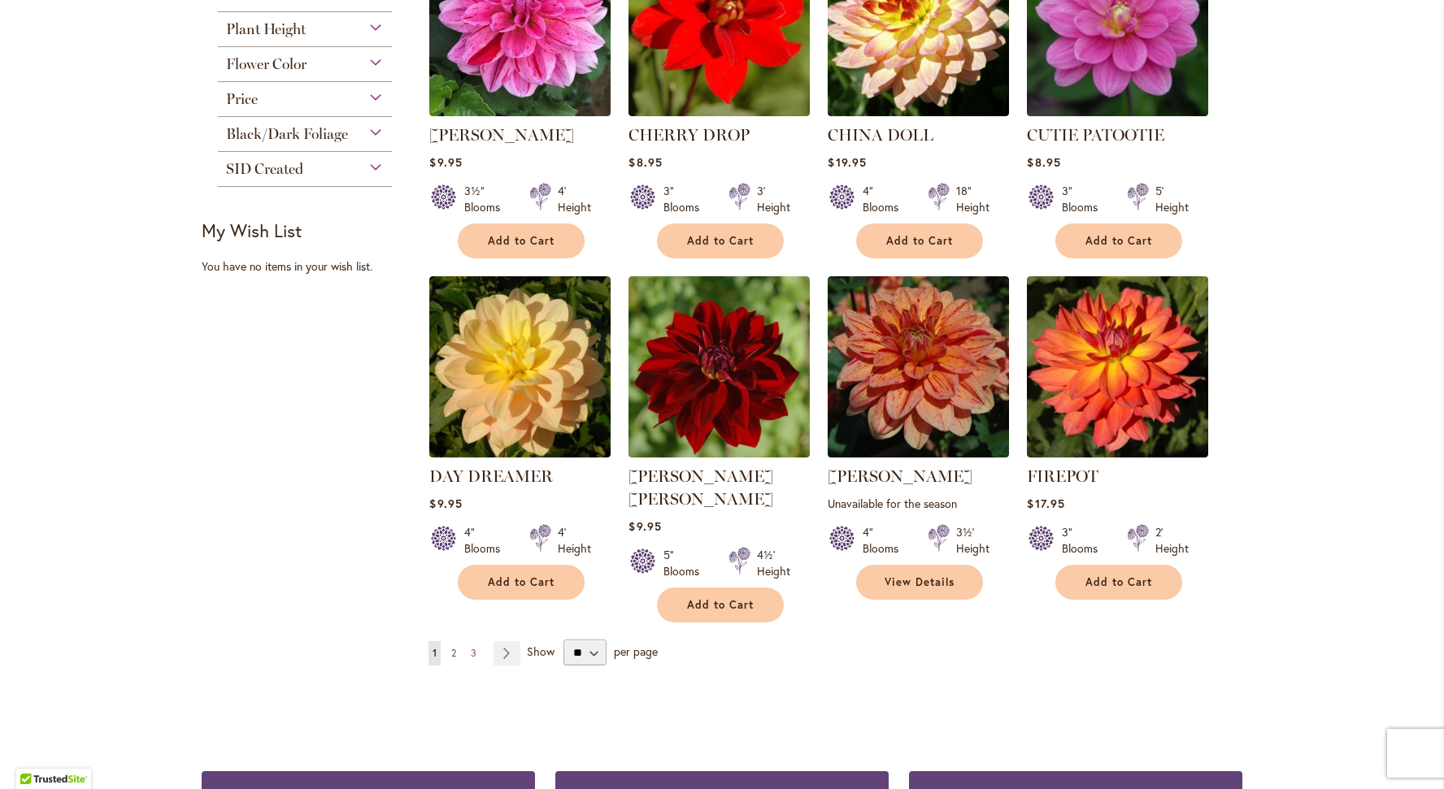
click at [459, 641] on link "Page 2" at bounding box center [453, 653] width 13 height 24
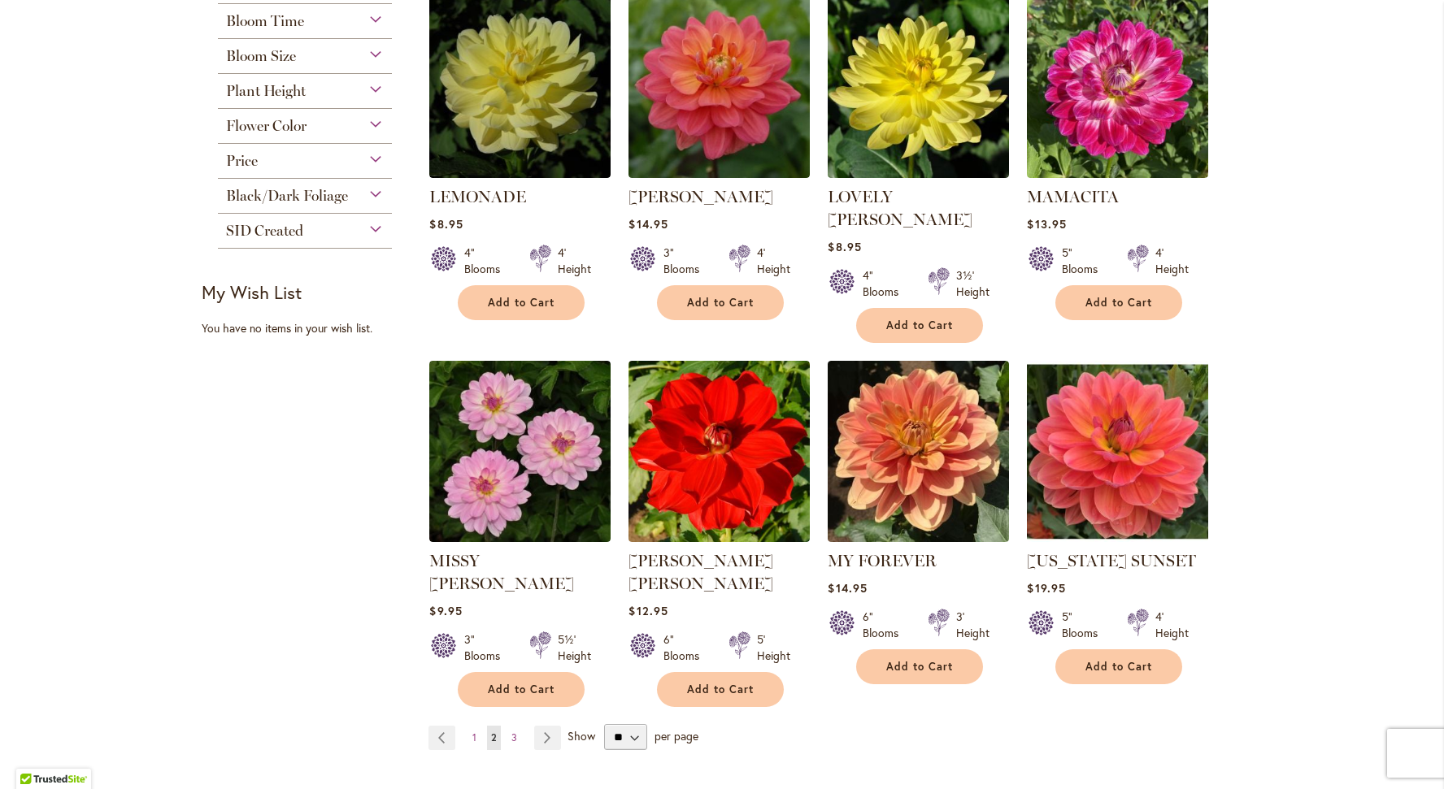
scroll to position [1157, 0]
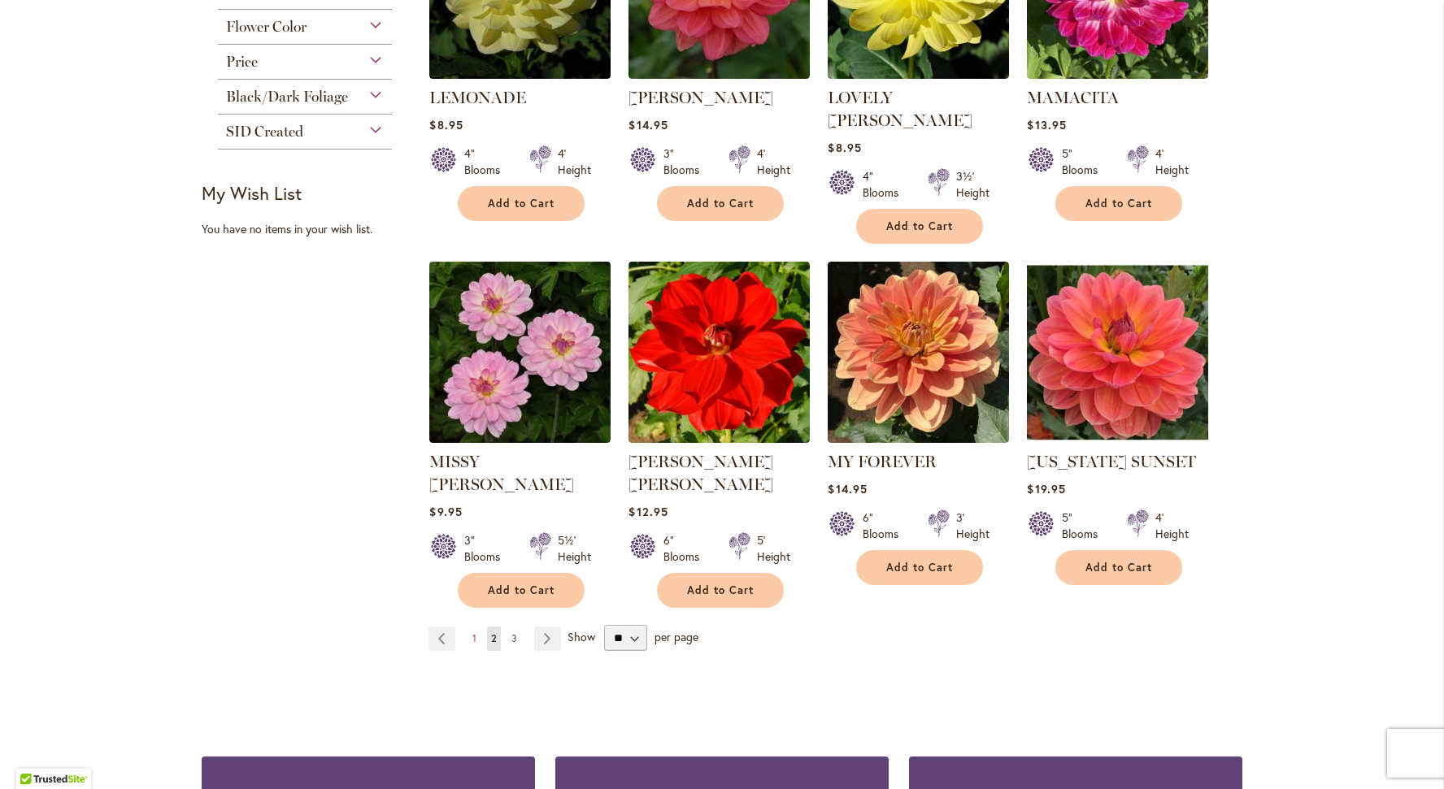
click at [513, 633] on span "3" at bounding box center [514, 639] width 6 height 12
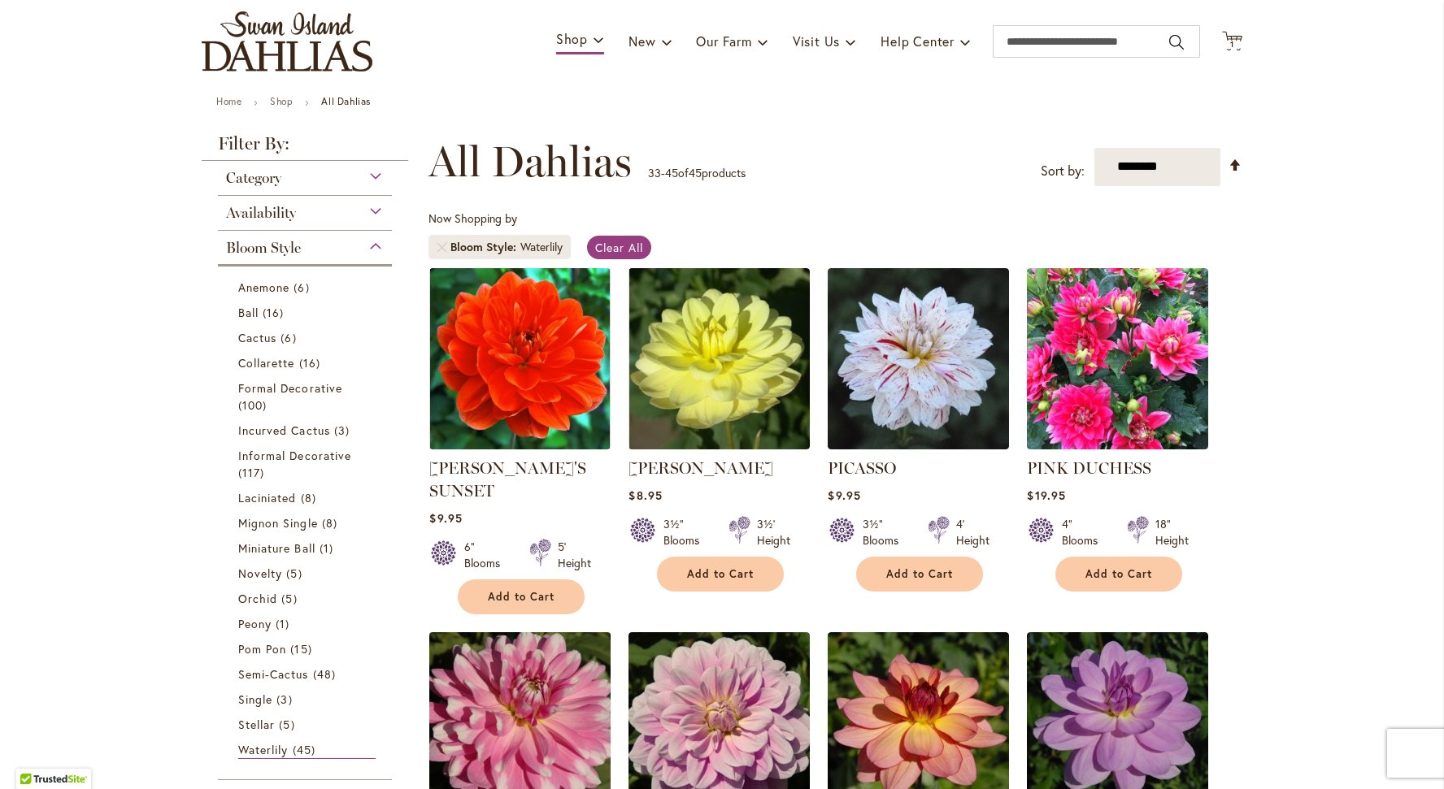
scroll to position [102, 0]
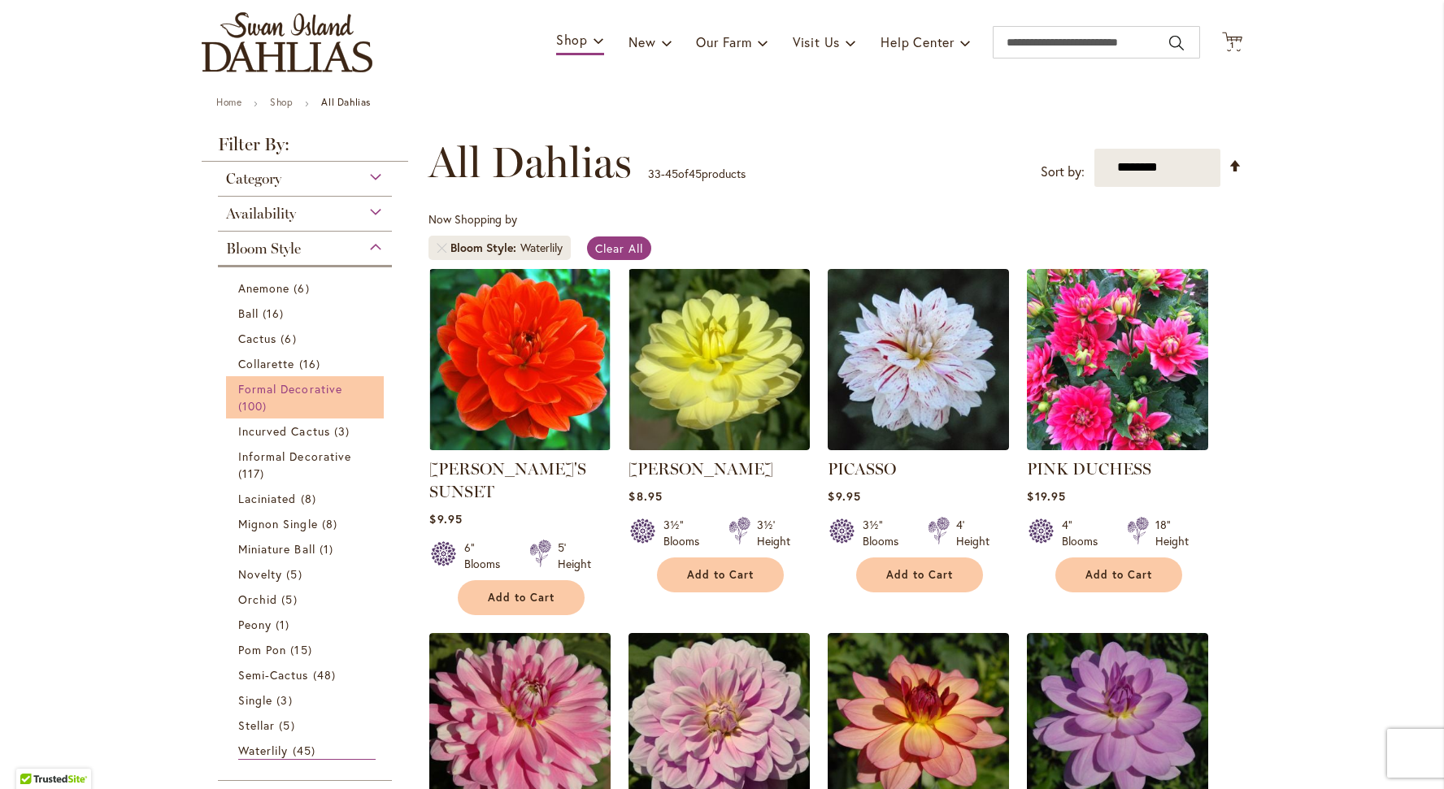
click at [262, 389] on span "Formal Decorative" at bounding box center [290, 388] width 104 height 15
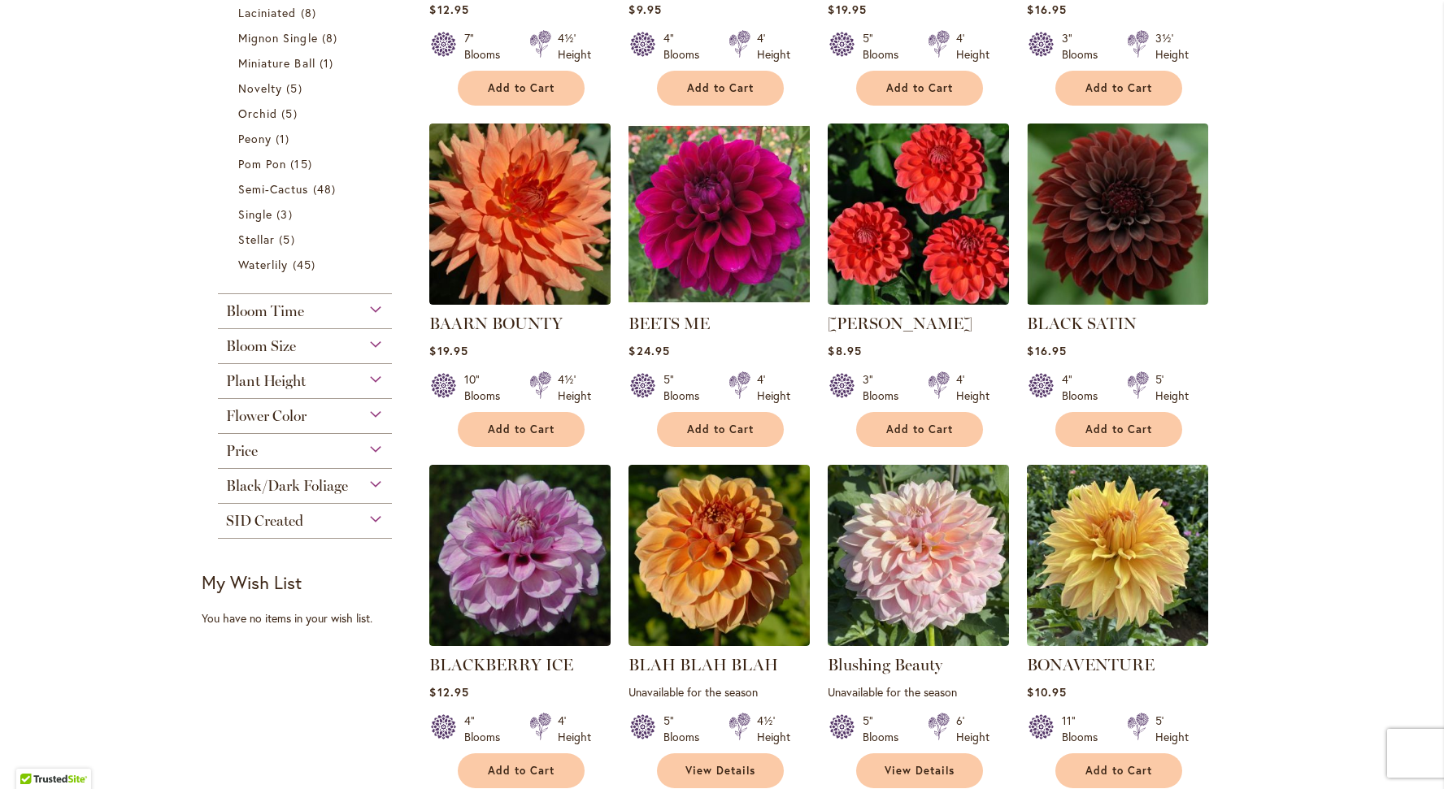
scroll to position [616, 0]
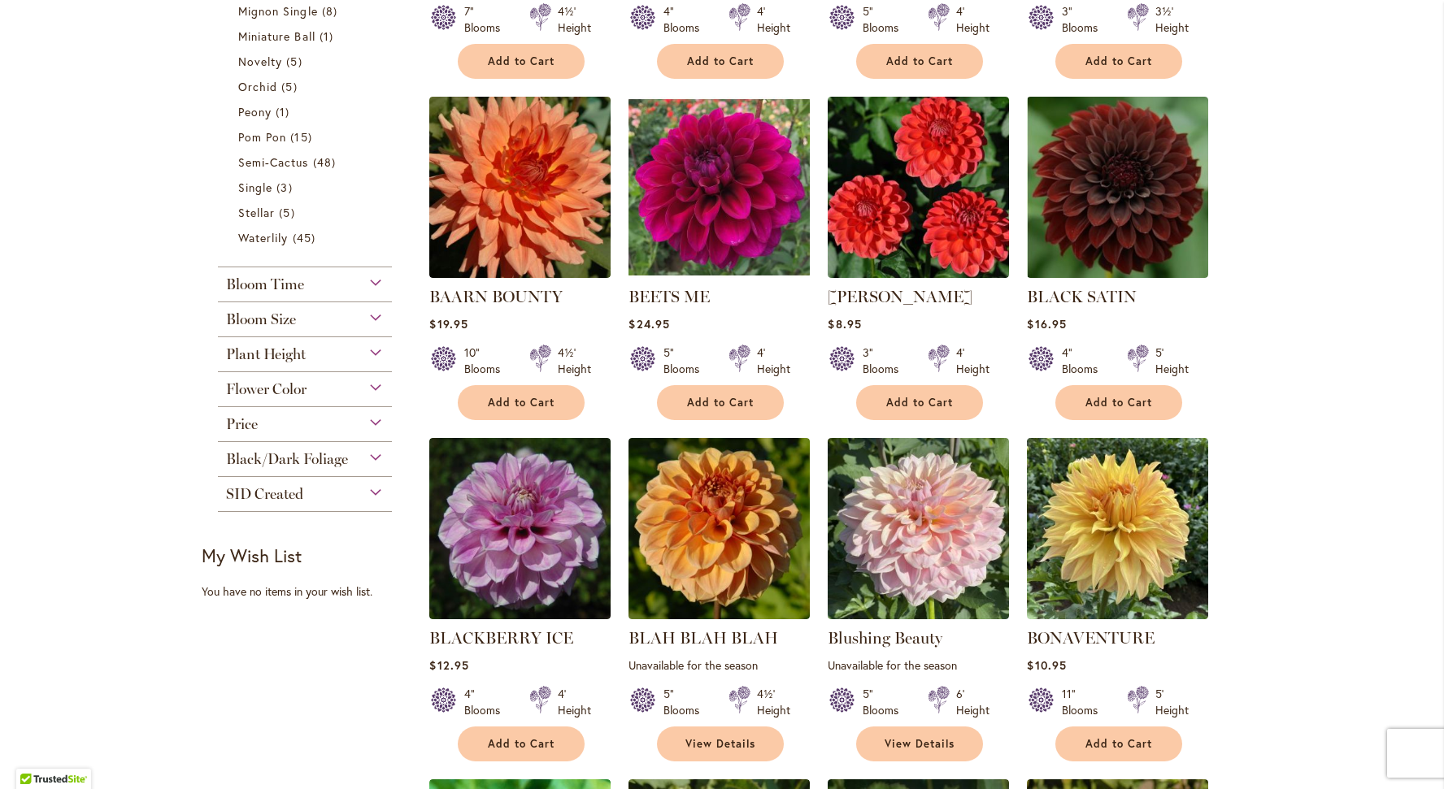
click at [282, 317] on span "Bloom Size" at bounding box center [261, 320] width 70 height 18
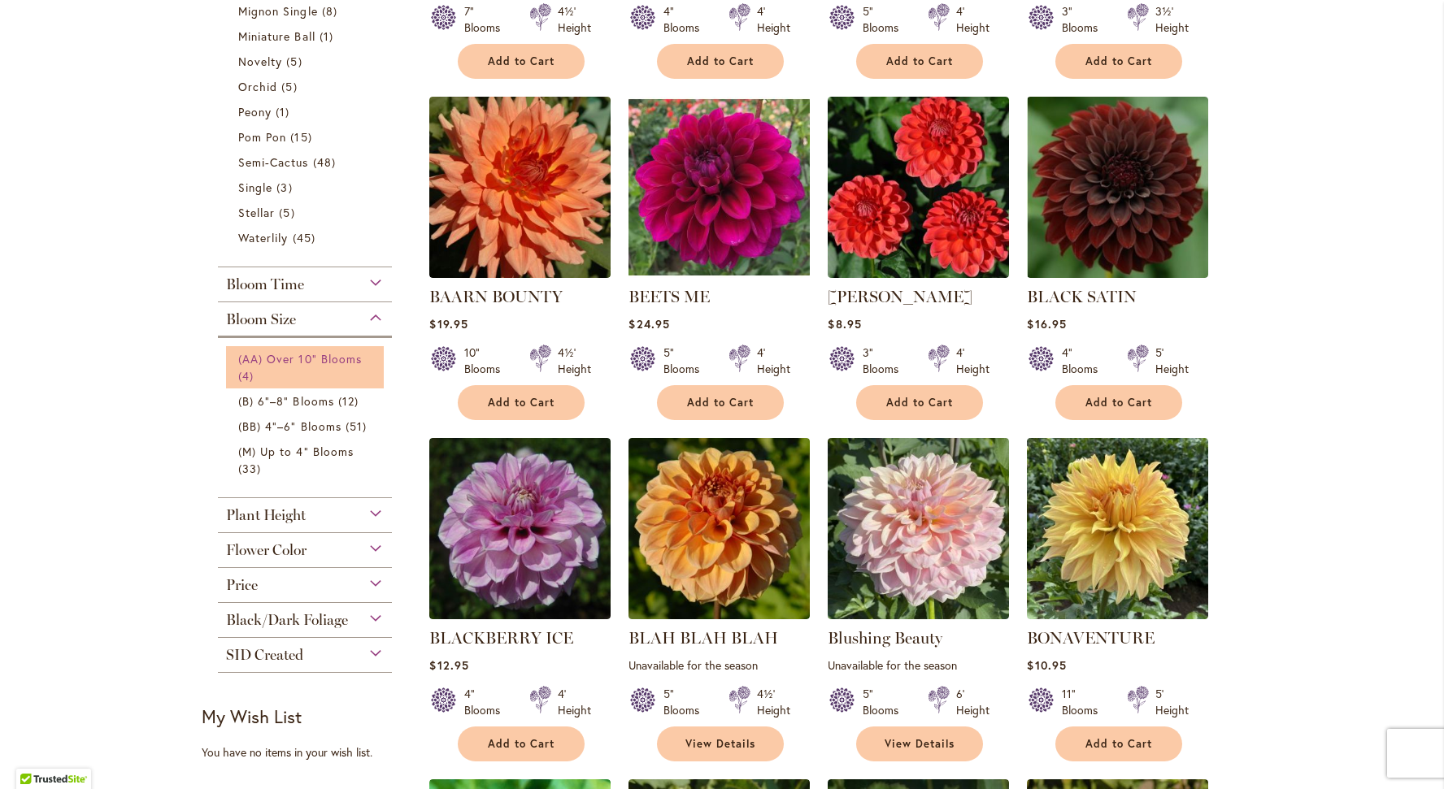
click at [285, 368] on link "(AA) Over 10" Blooms 4 items" at bounding box center [306, 367] width 137 height 34
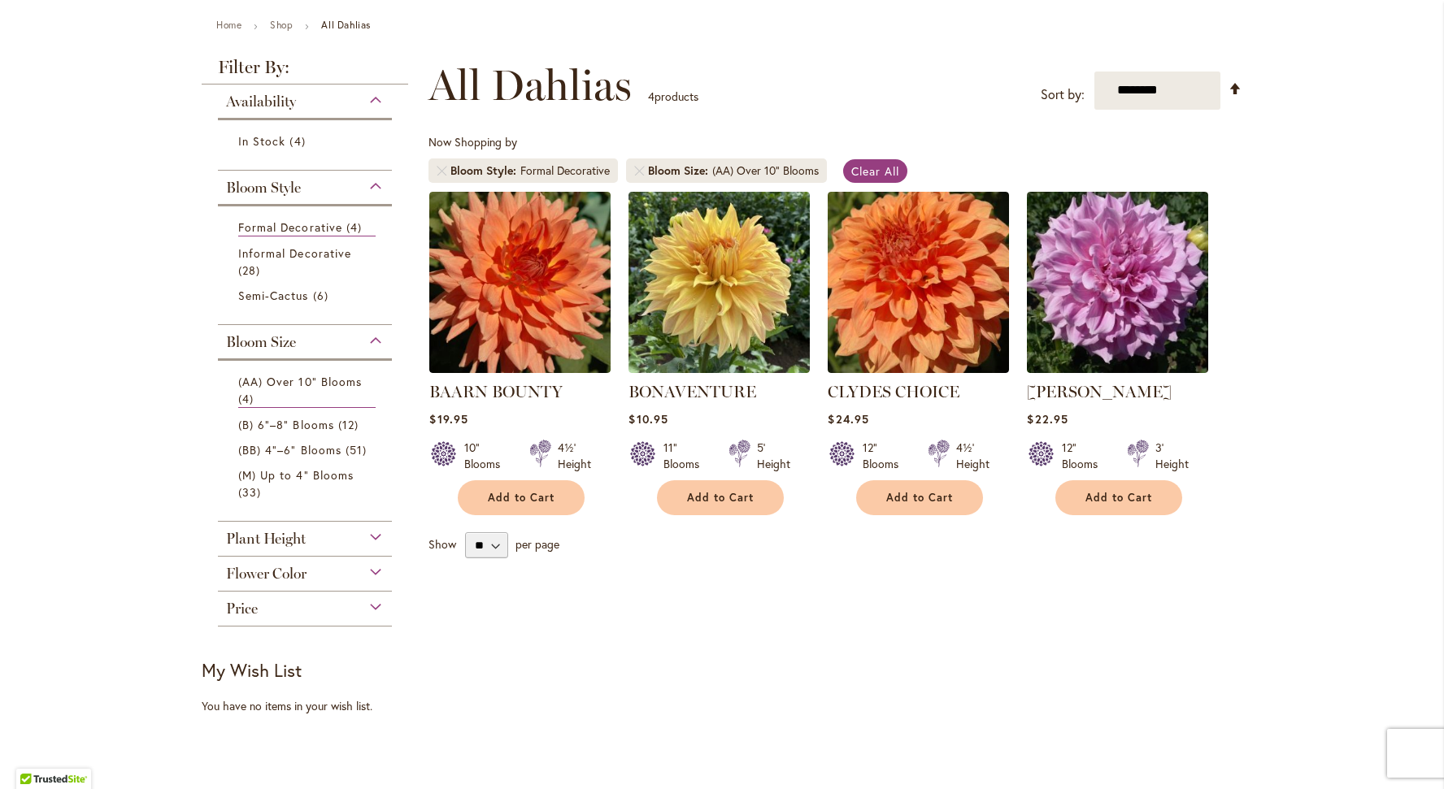
scroll to position [176, 0]
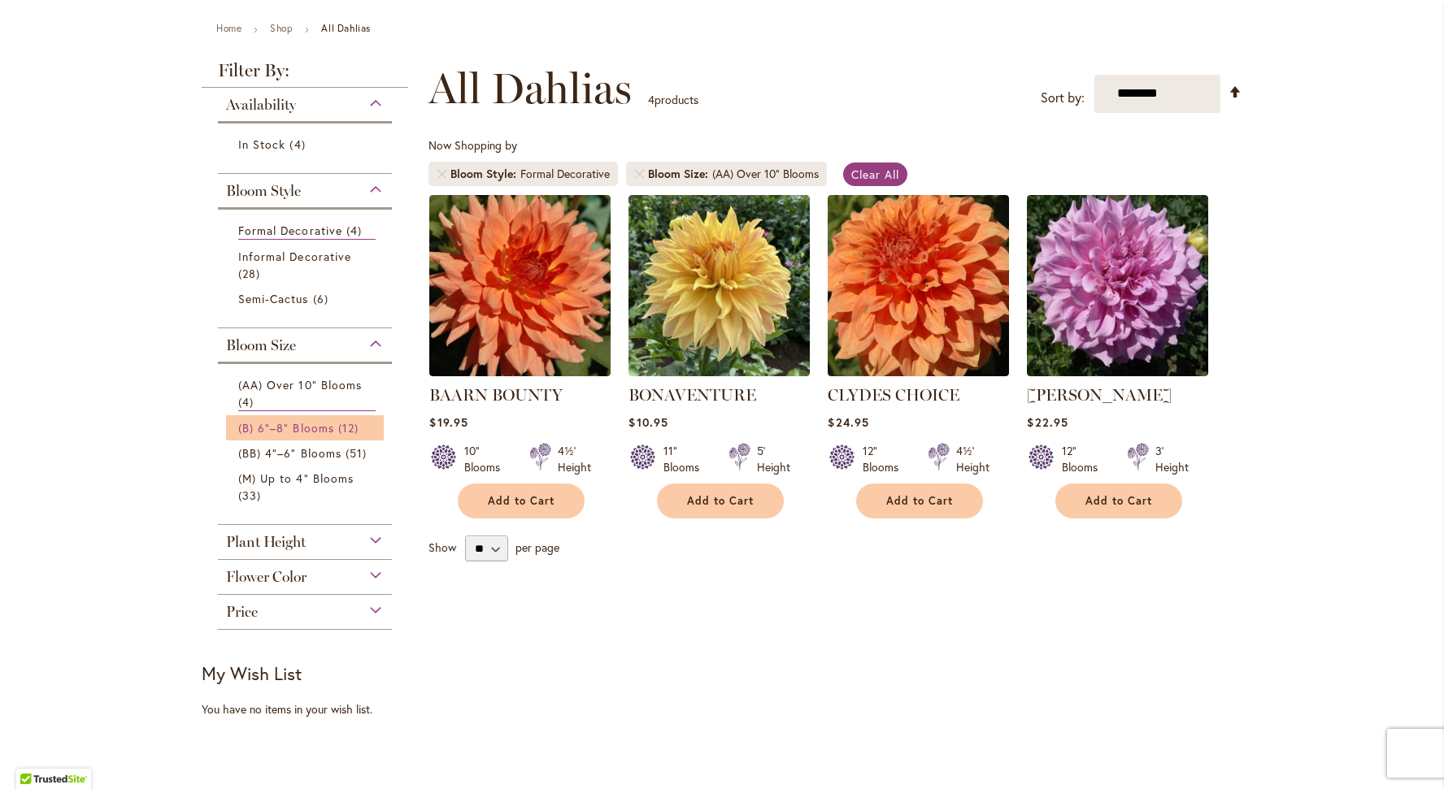
click at [320, 423] on span "(B) 6"–8" Blooms" at bounding box center [286, 427] width 96 height 15
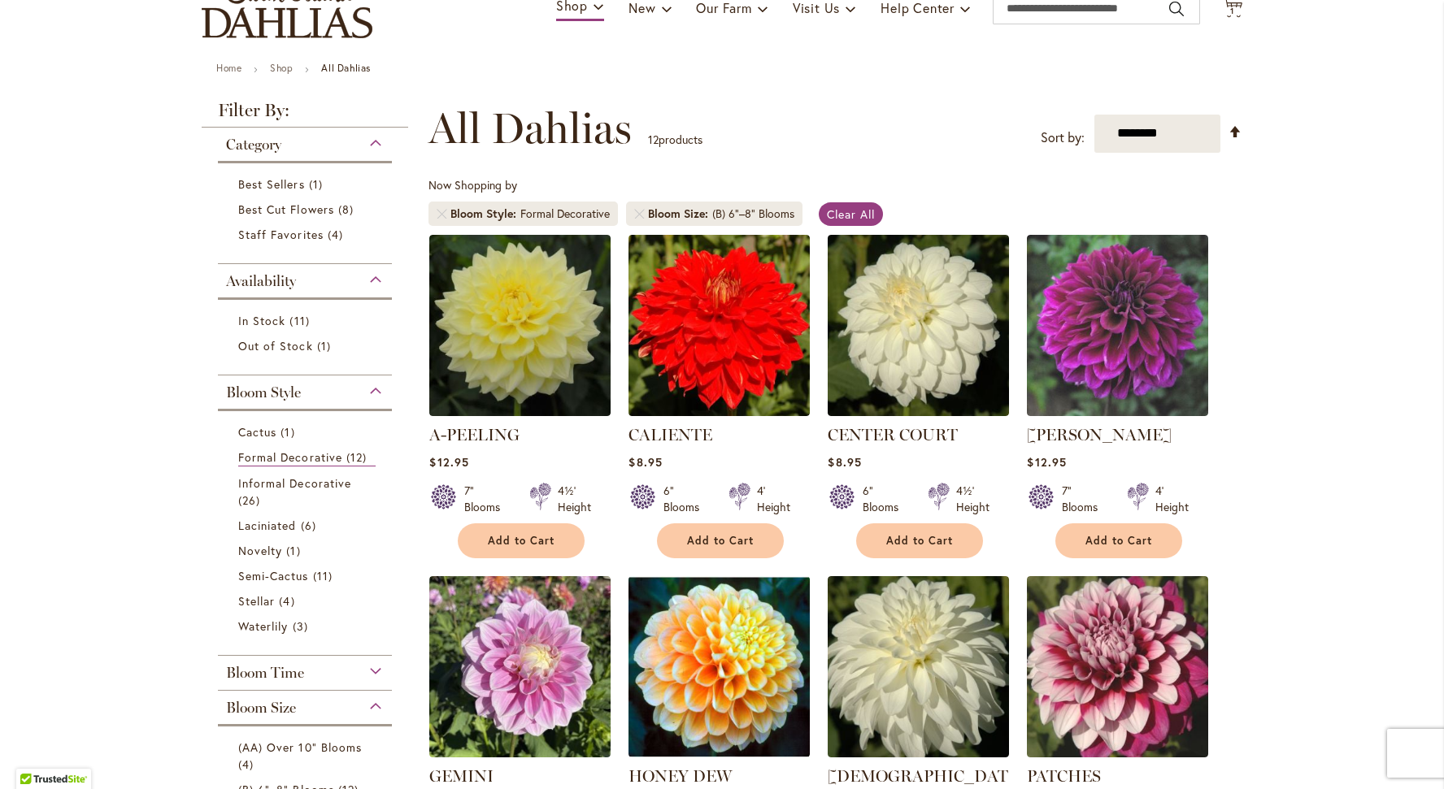
scroll to position [146, 0]
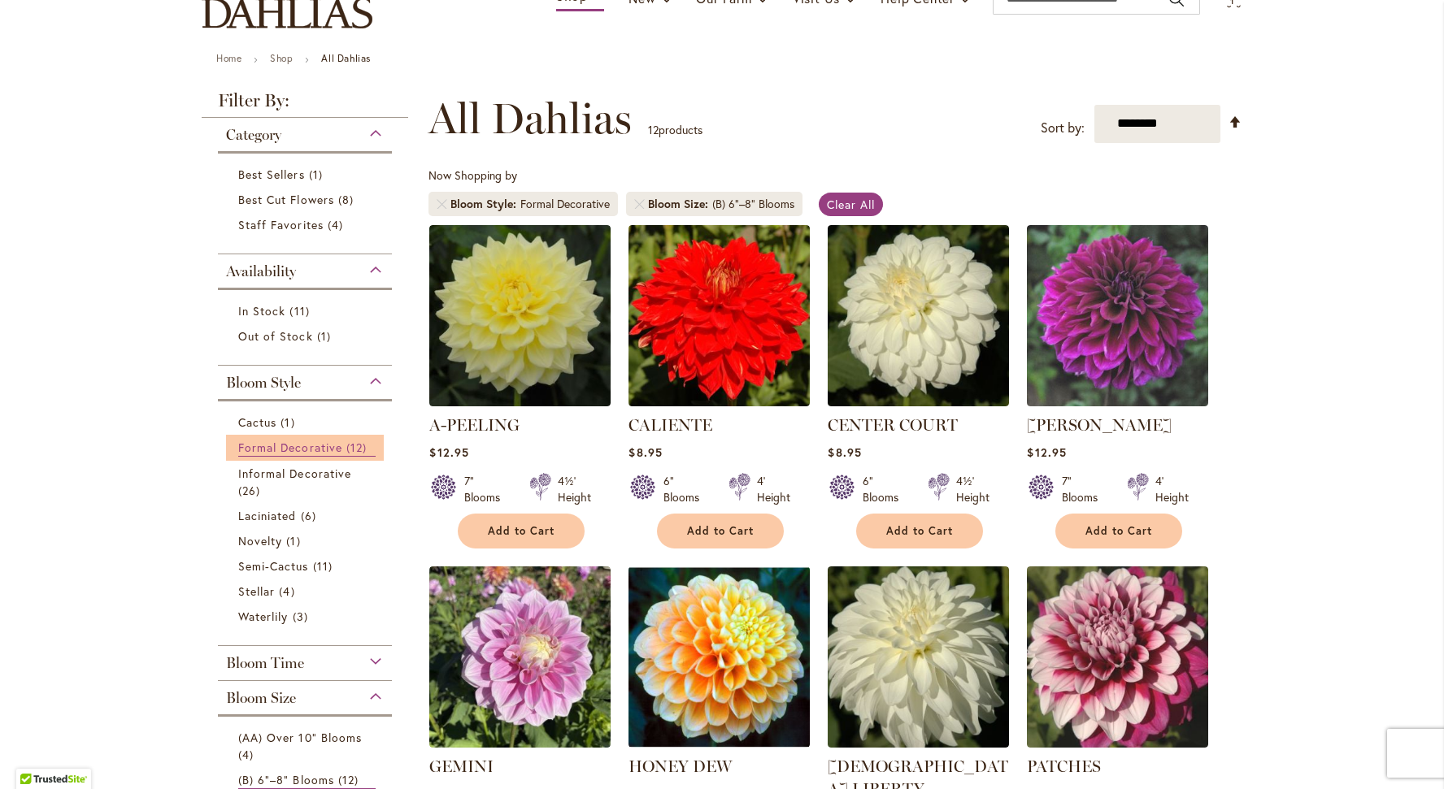
click at [289, 446] on span "Formal Decorative" at bounding box center [290, 447] width 104 height 15
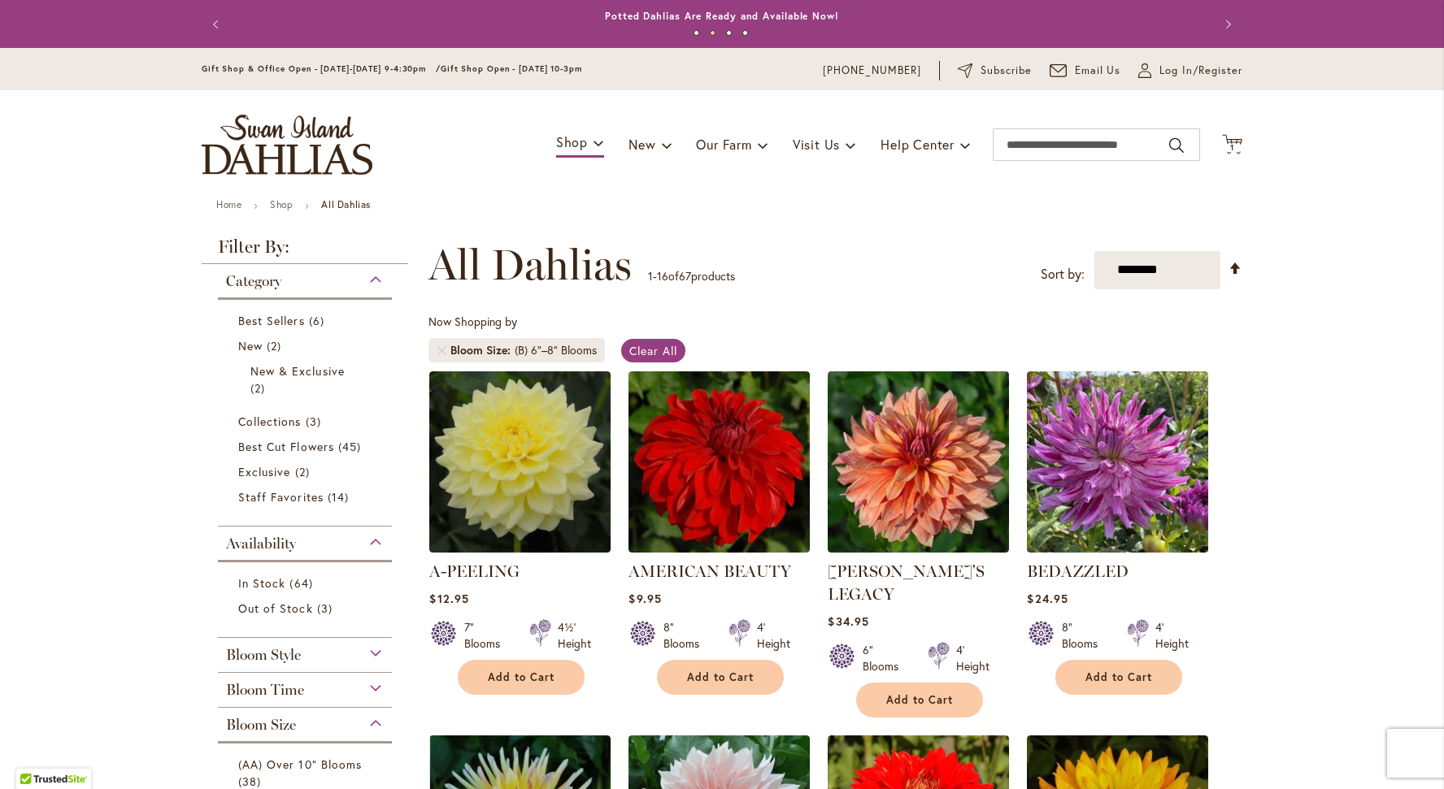
click at [375, 285] on div "Category" at bounding box center [305, 277] width 174 height 26
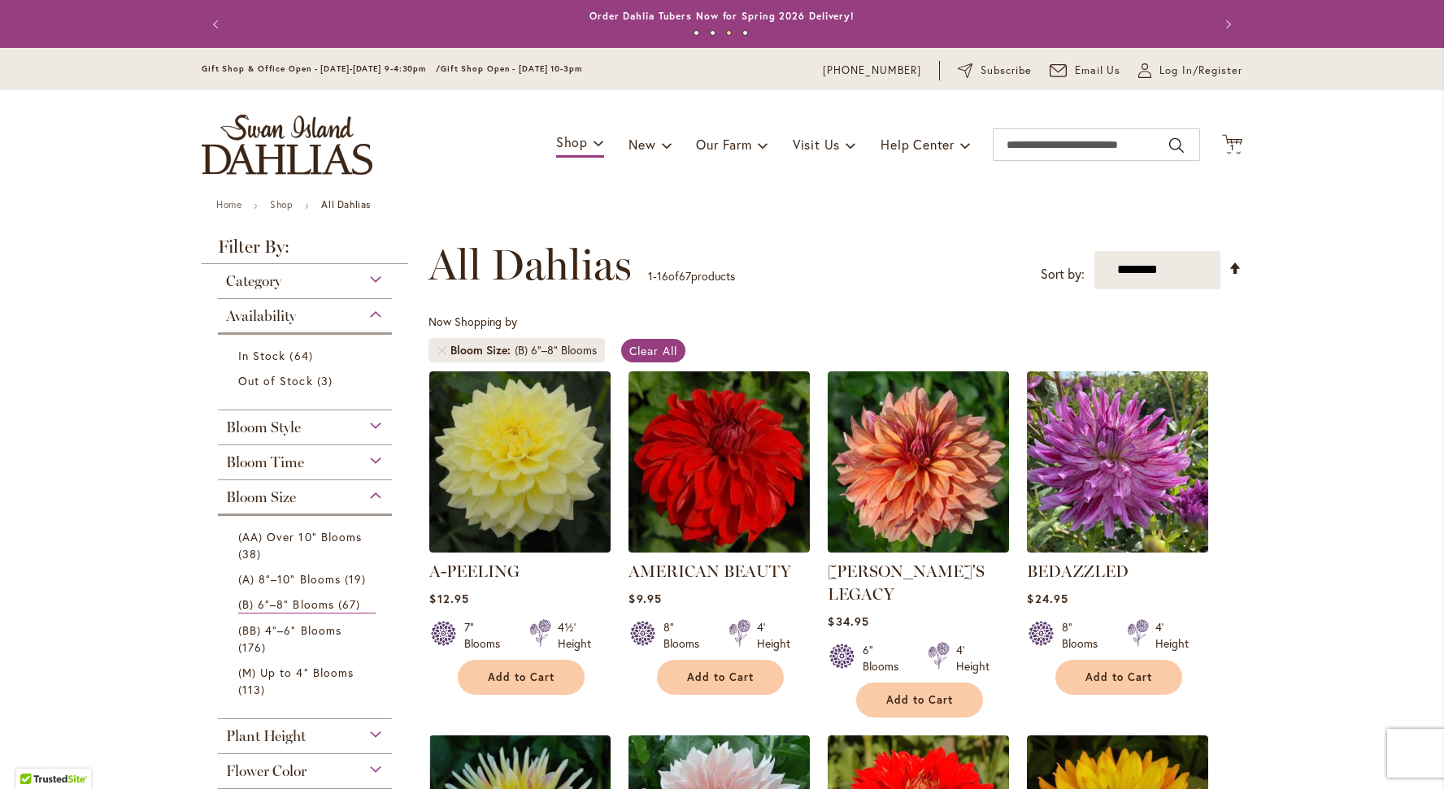
click at [375, 285] on div "Category" at bounding box center [305, 277] width 174 height 26
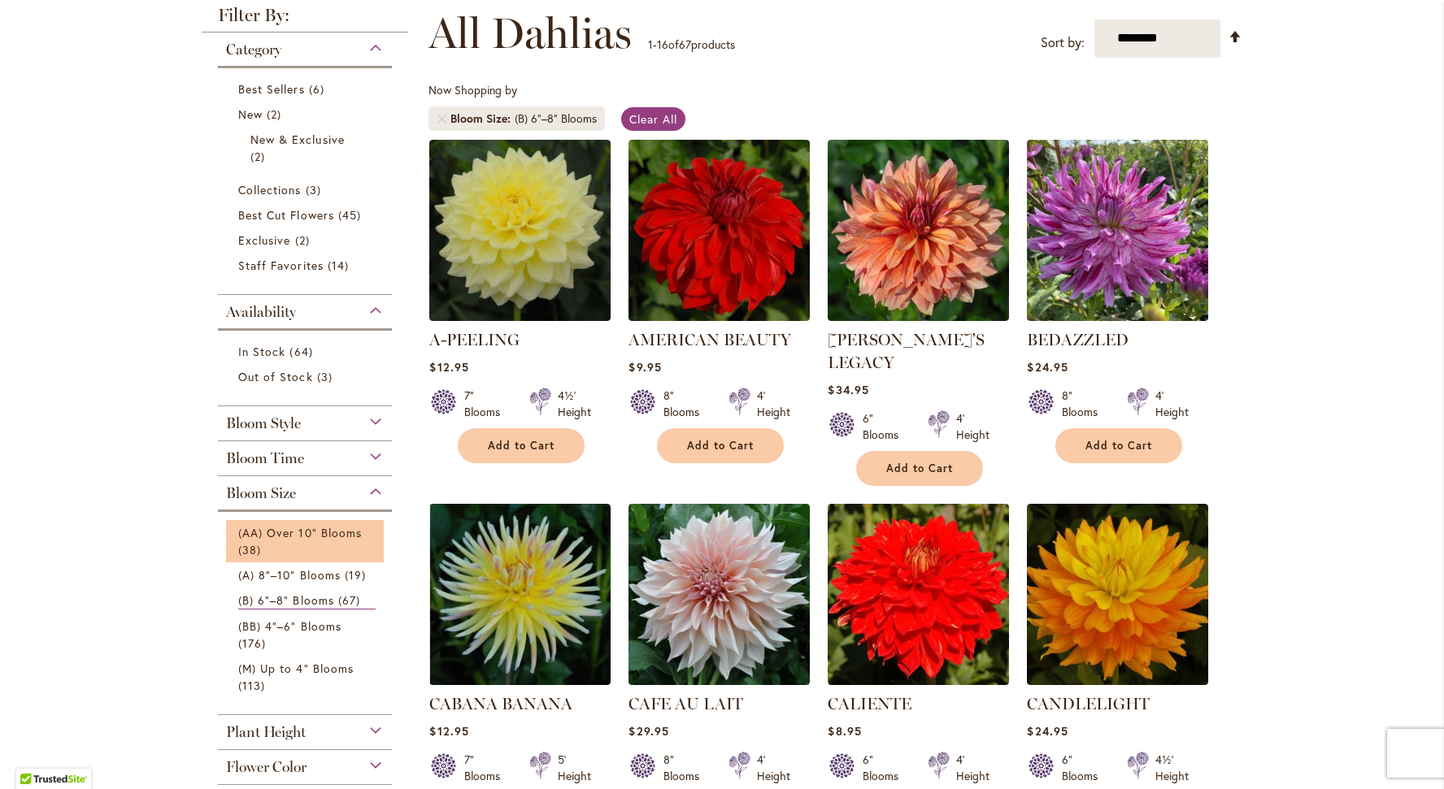
scroll to position [246, 0]
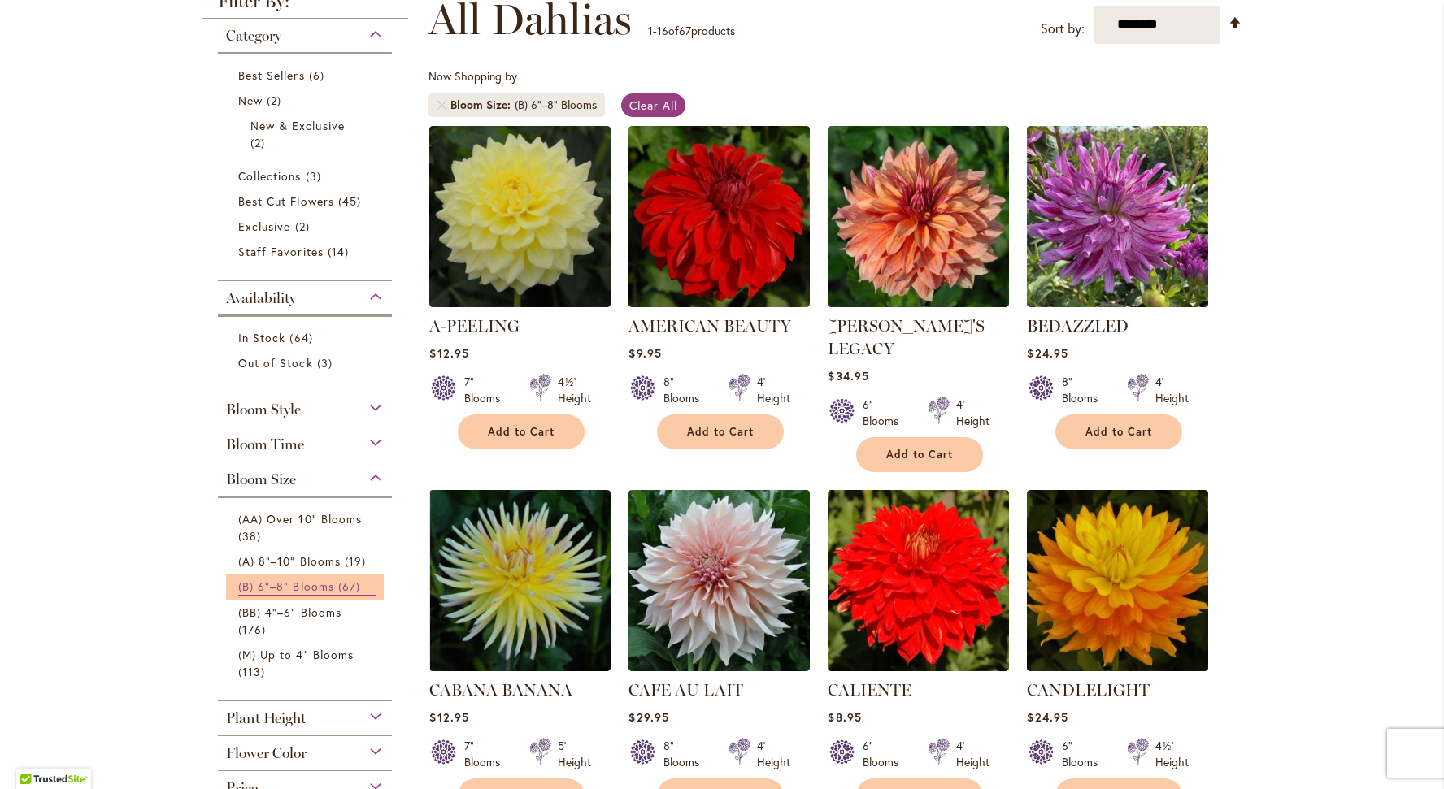
click at [332, 585] on span "(B) 6"–8" Blooms" at bounding box center [286, 586] width 96 height 15
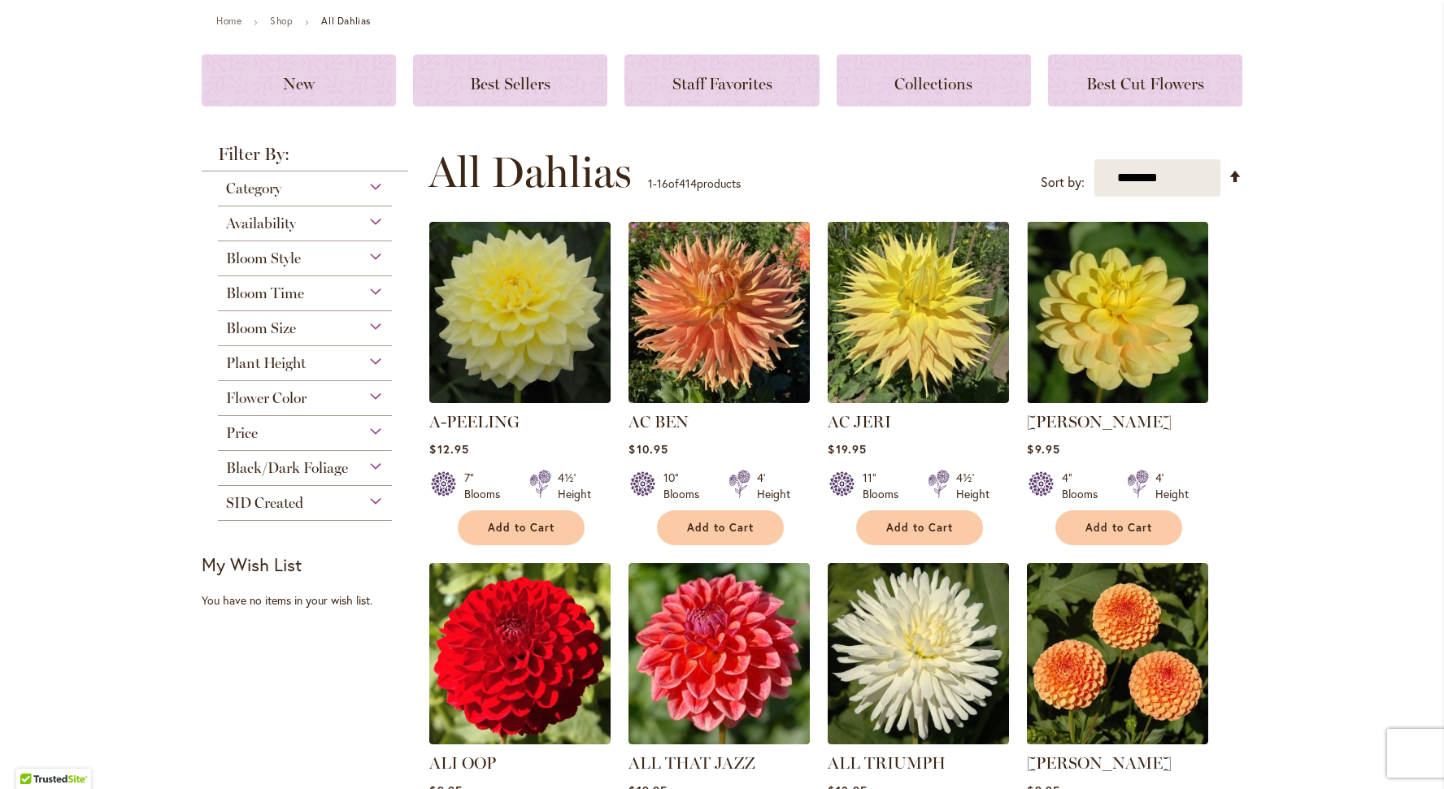
scroll to position [318, 0]
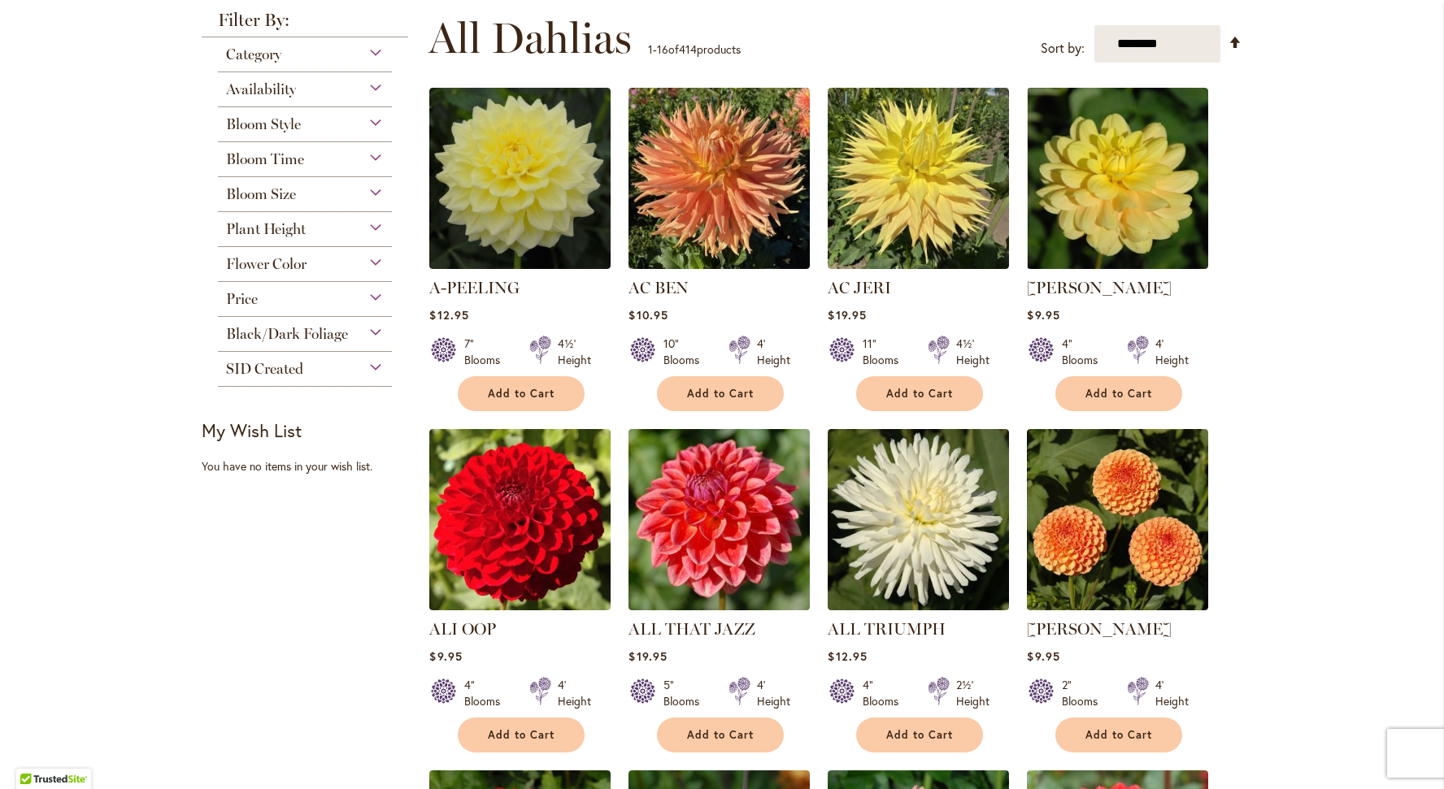
click at [374, 185] on div "Bloom Size" at bounding box center [305, 190] width 174 height 26
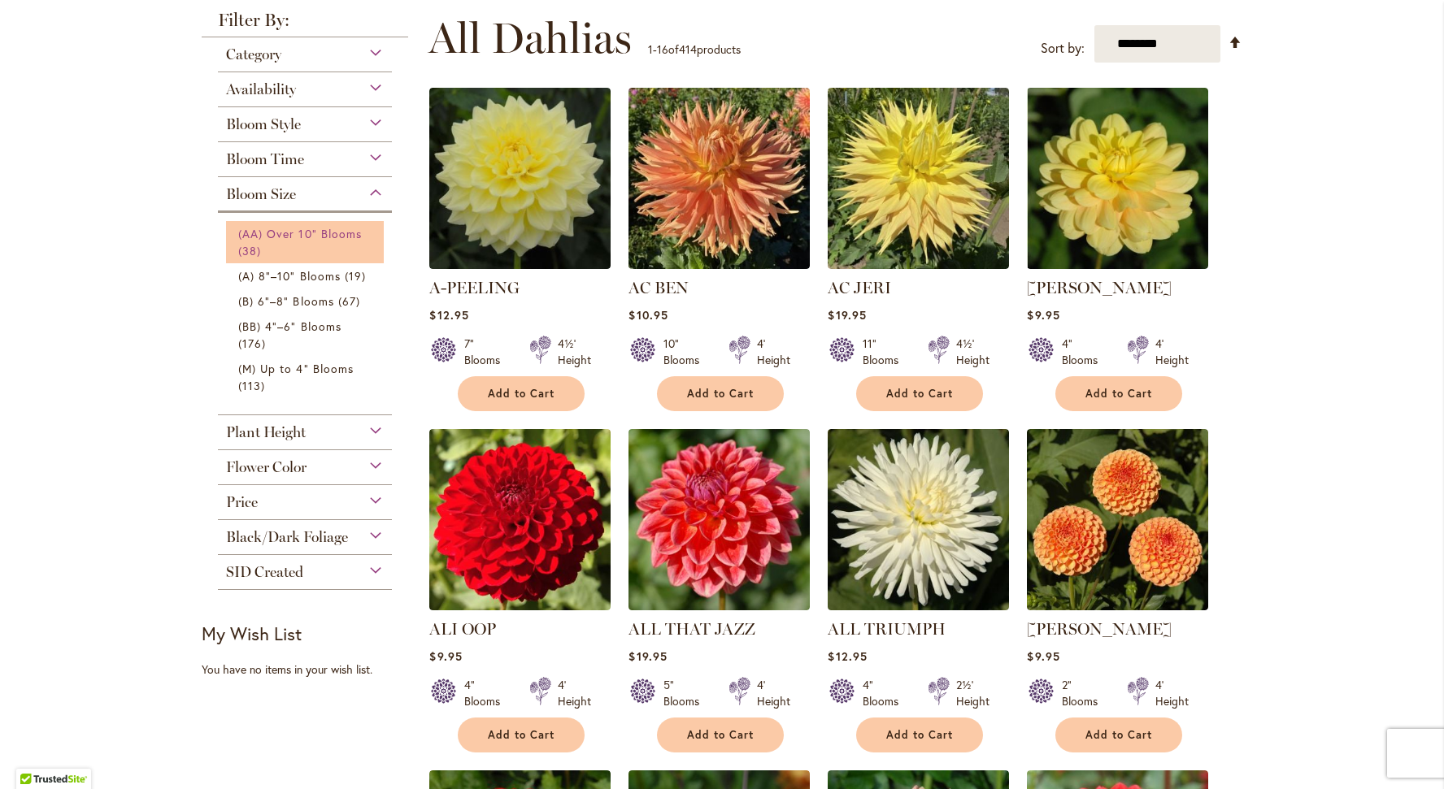
click at [337, 233] on span "(AA) Over 10" Blooms" at bounding box center [300, 233] width 124 height 15
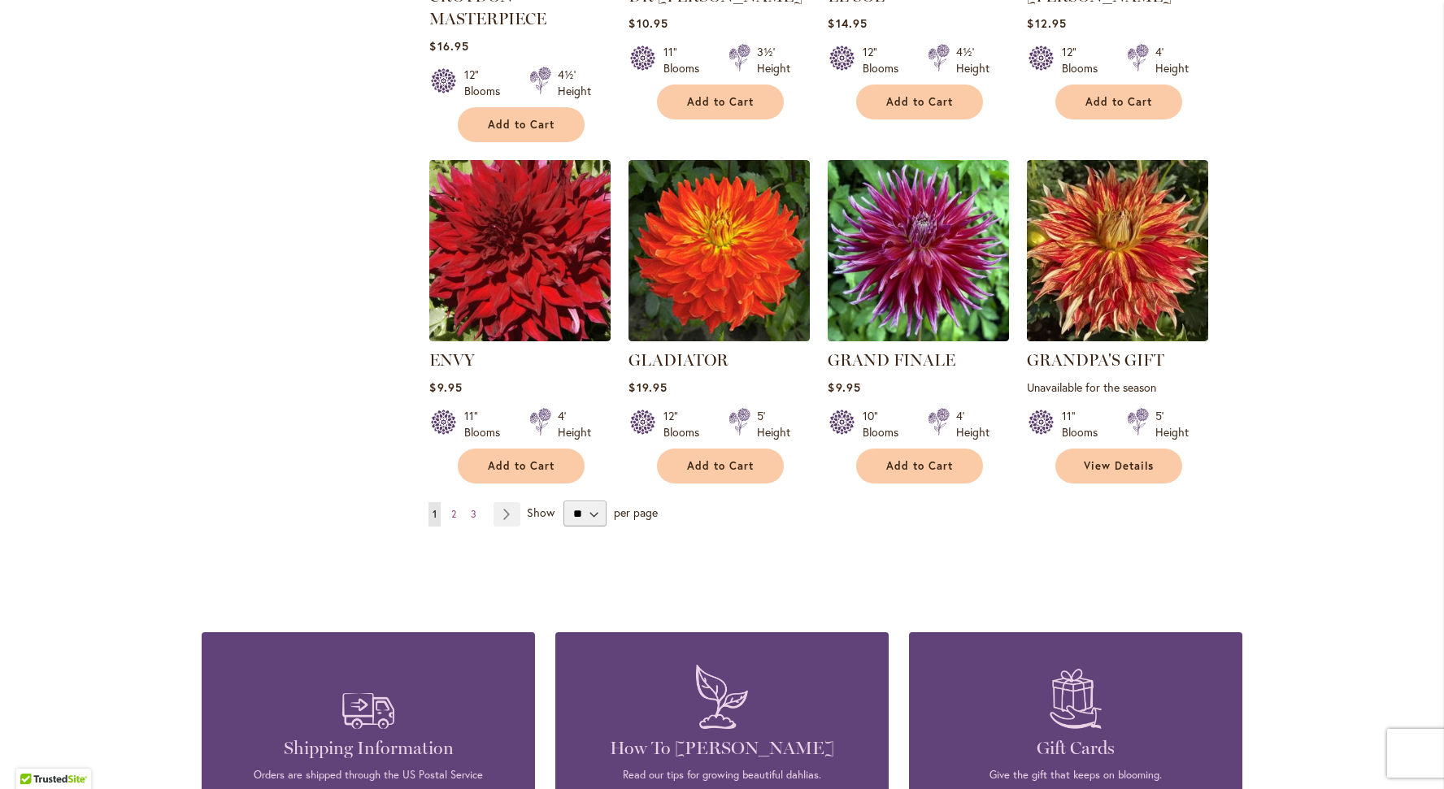
scroll to position [1259, 0]
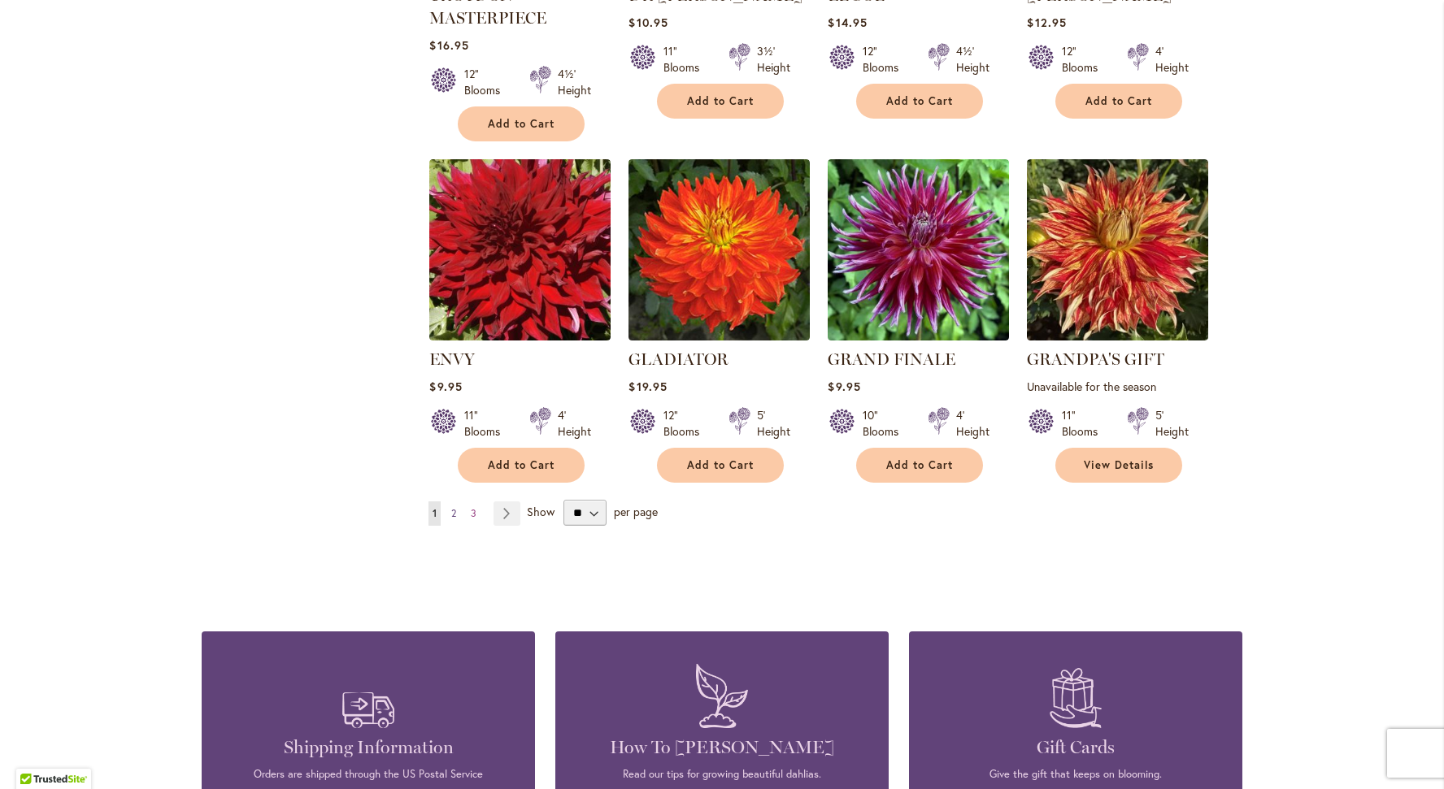
click at [454, 507] on span "2" at bounding box center [453, 513] width 5 height 12
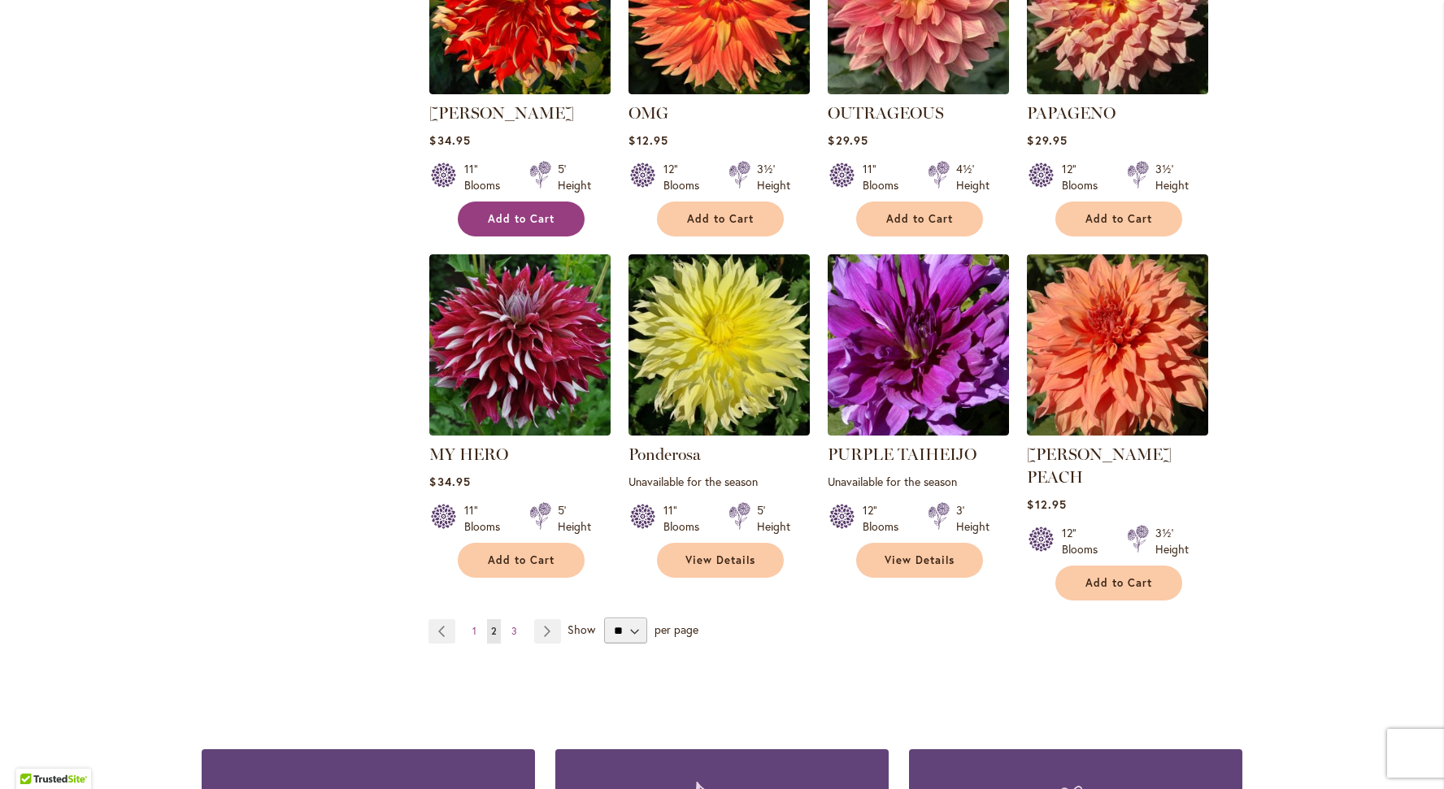
scroll to position [1162, 0]
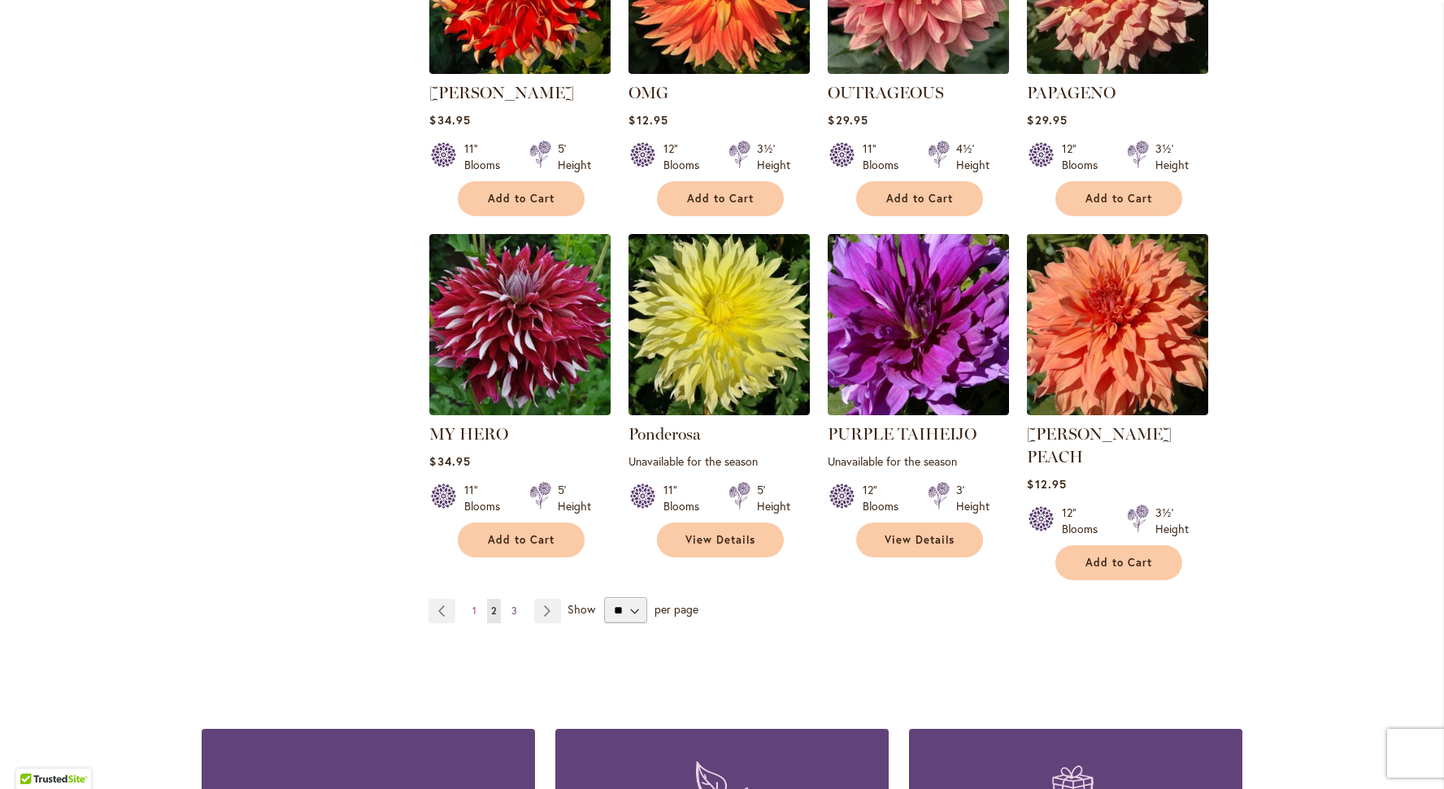
click at [511, 605] on span "3" at bounding box center [514, 611] width 6 height 12
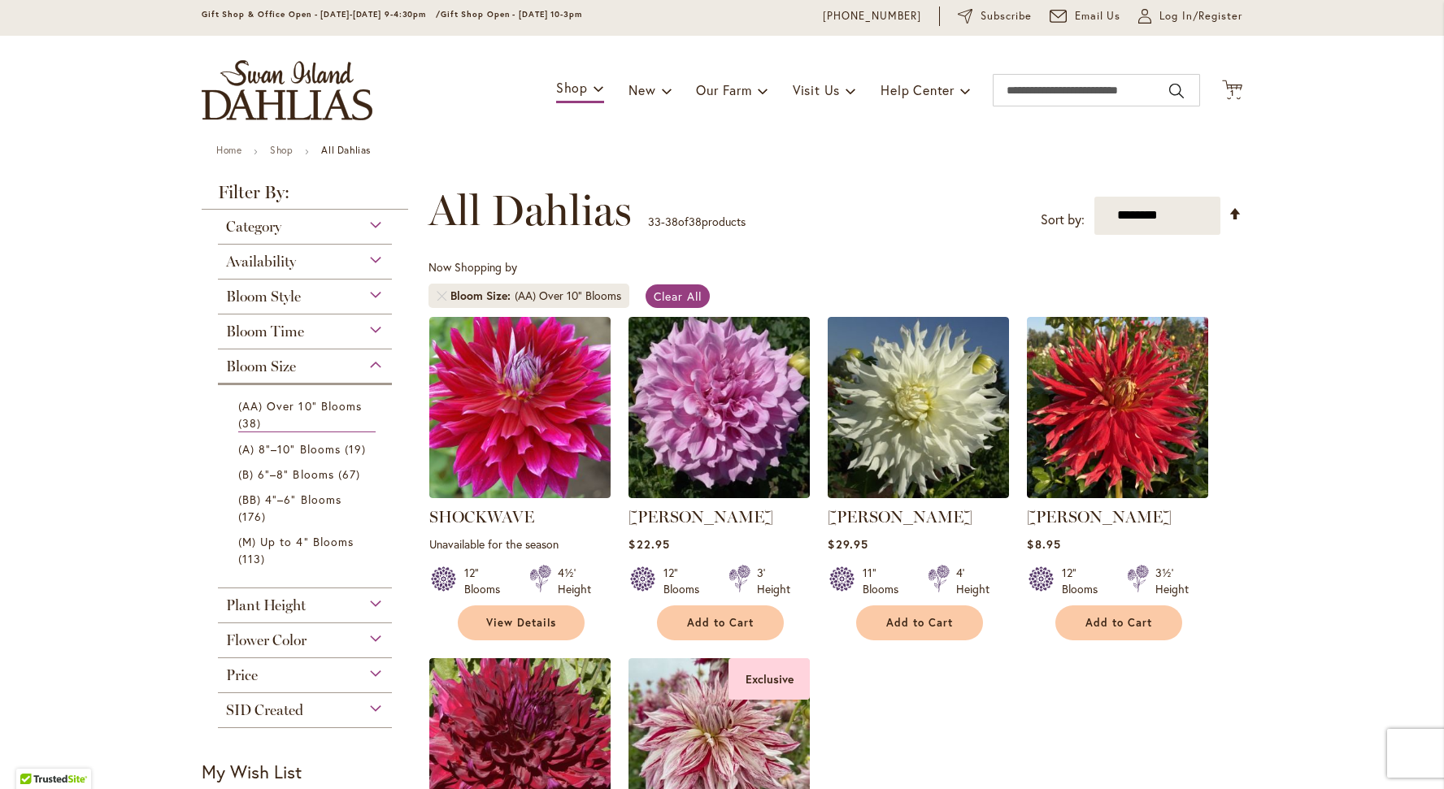
scroll to position [50, 0]
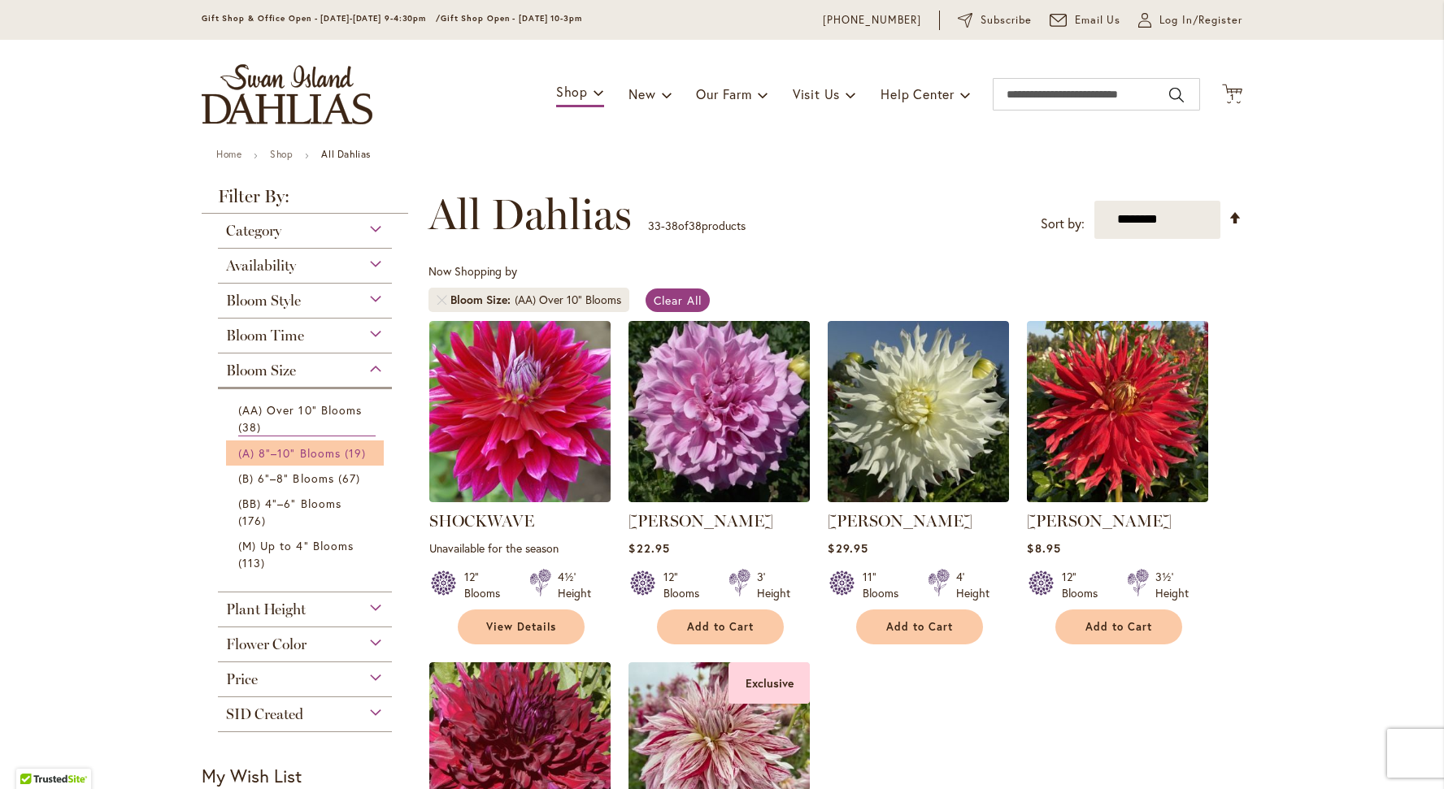
click at [288, 453] on span "(A) 8"–10" Blooms" at bounding box center [289, 453] width 102 height 15
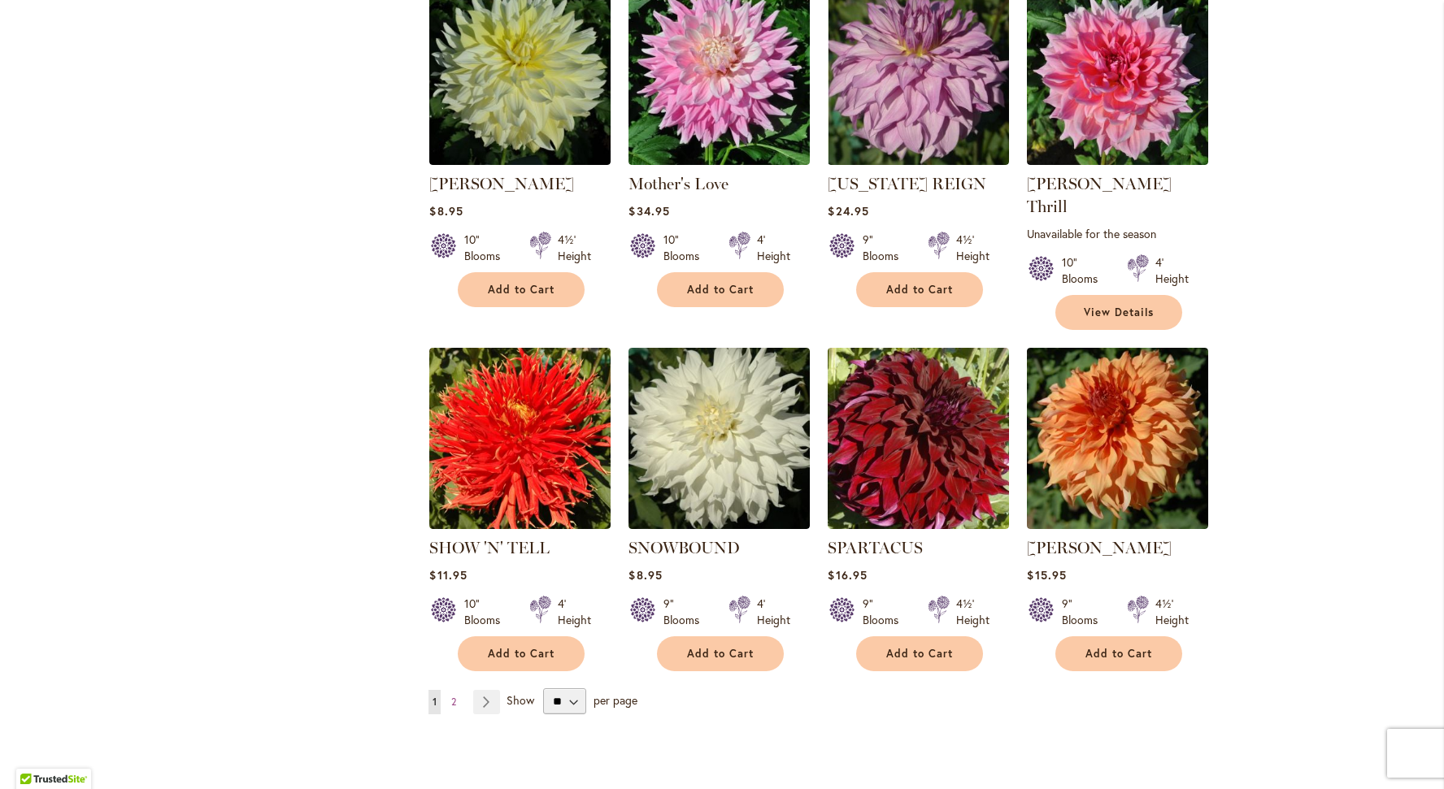
scroll to position [1250, 0]
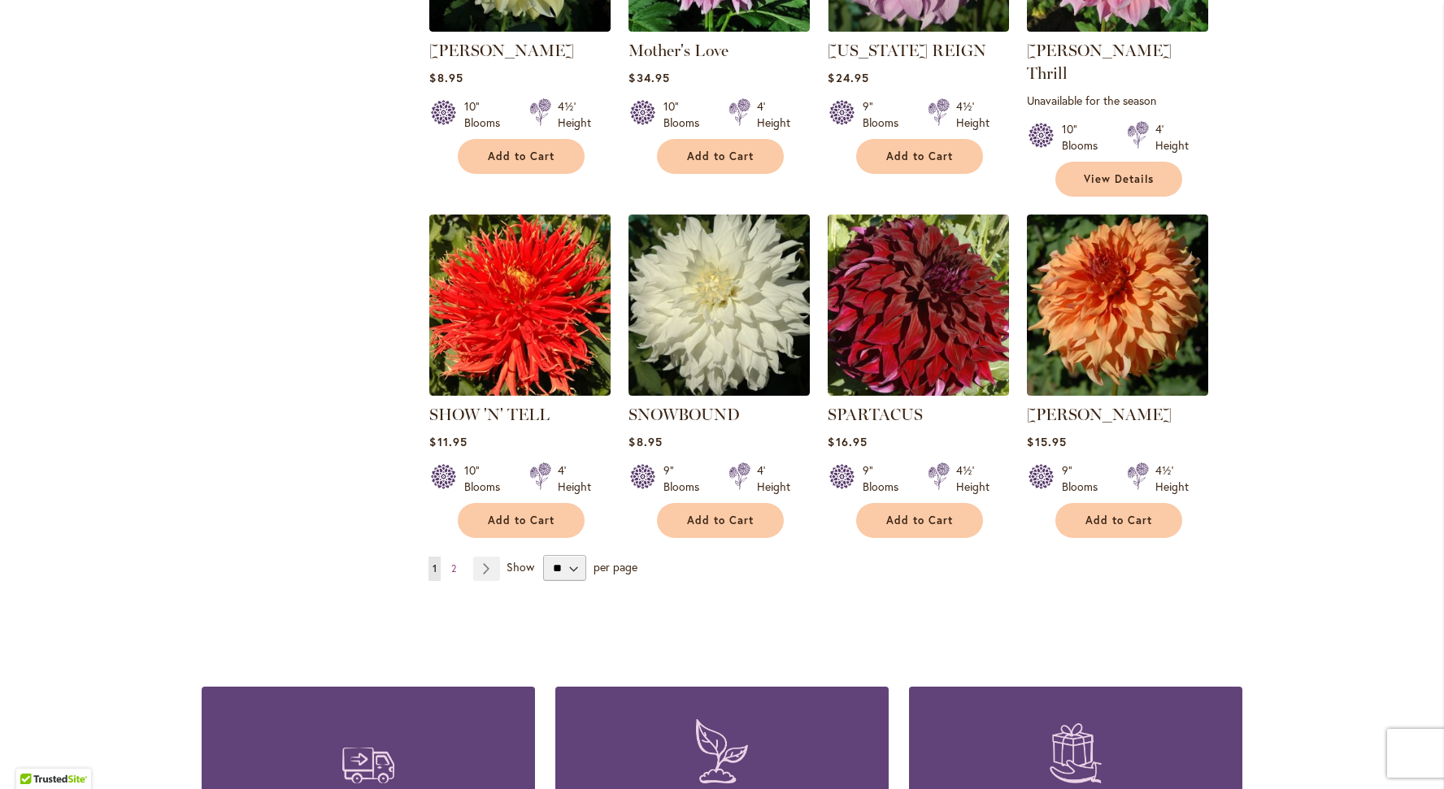
click at [450, 557] on link "Page 2" at bounding box center [453, 569] width 13 height 24
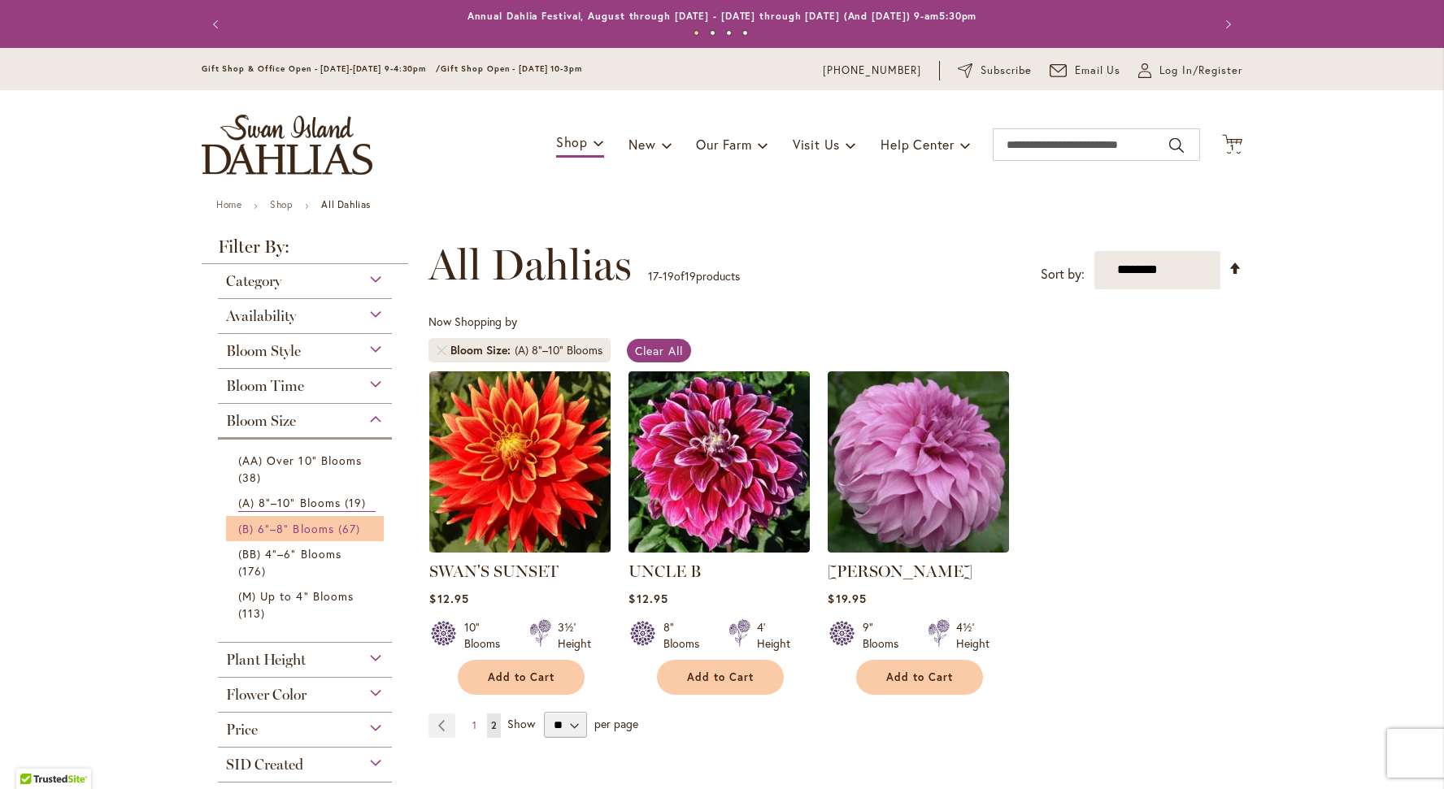
click at [297, 528] on span "(B) 6"–8" Blooms" at bounding box center [286, 528] width 96 height 15
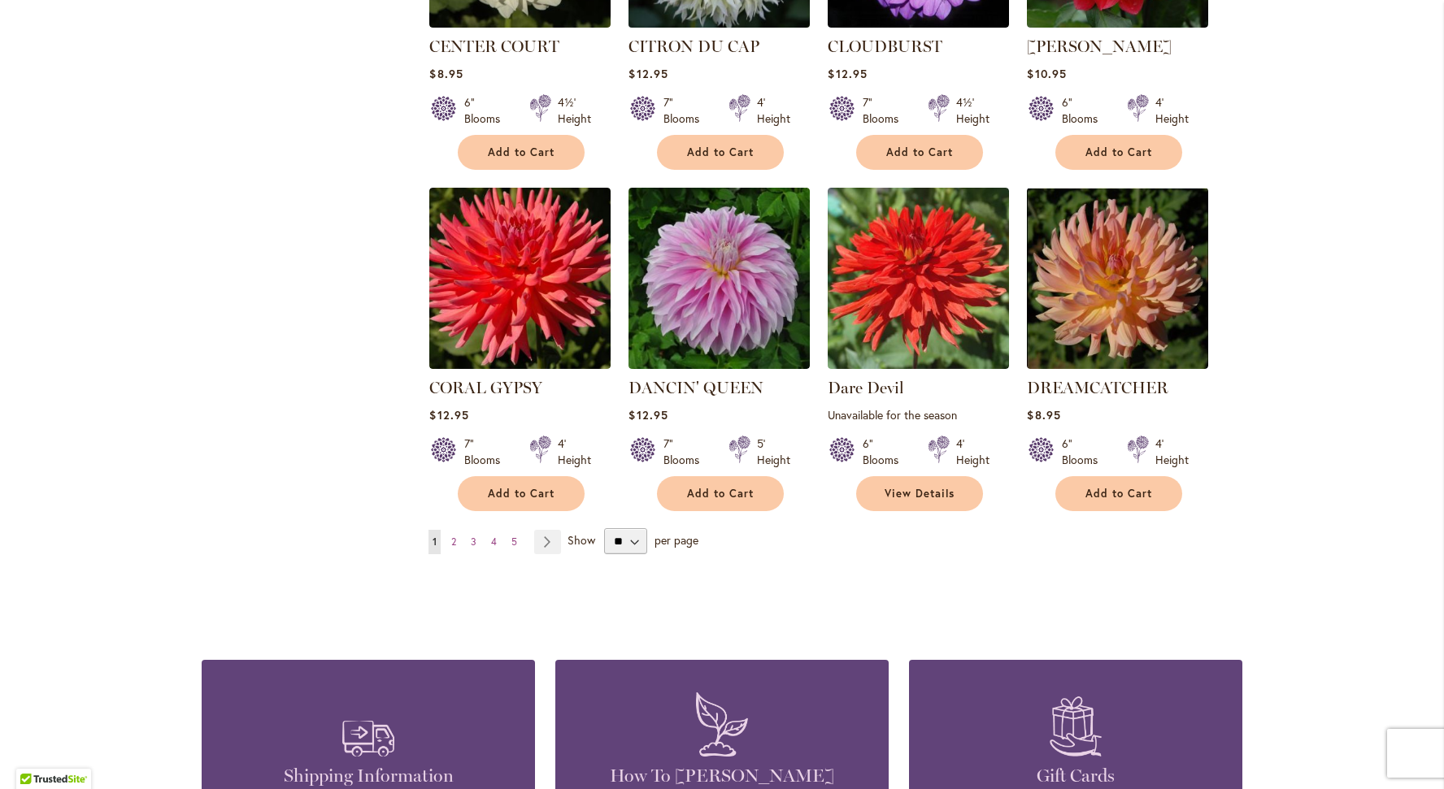
scroll to position [1237, 0]
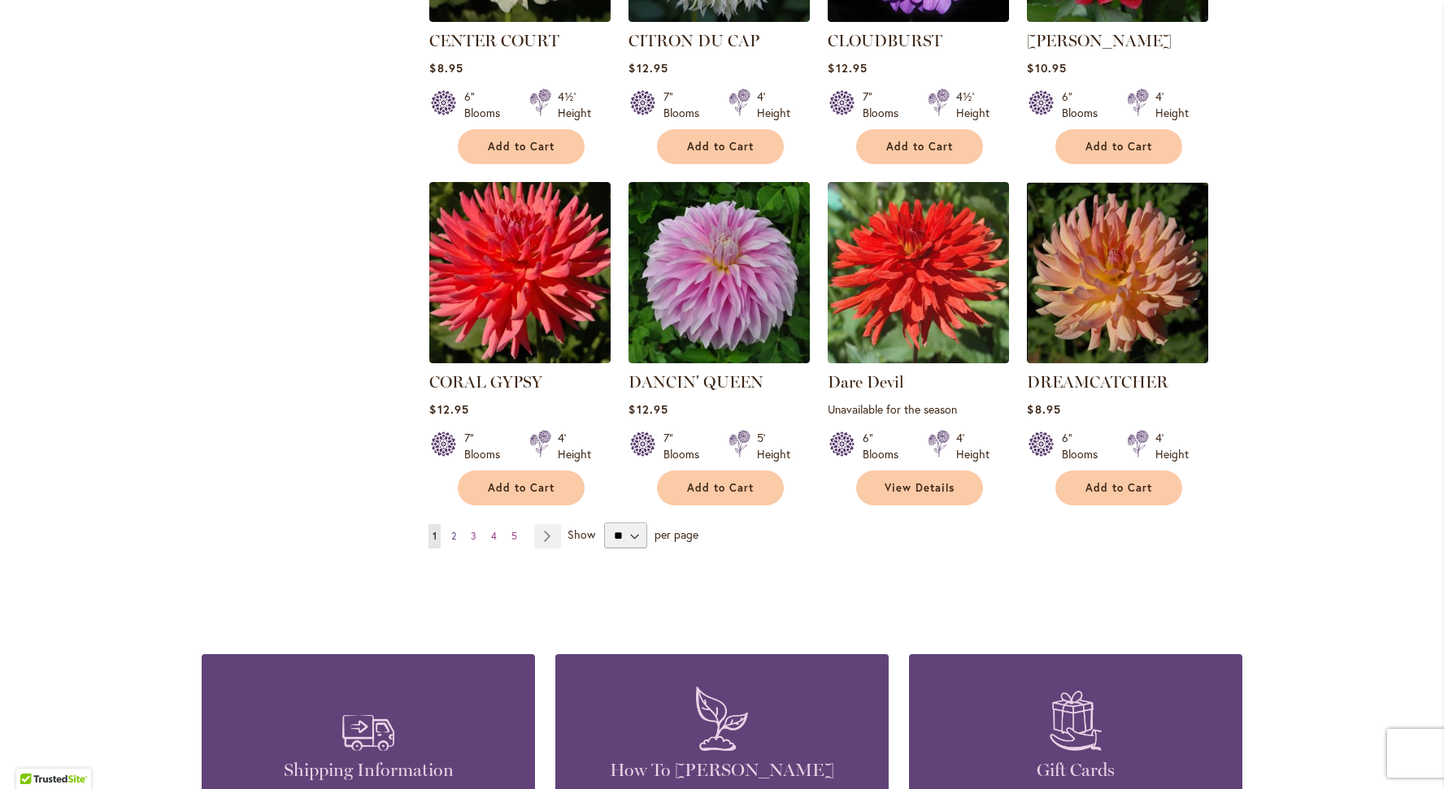
click at [456, 530] on span "2" at bounding box center [453, 536] width 5 height 12
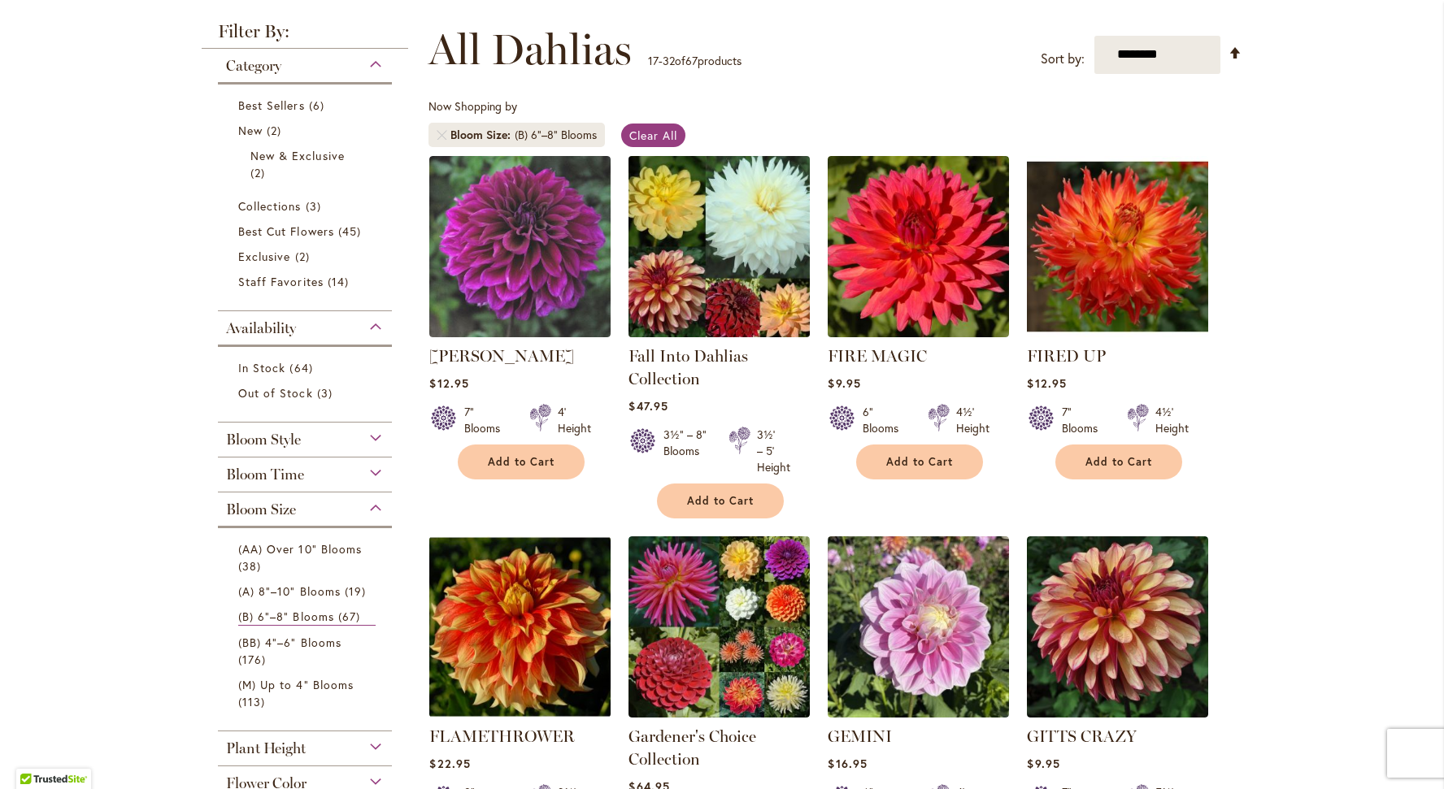
scroll to position [480, 0]
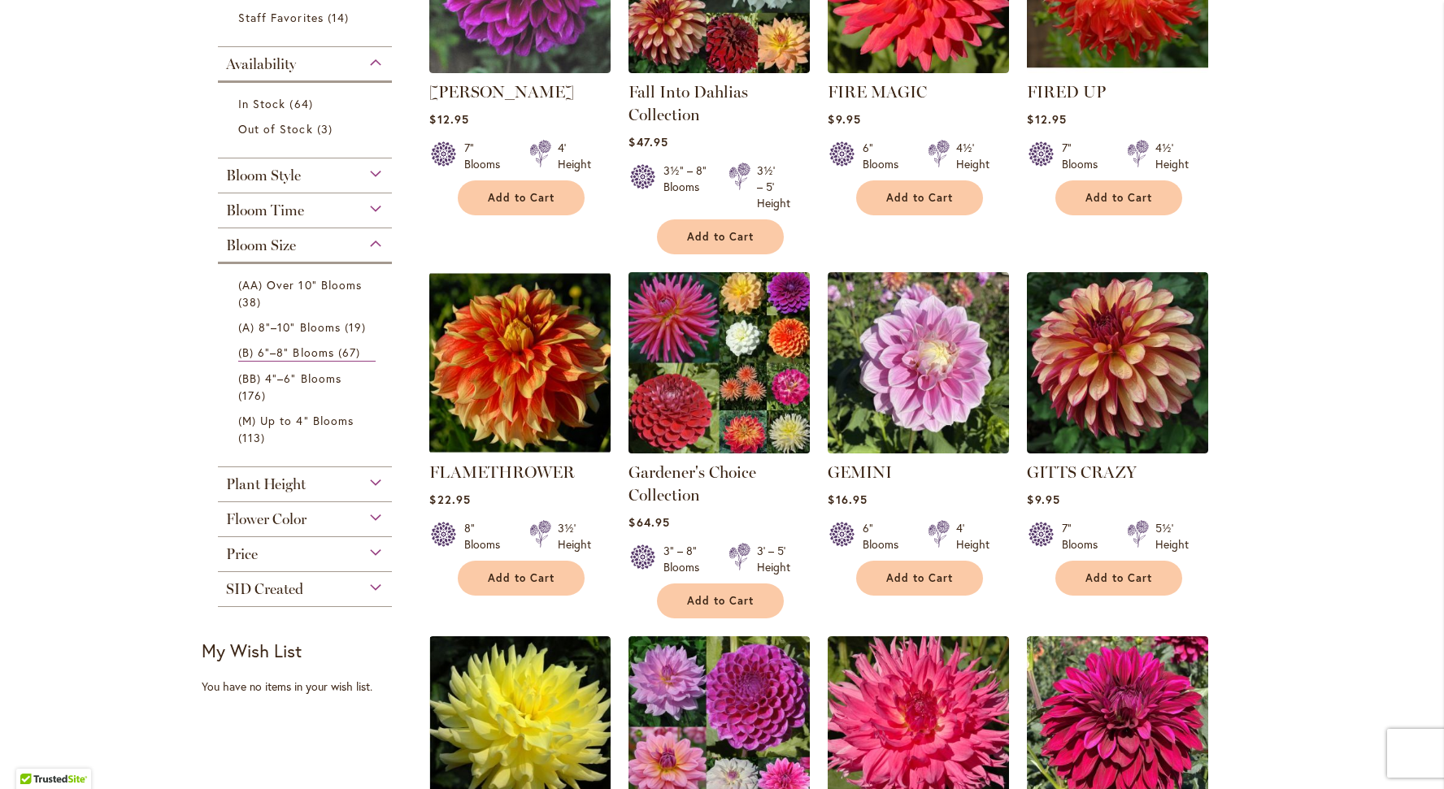
click at [718, 398] on img at bounding box center [719, 362] width 190 height 190
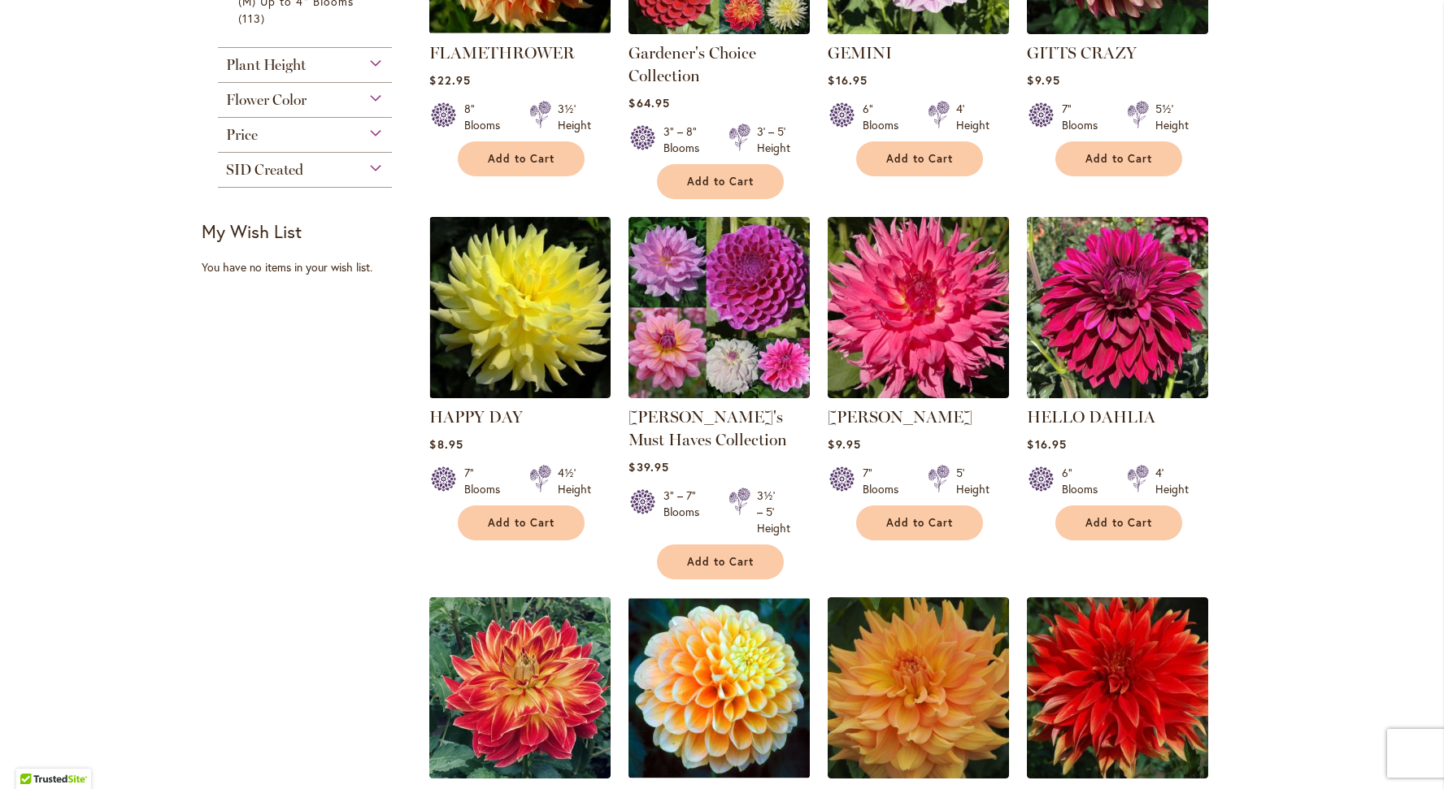
scroll to position [902, 0]
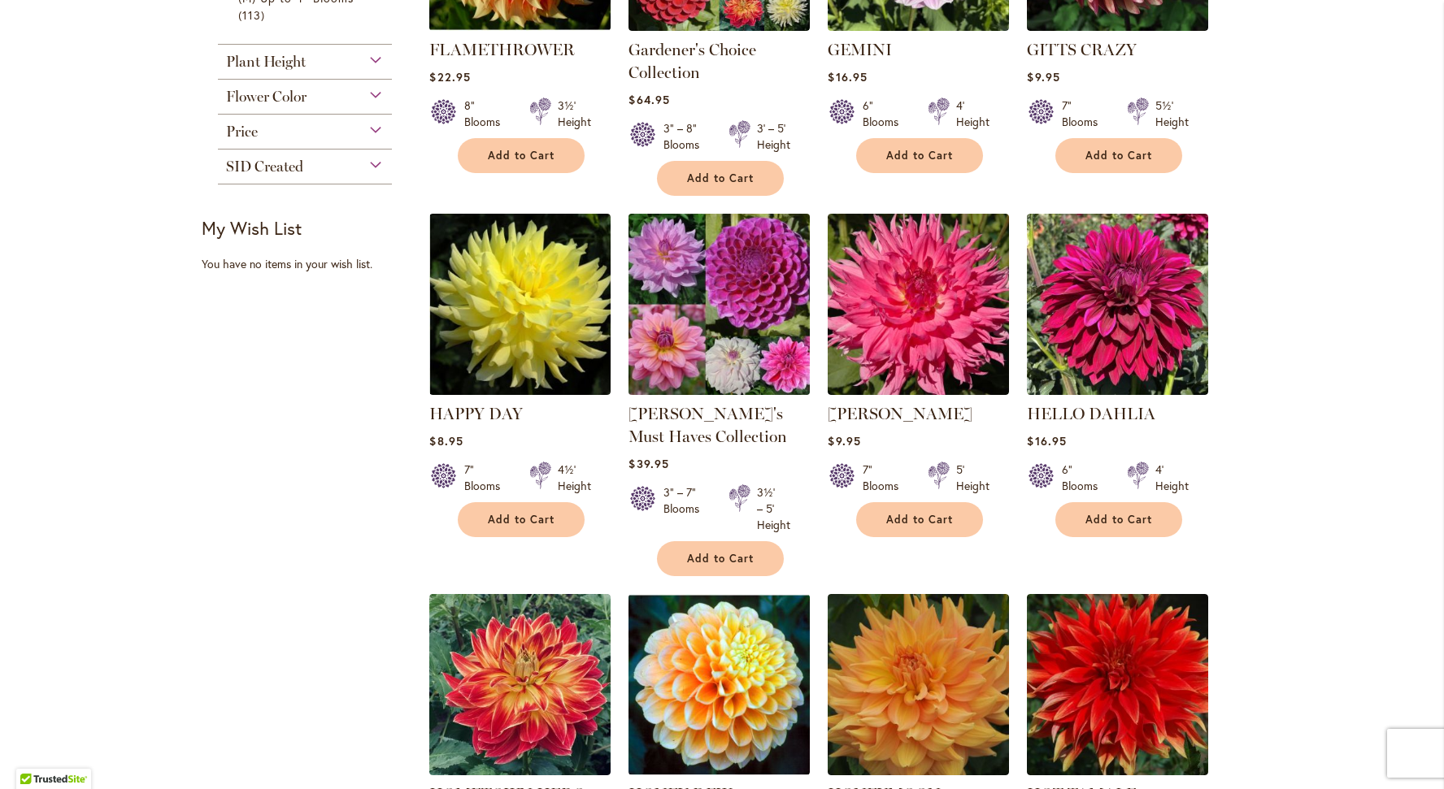
click at [707, 327] on img at bounding box center [719, 304] width 190 height 190
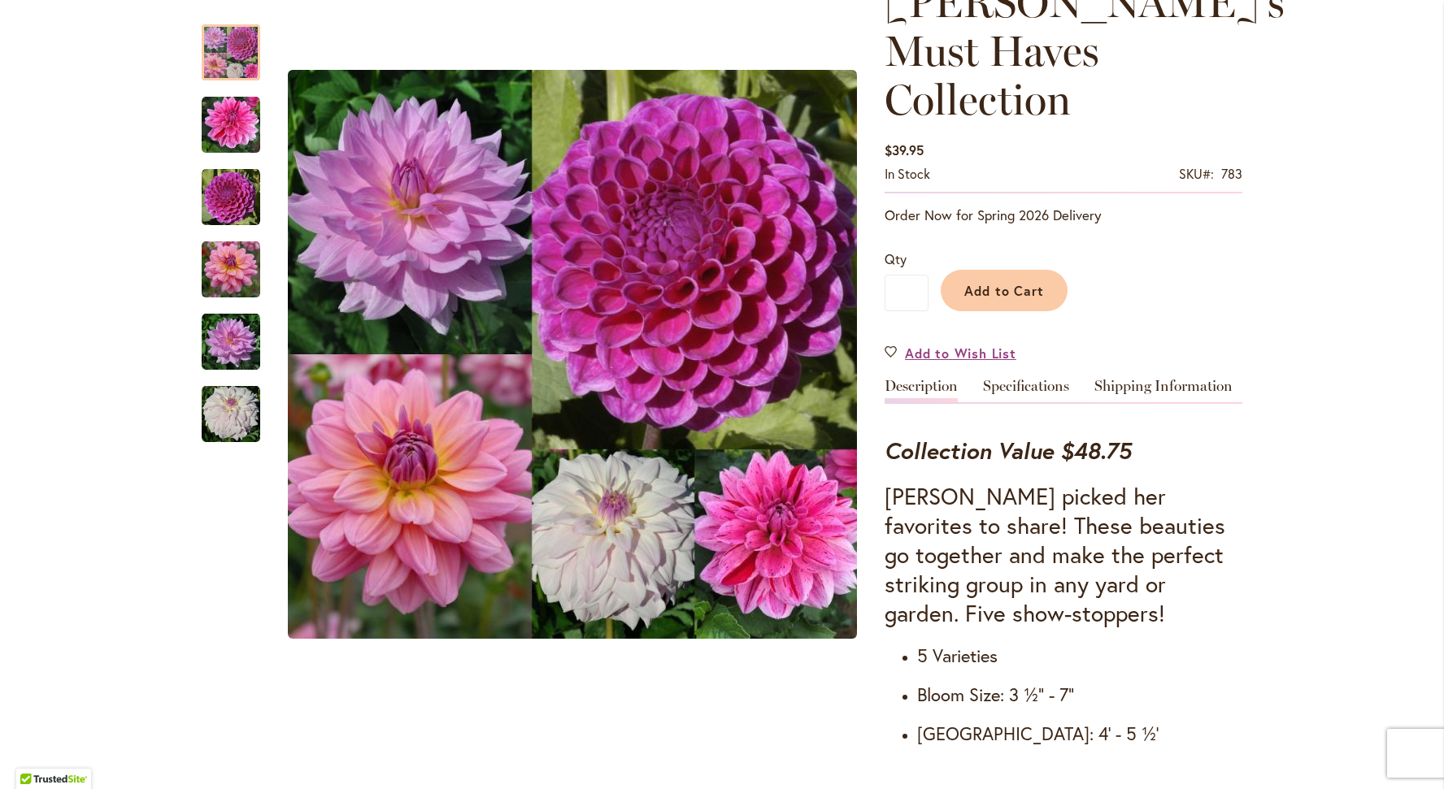
scroll to position [258, 0]
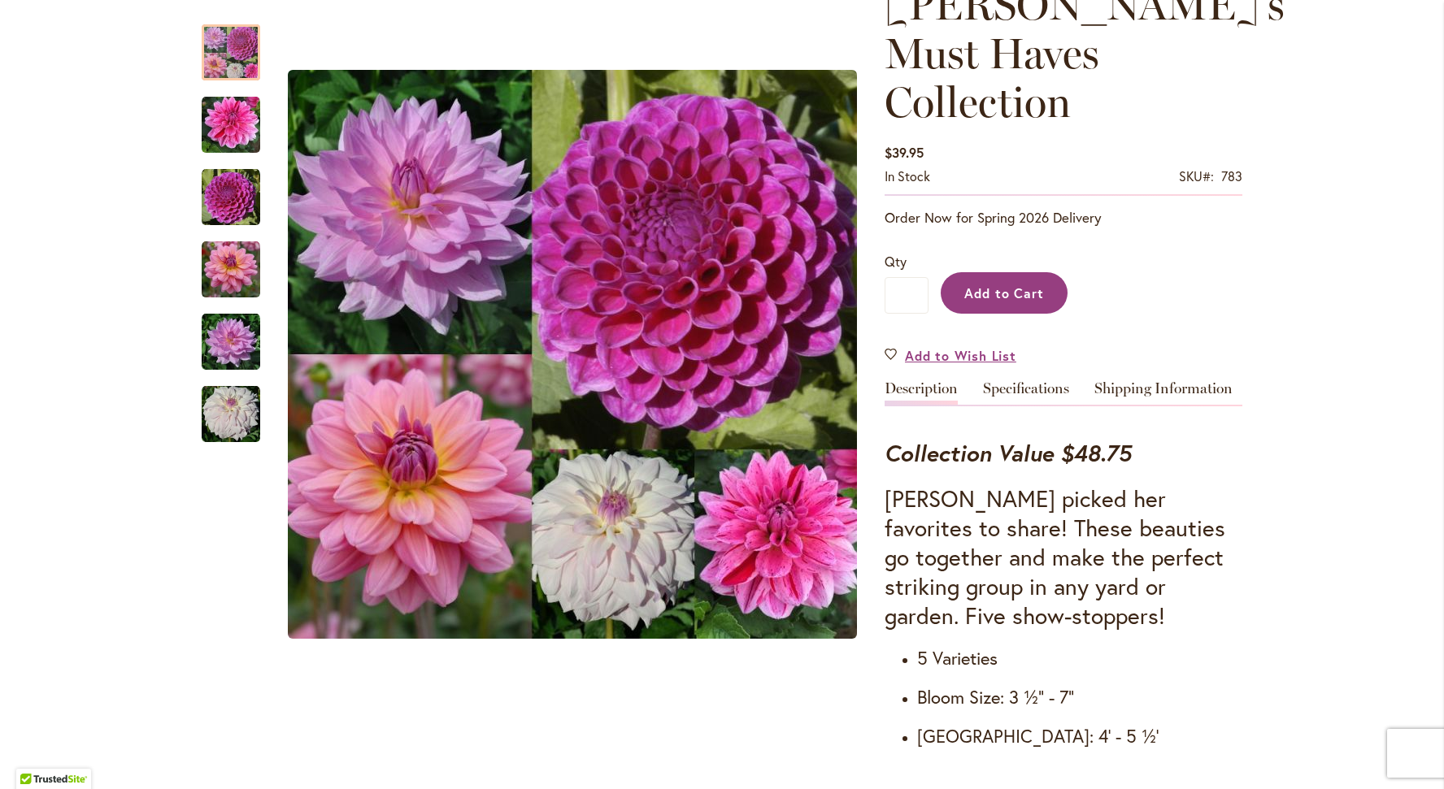
click at [985, 285] on span "Add to Cart" at bounding box center [1004, 293] width 80 height 17
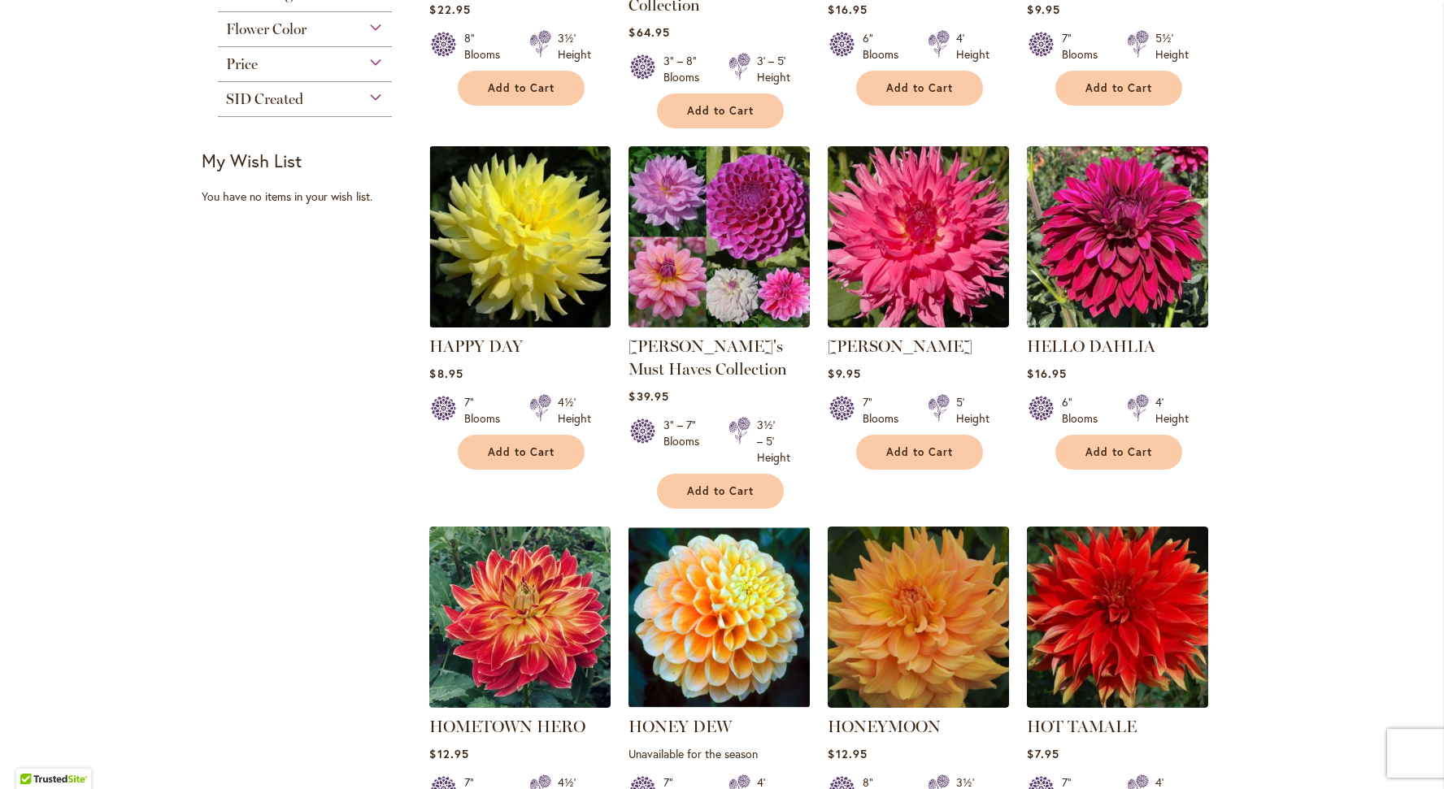
scroll to position [969, 0]
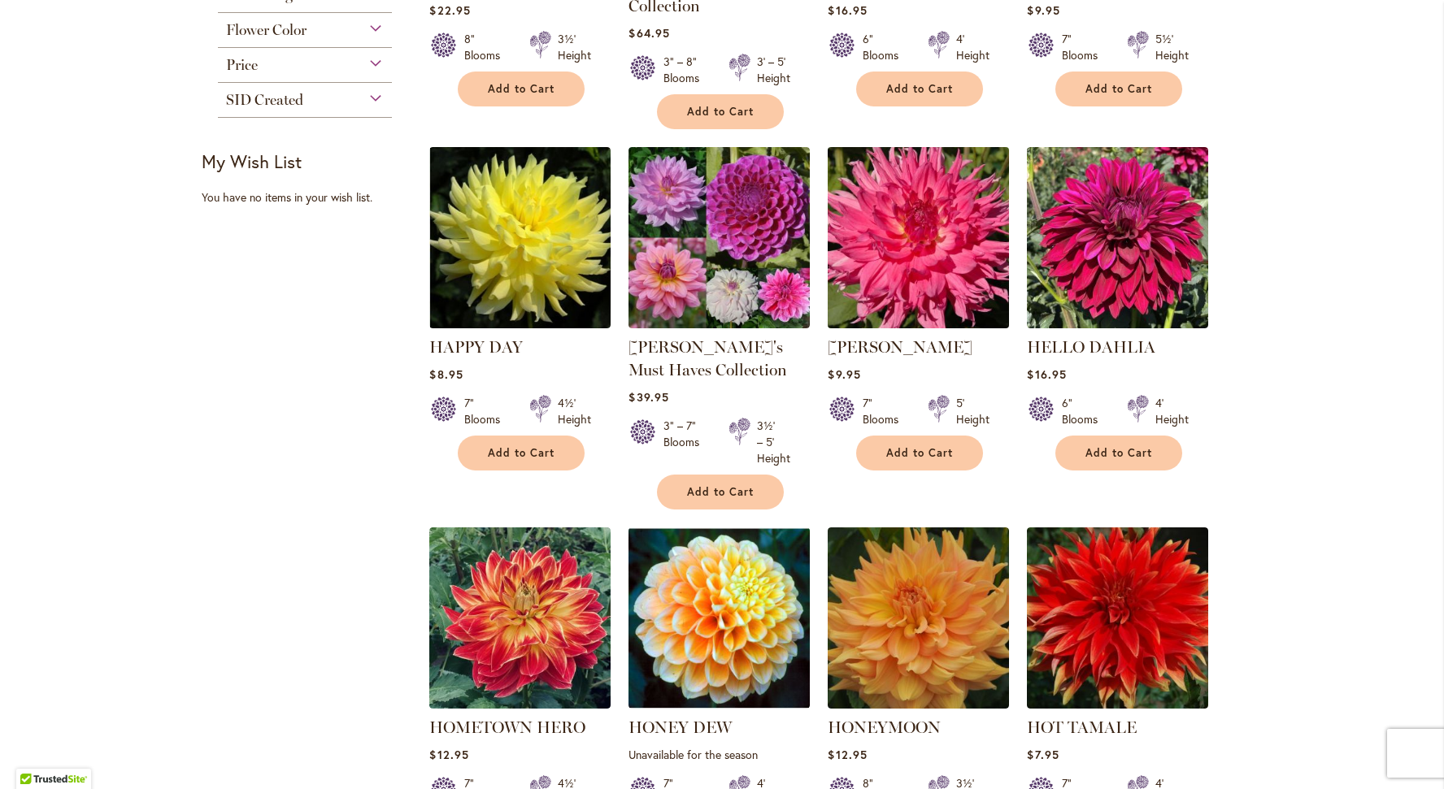
click at [914, 261] on img at bounding box center [919, 237] width 190 height 190
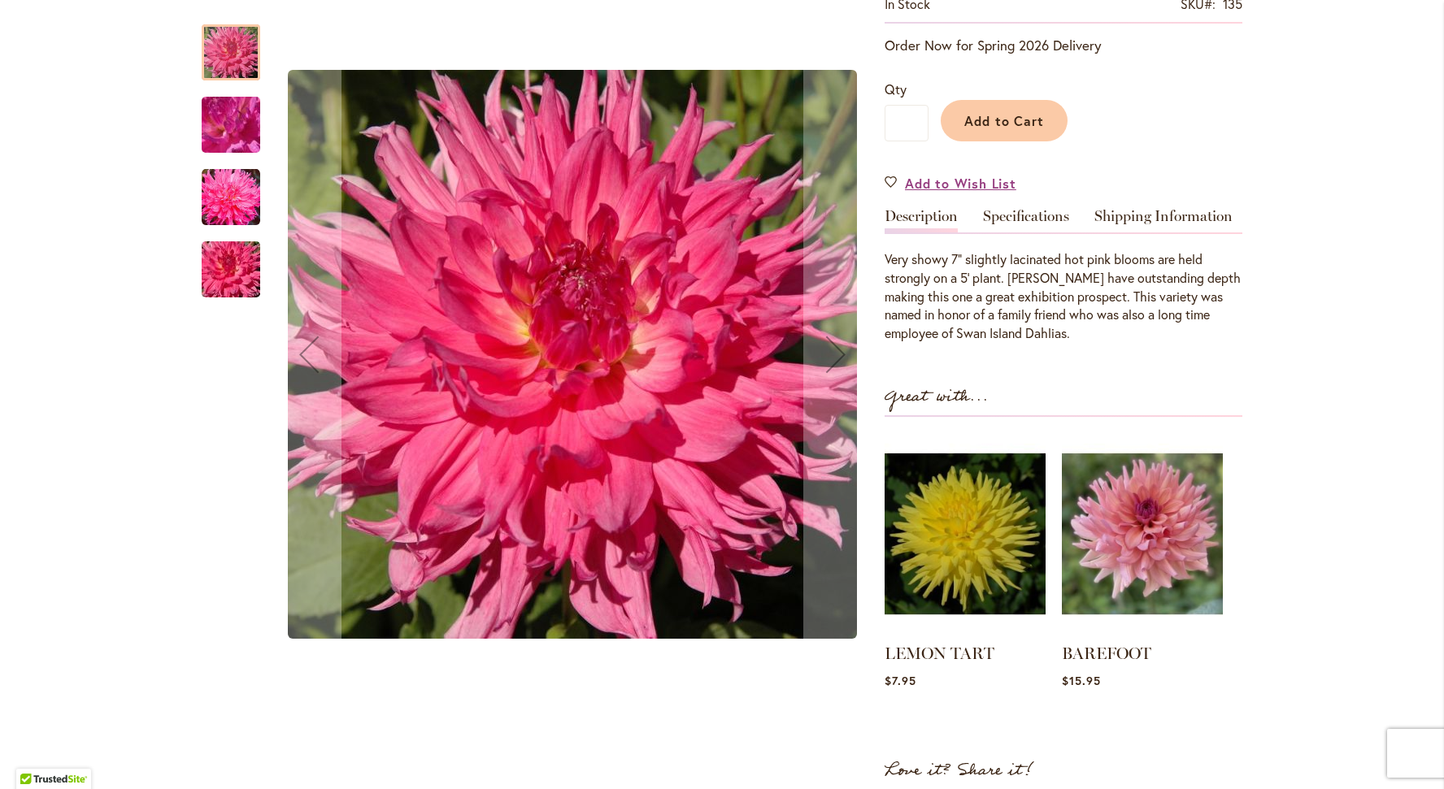
scroll to position [329, 0]
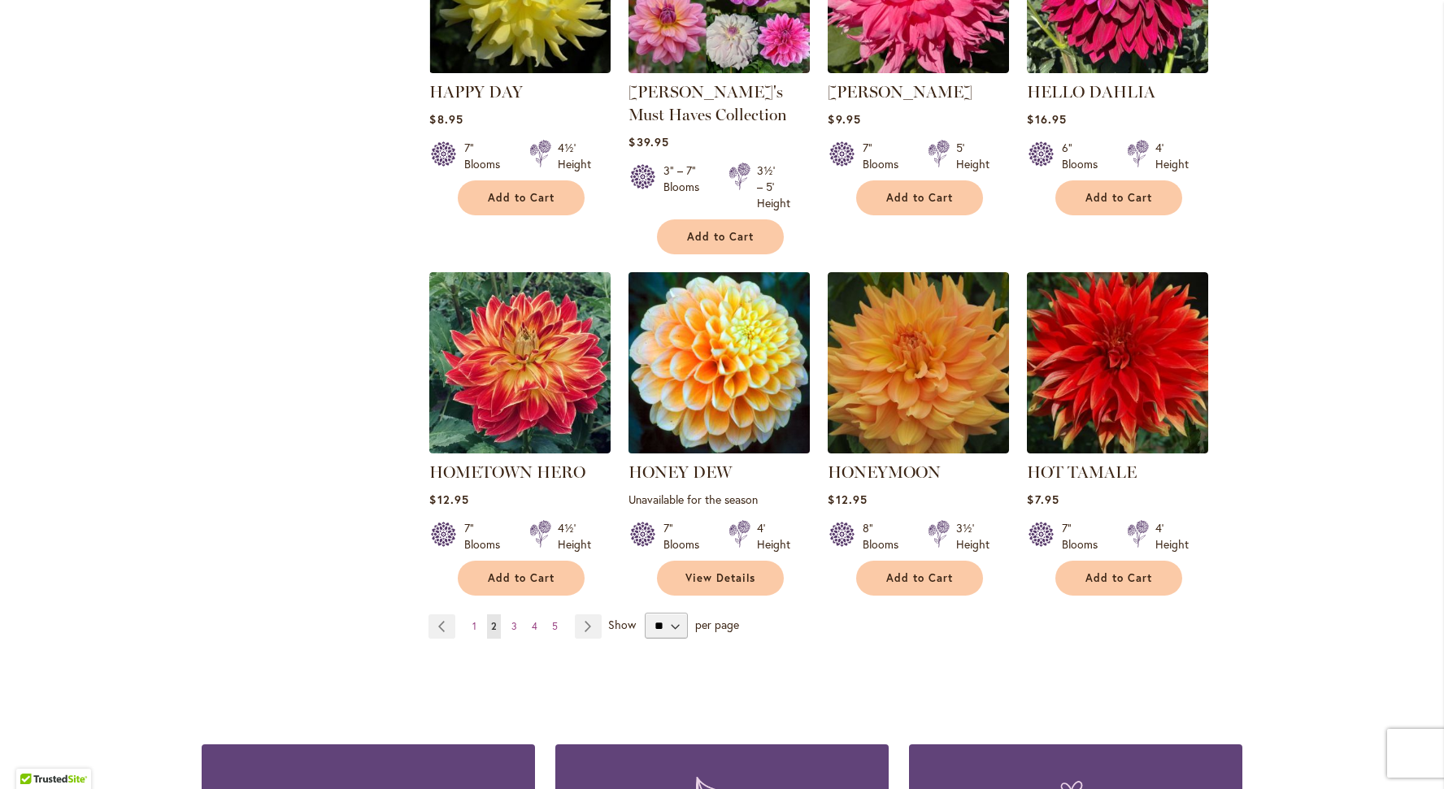
scroll to position [1226, 0]
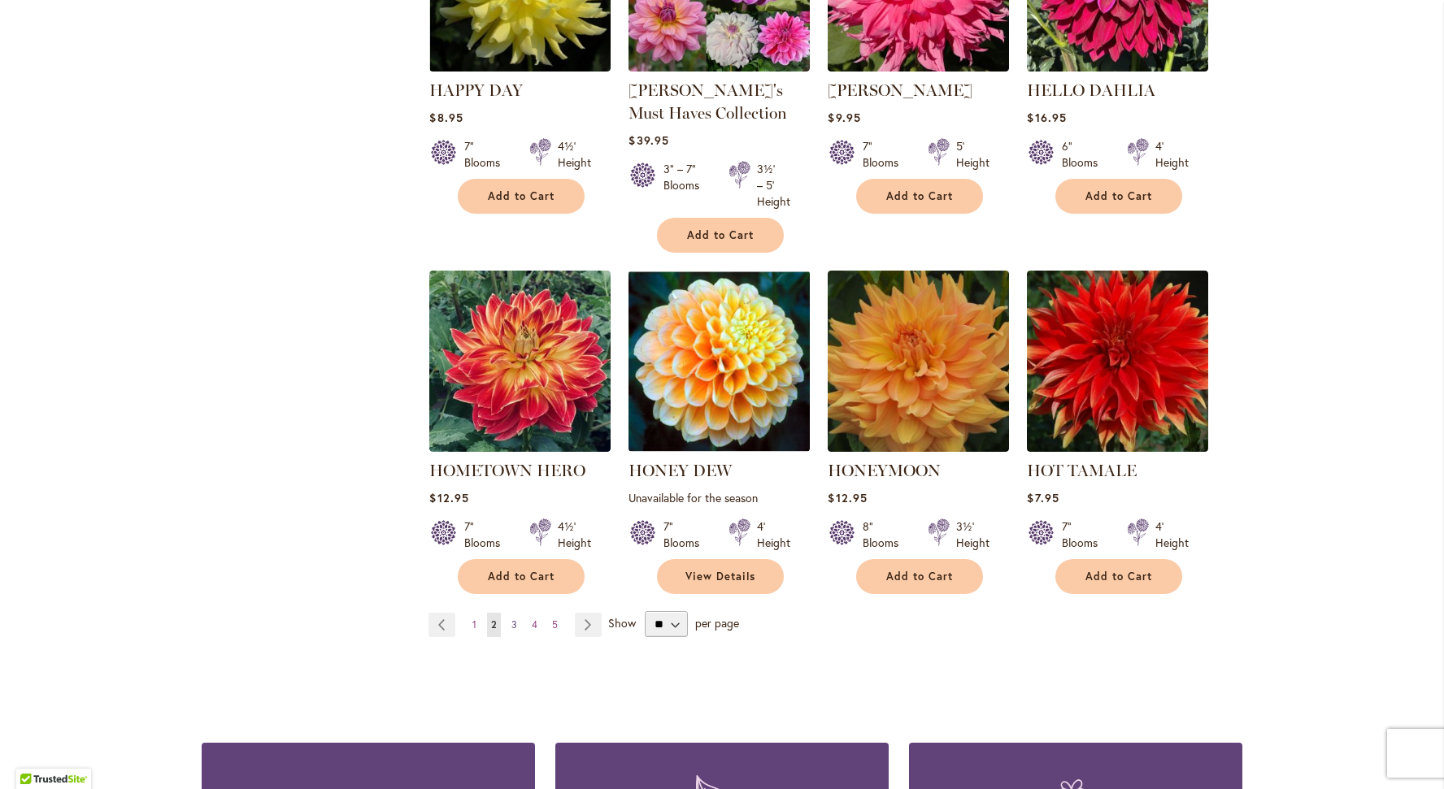
click at [514, 622] on span "3" at bounding box center [514, 625] width 6 height 12
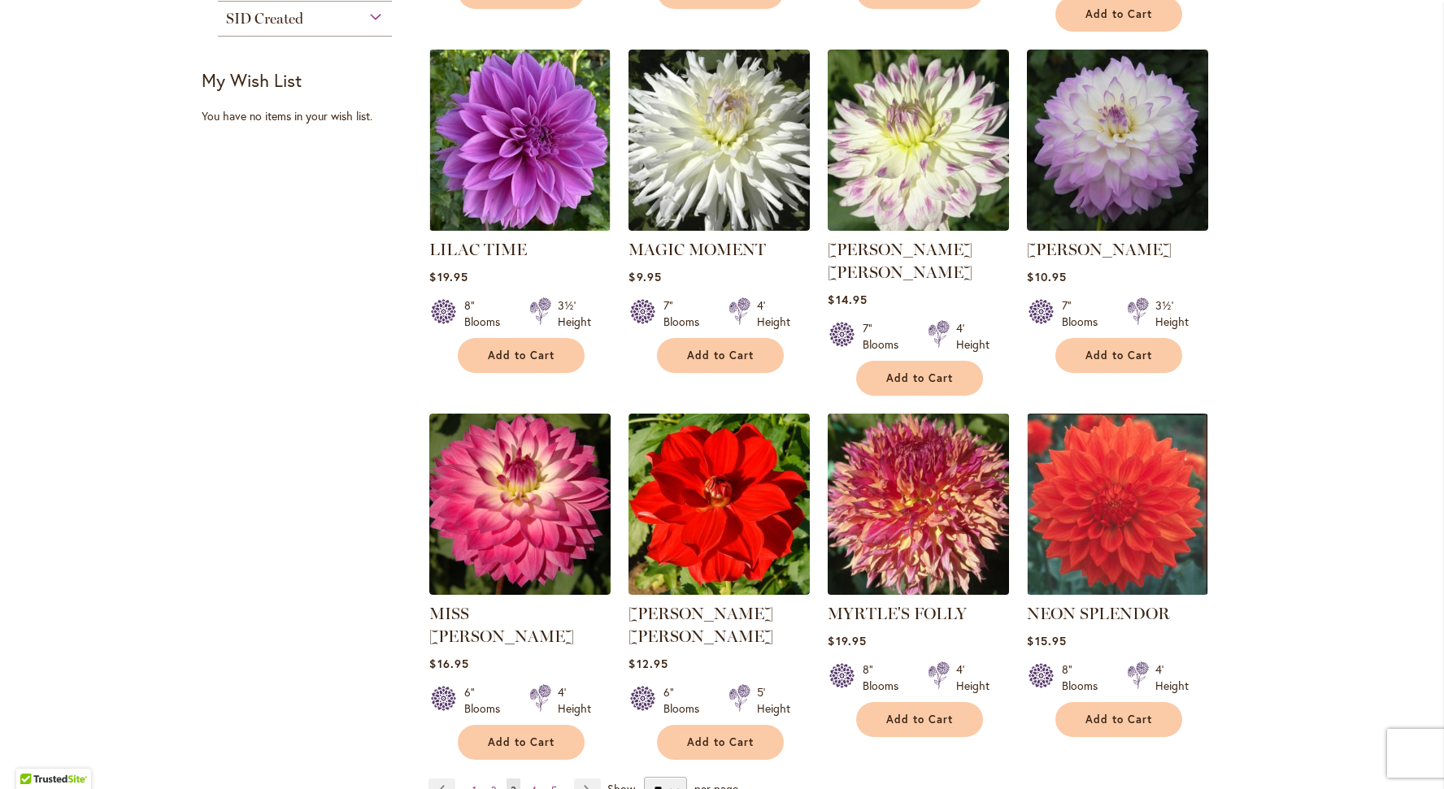
scroll to position [1093, 0]
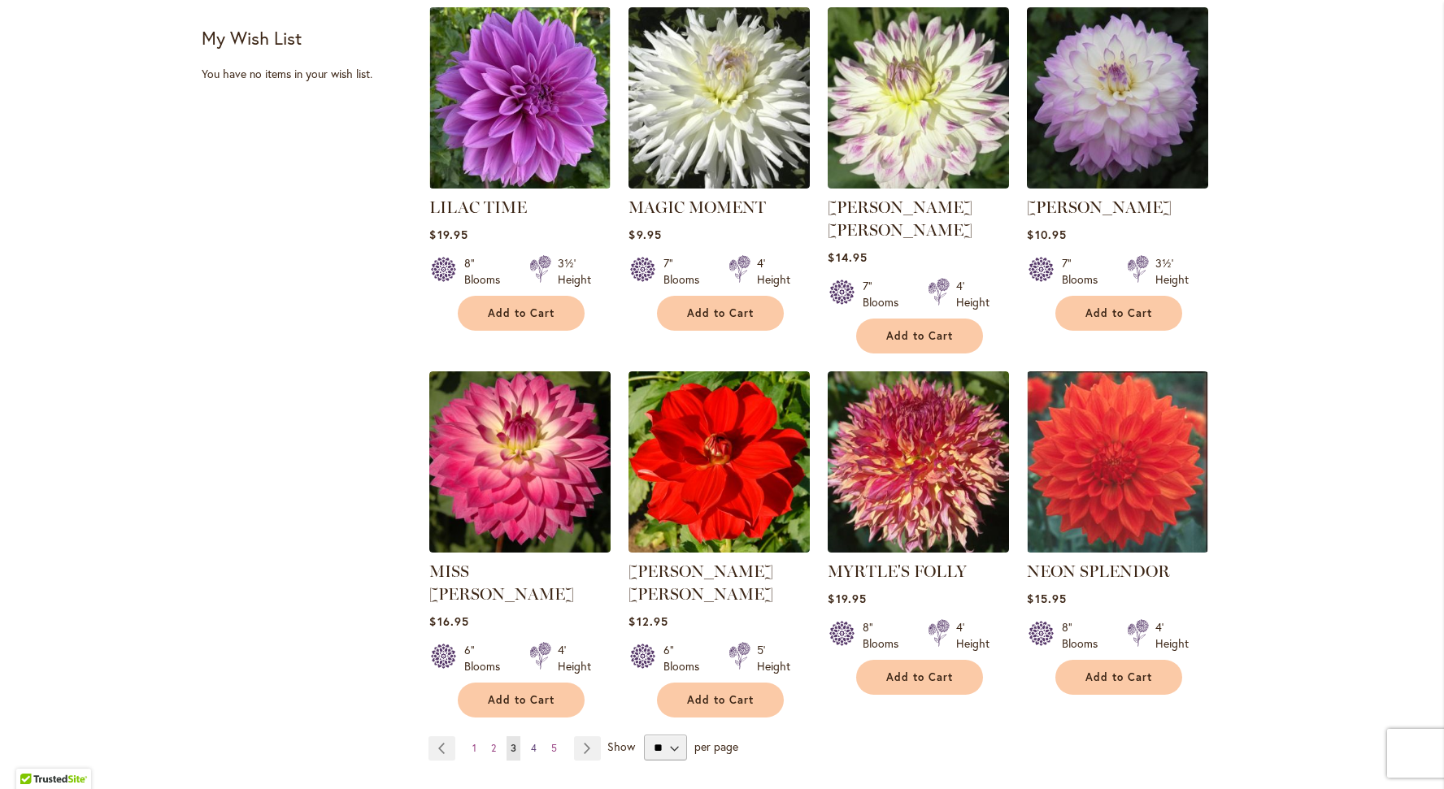
click at [537, 742] on span "4" at bounding box center [534, 748] width 6 height 12
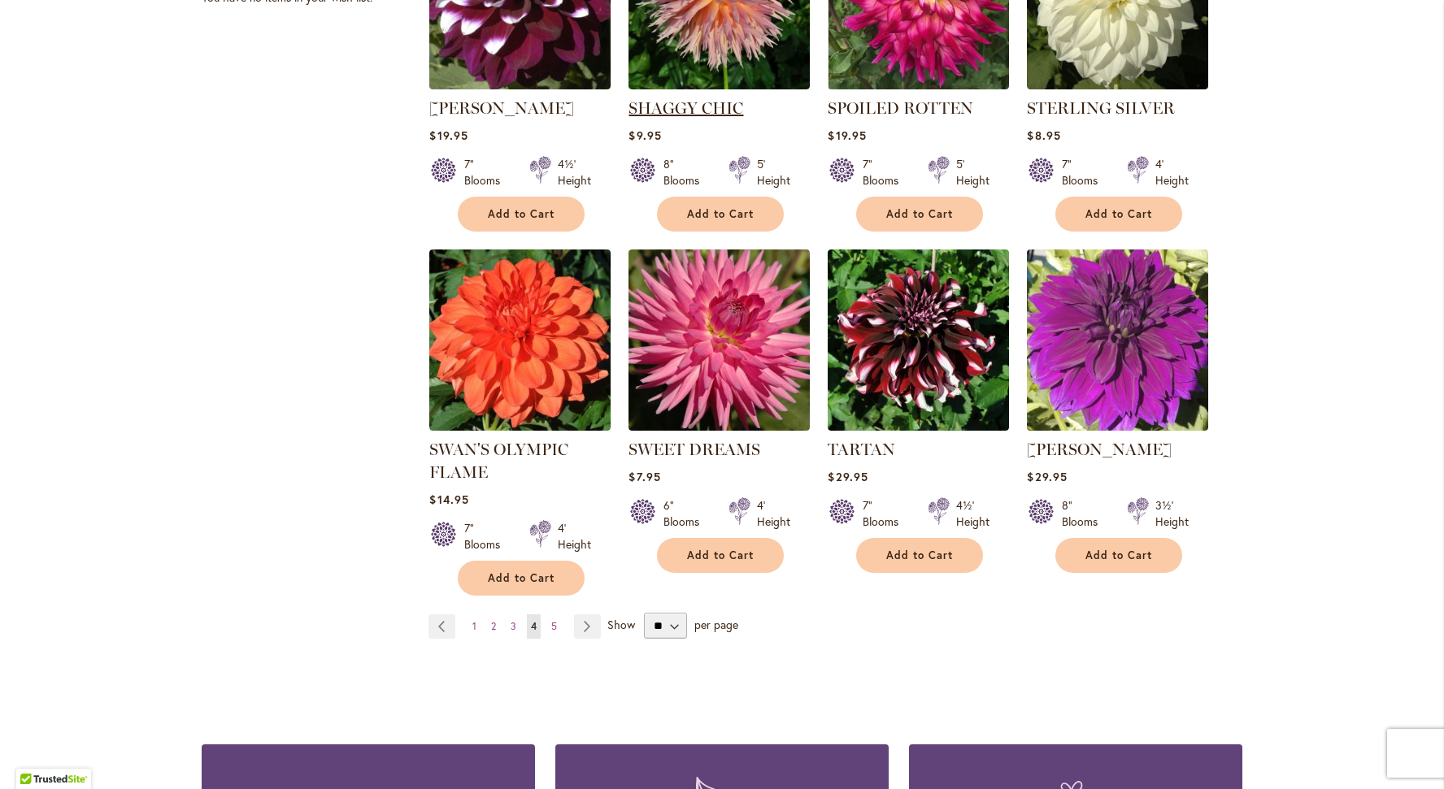
scroll to position [1167, 0]
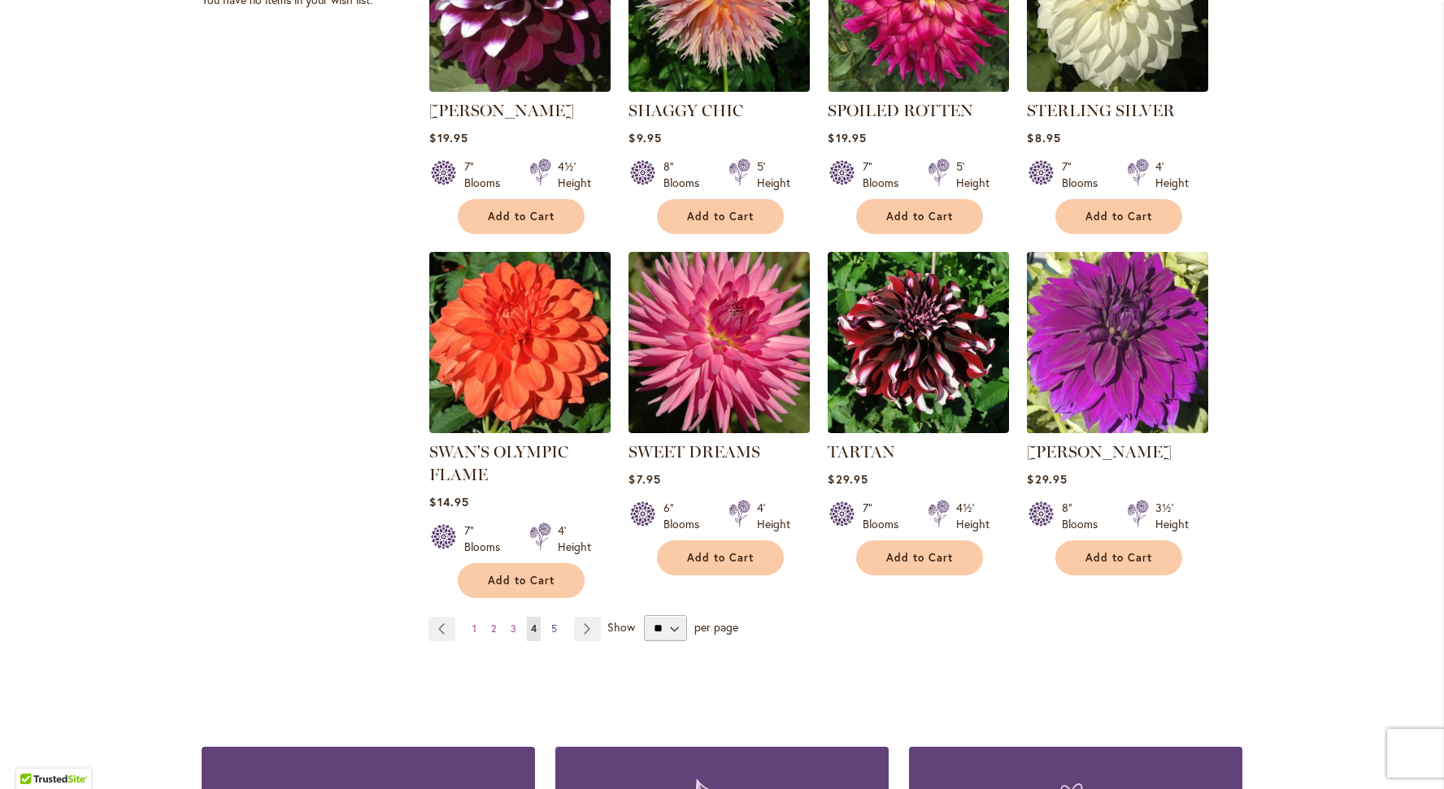
click at [550, 617] on link "Page 5" at bounding box center [554, 629] width 14 height 24
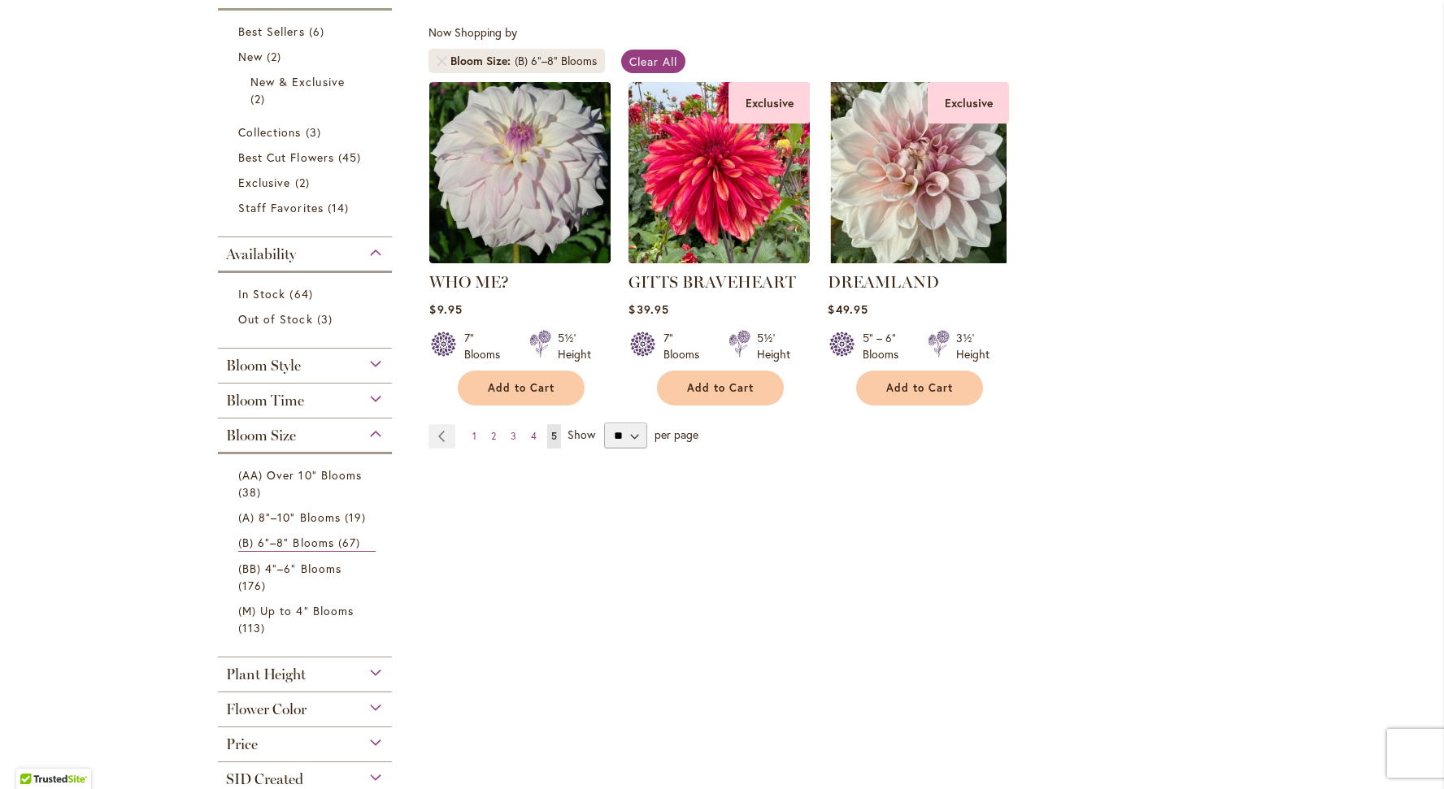
scroll to position [287, 0]
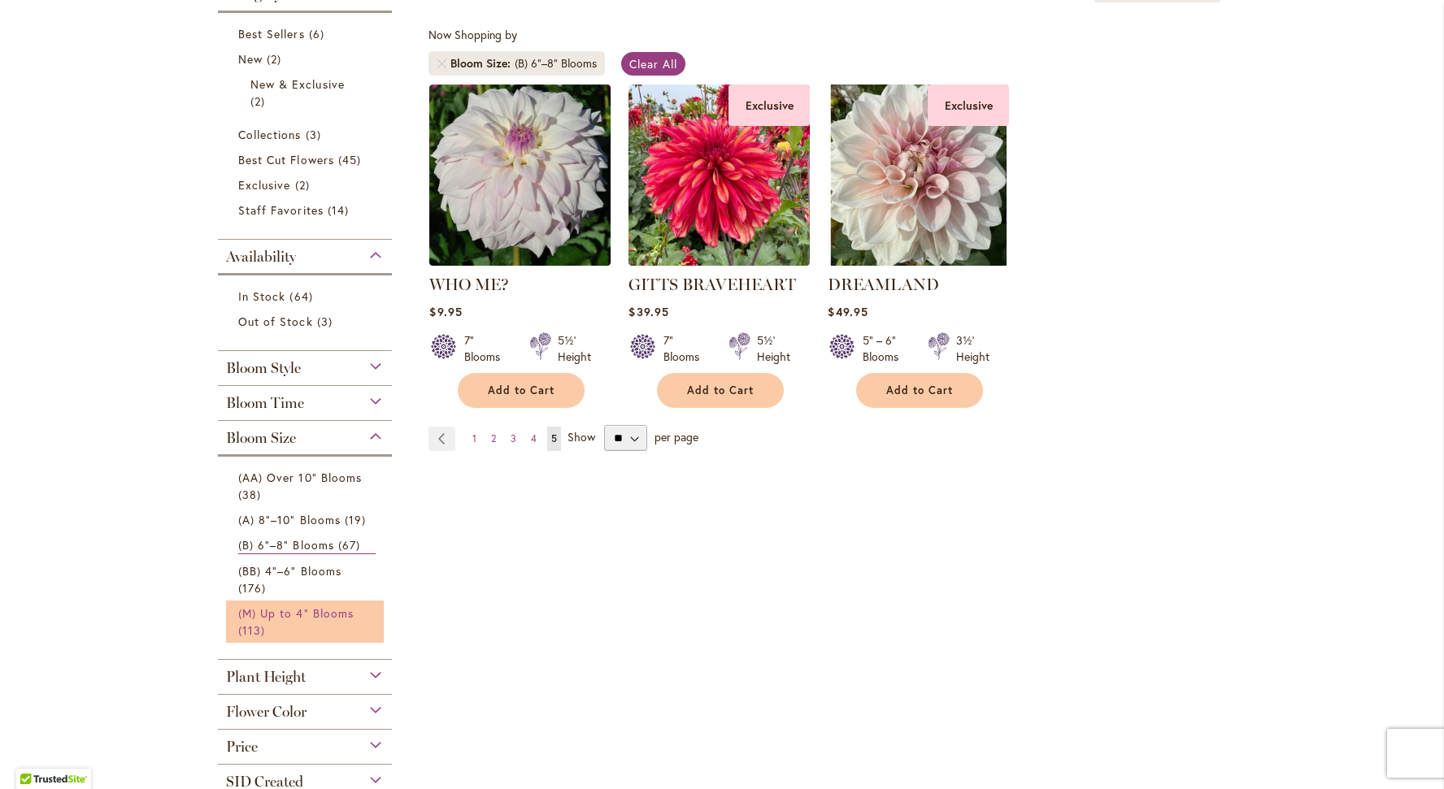
click at [260, 611] on span "(M) Up to 4" Blooms" at bounding box center [295, 613] width 115 height 15
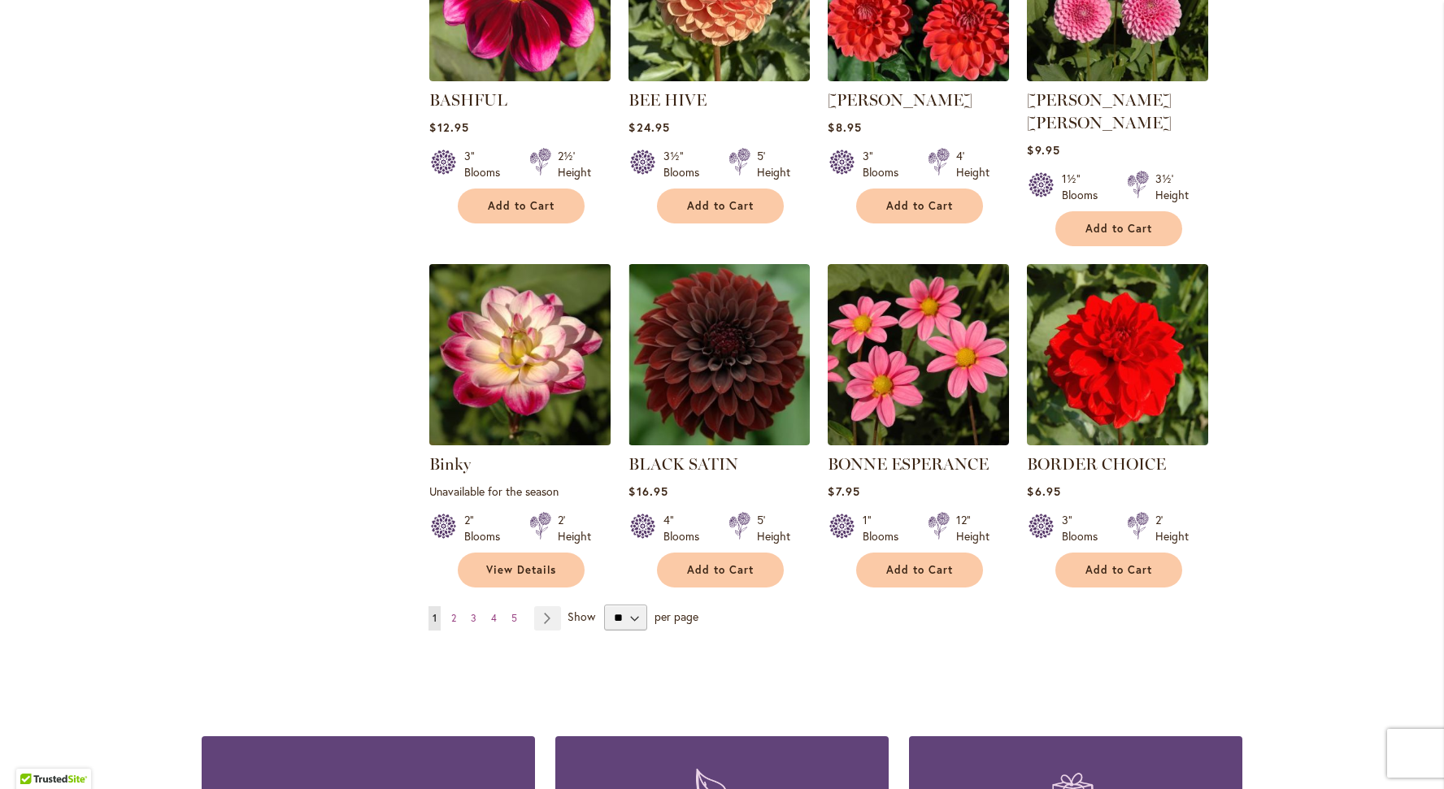
scroll to position [1158, 0]
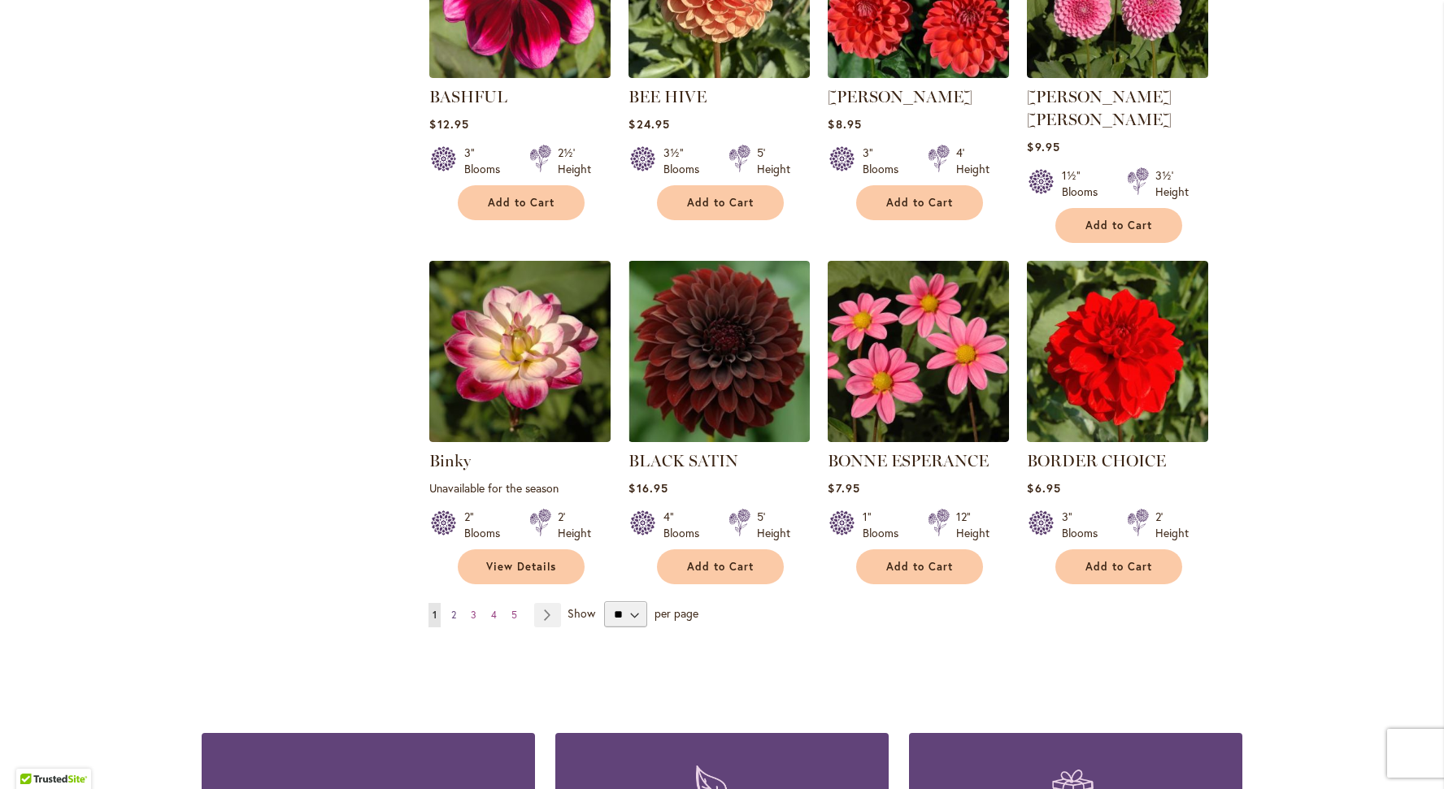
click at [456, 609] on span "2" at bounding box center [453, 615] width 5 height 12
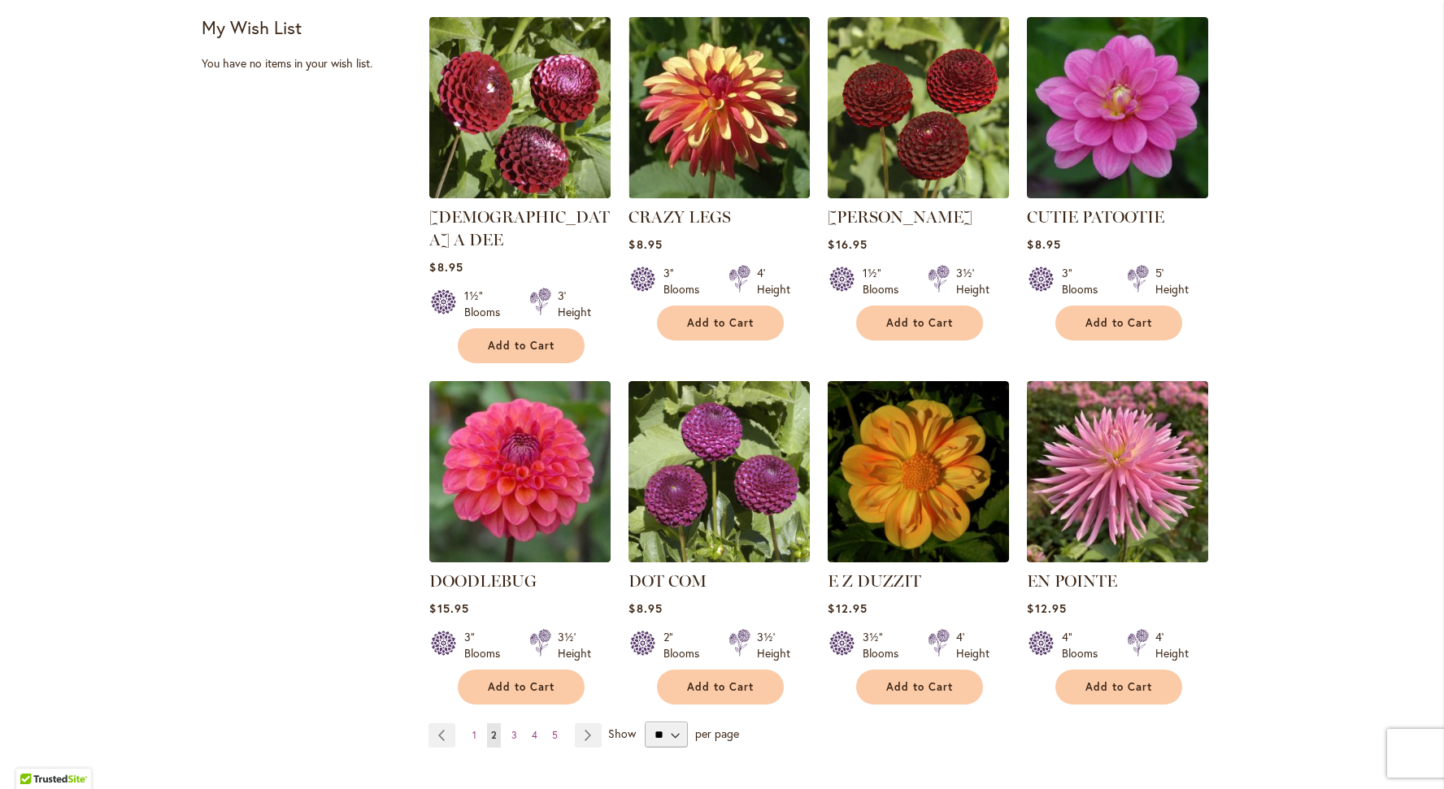
scroll to position [1118, 0]
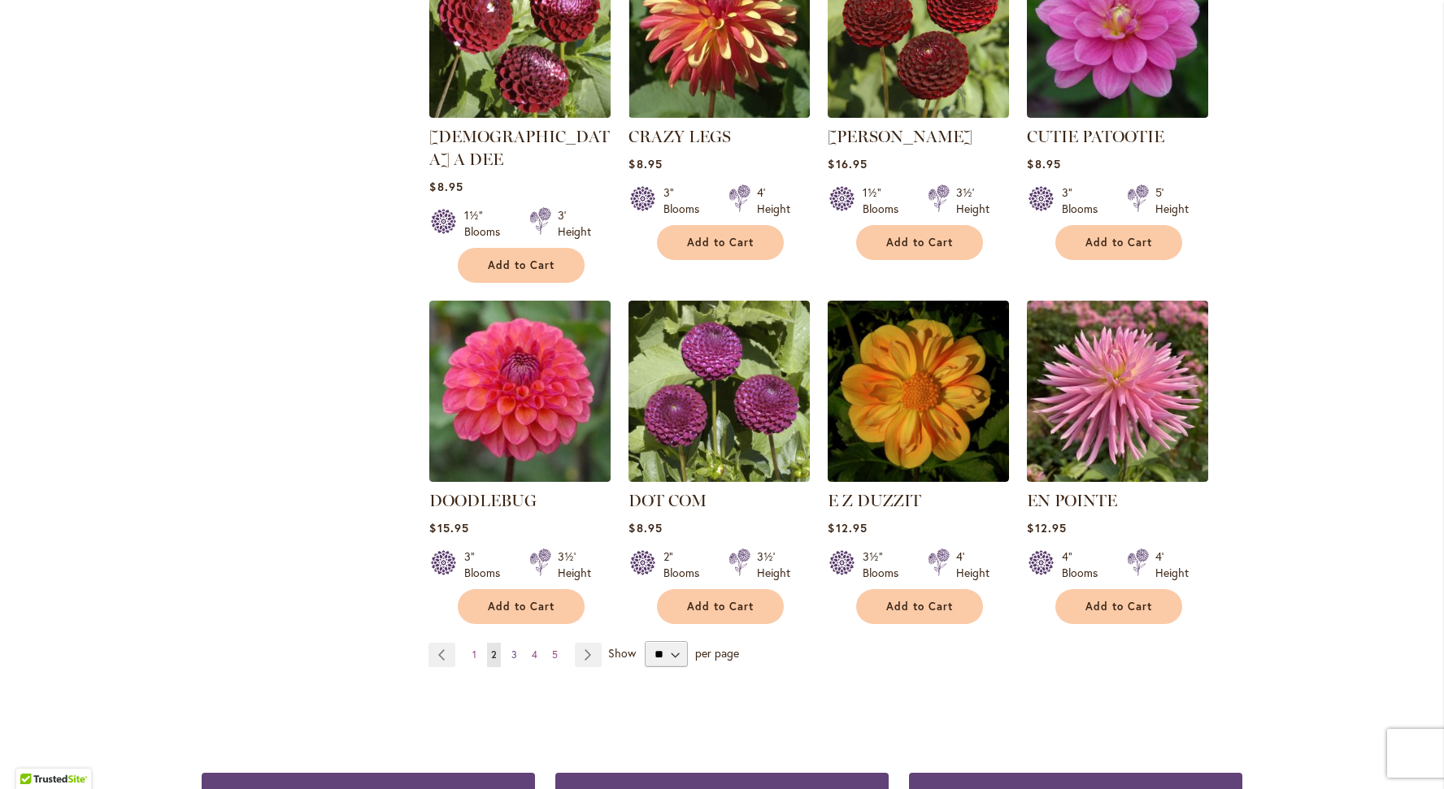
click at [514, 649] on span "3" at bounding box center [514, 655] width 6 height 12
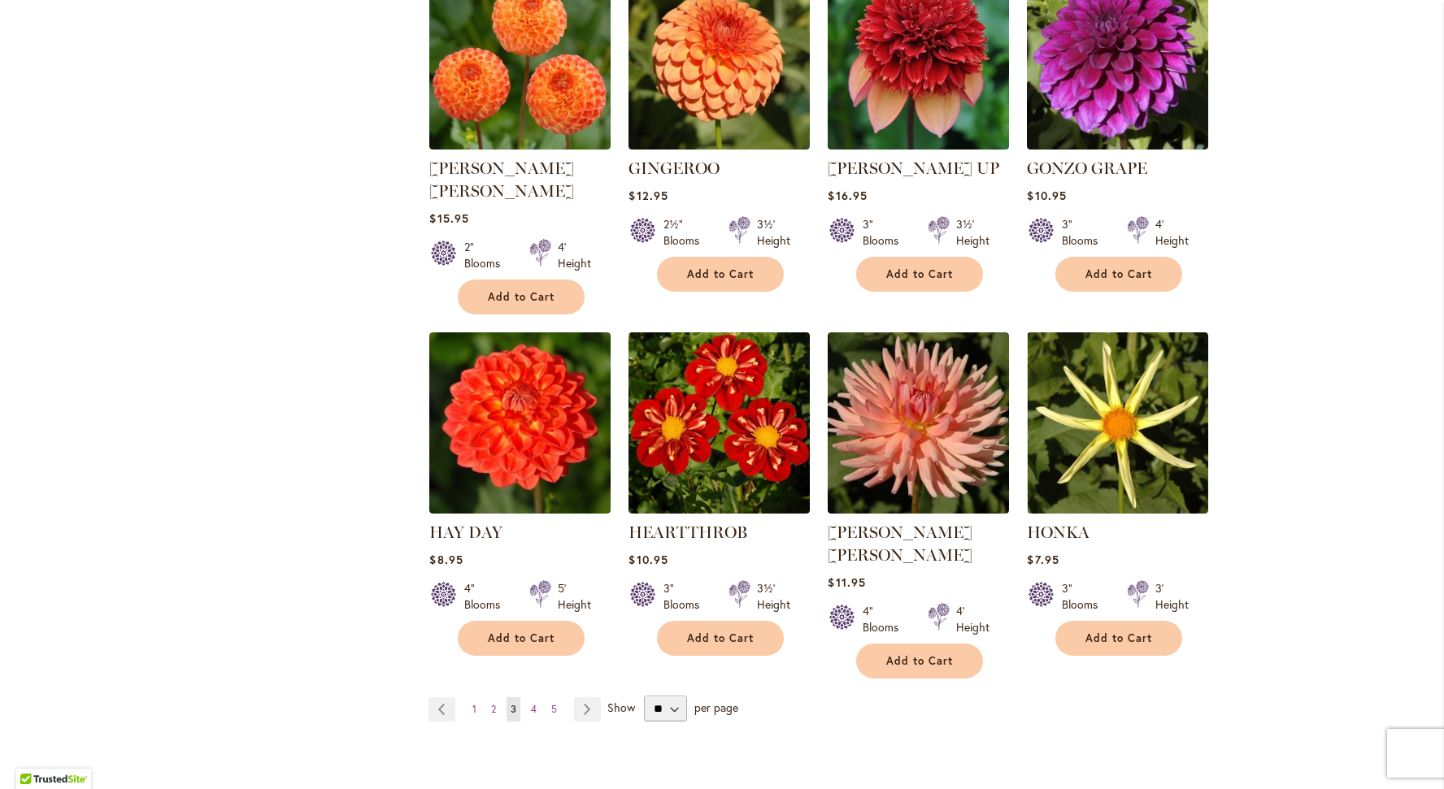
scroll to position [1133, 0]
click at [532, 702] on span "4" at bounding box center [534, 708] width 6 height 12
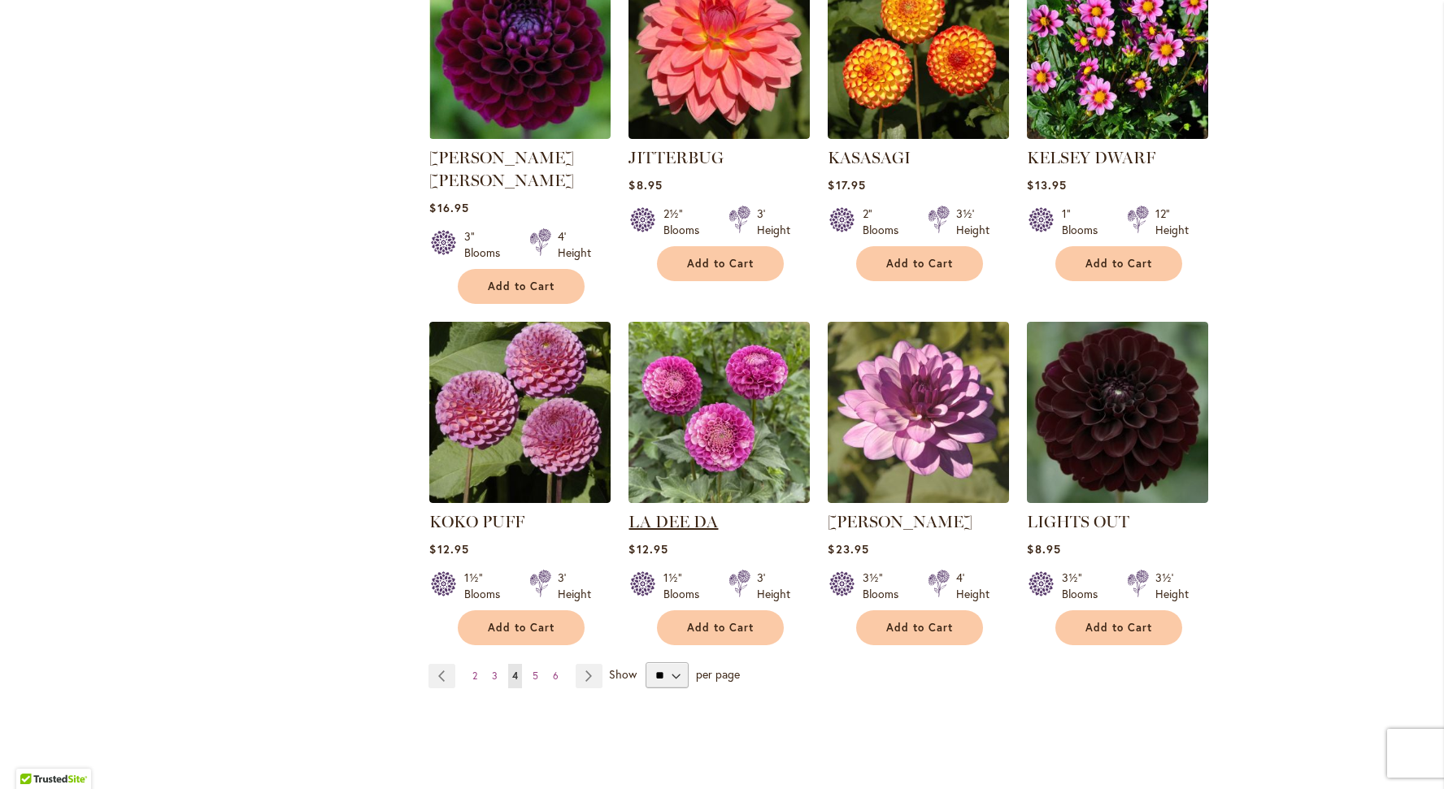
scroll to position [1124, 0]
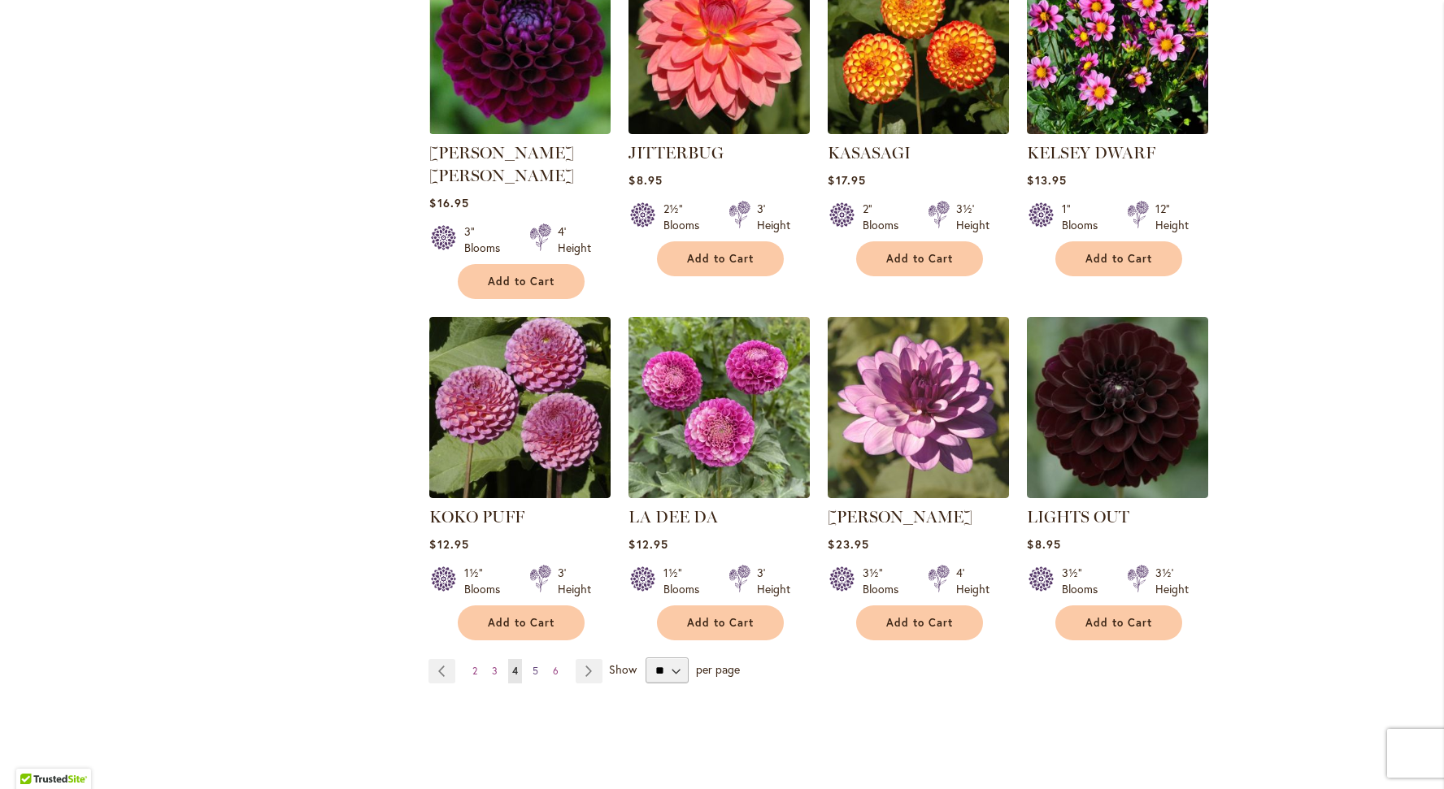
click at [537, 665] on span "5" at bounding box center [536, 671] width 6 height 12
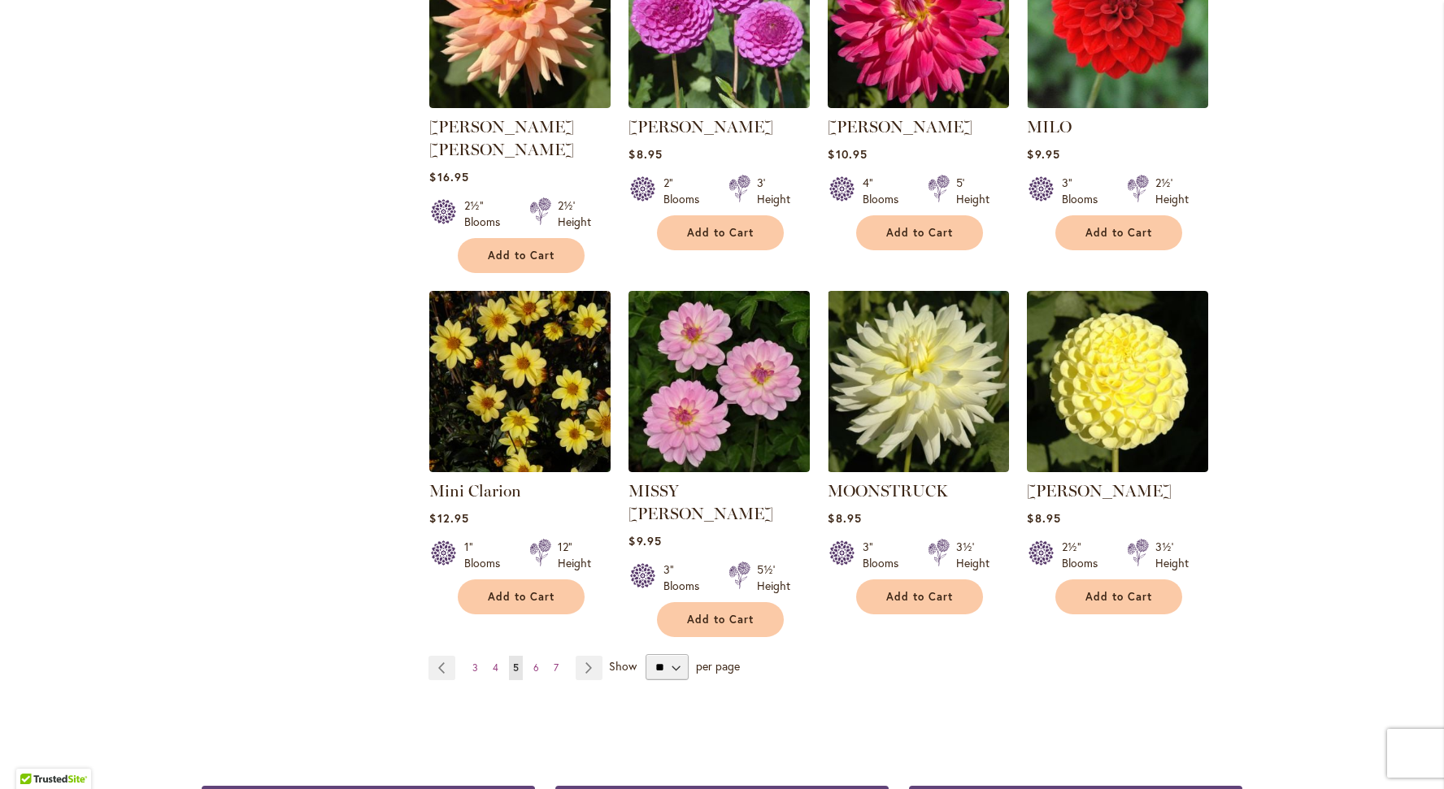
scroll to position [1175, 0]
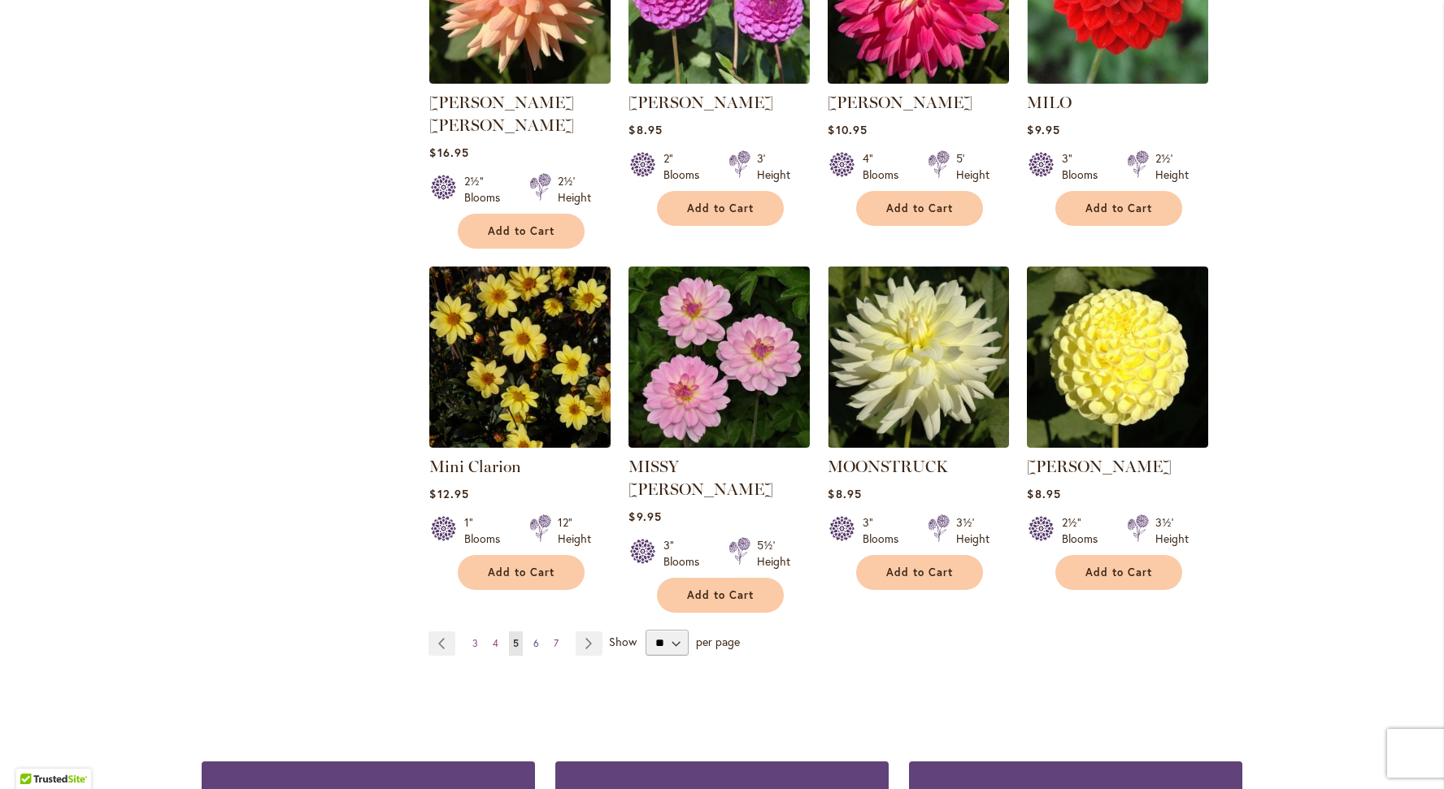
click at [535, 637] on span "6" at bounding box center [536, 643] width 6 height 12
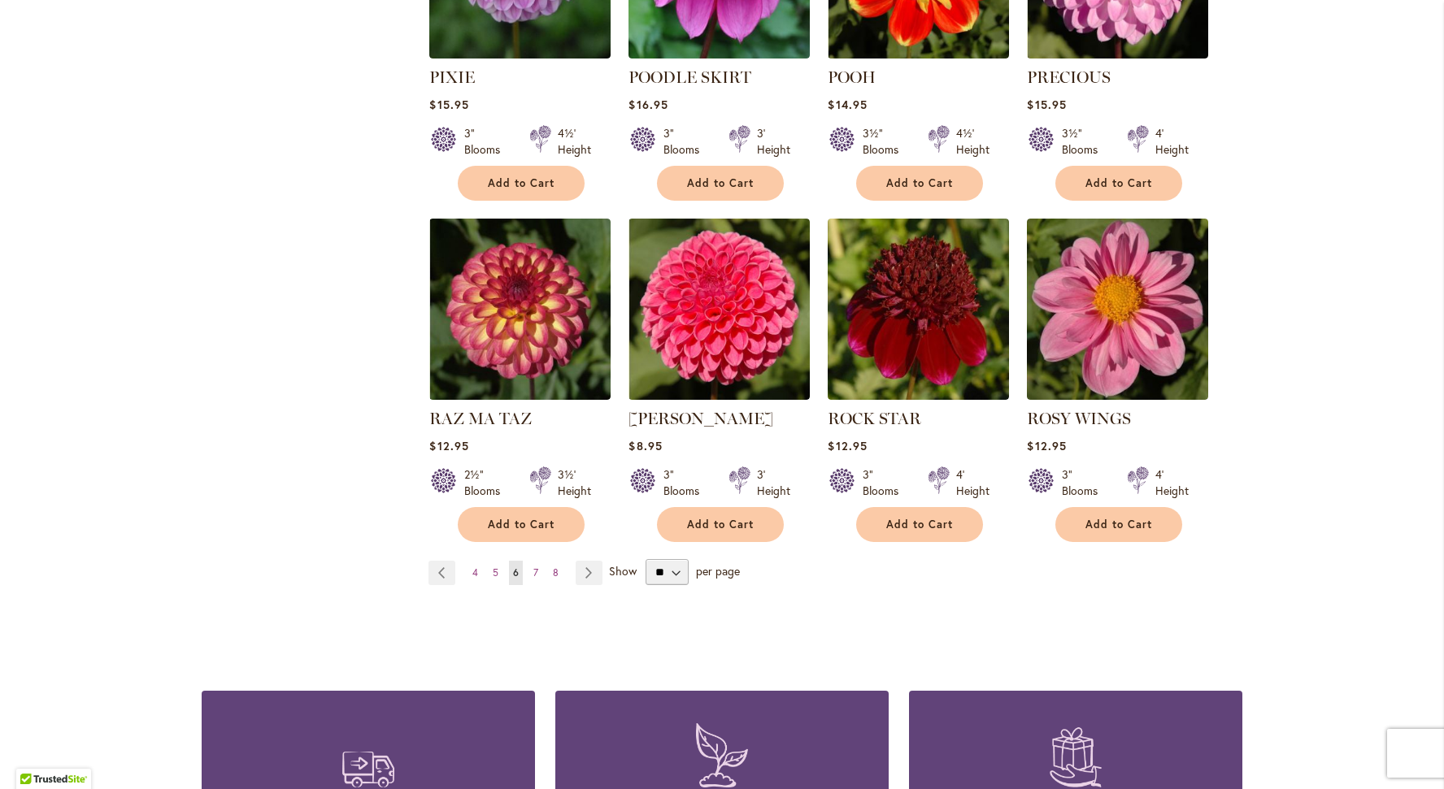
scroll to position [1393, 0]
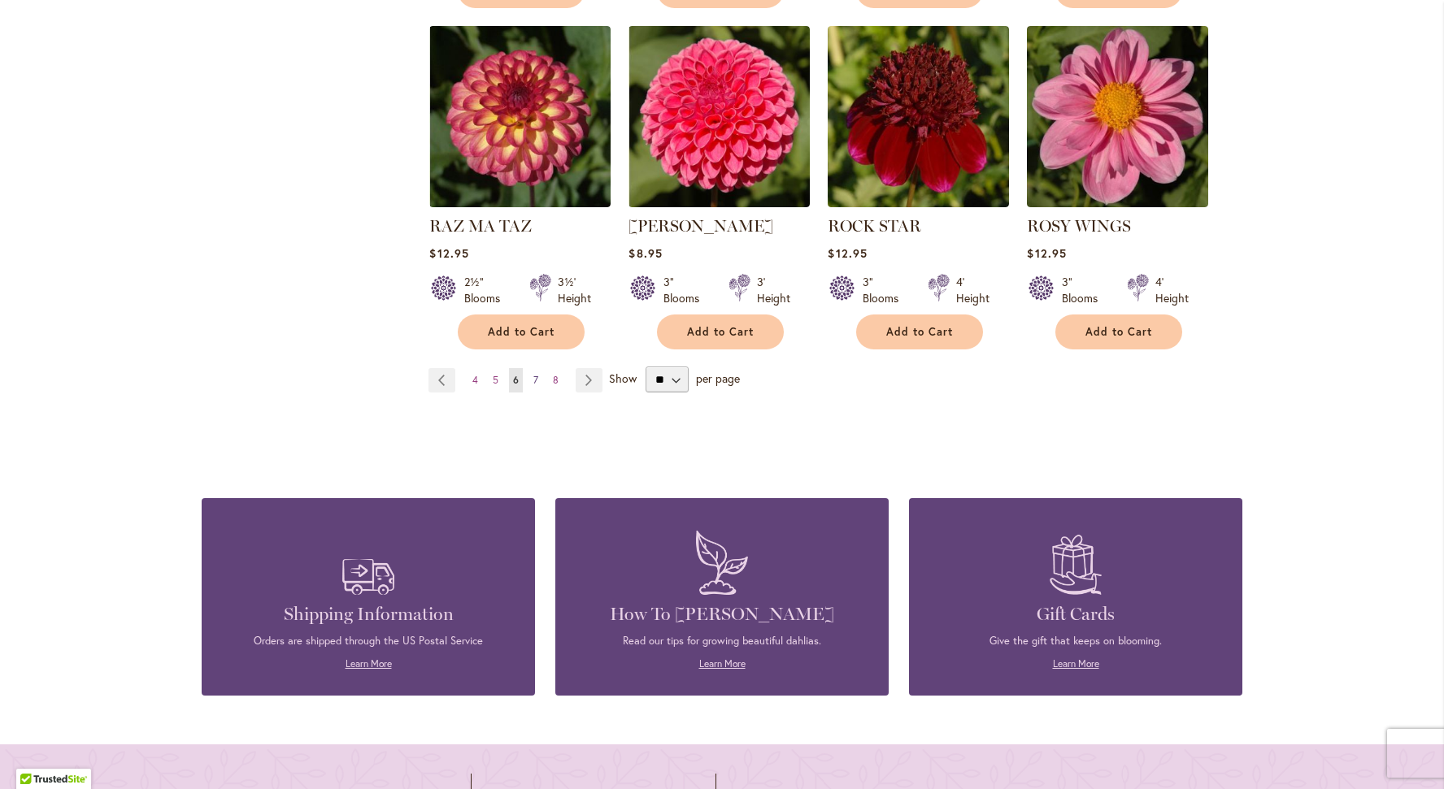
click at [539, 368] on link "Page 7" at bounding box center [535, 380] width 13 height 24
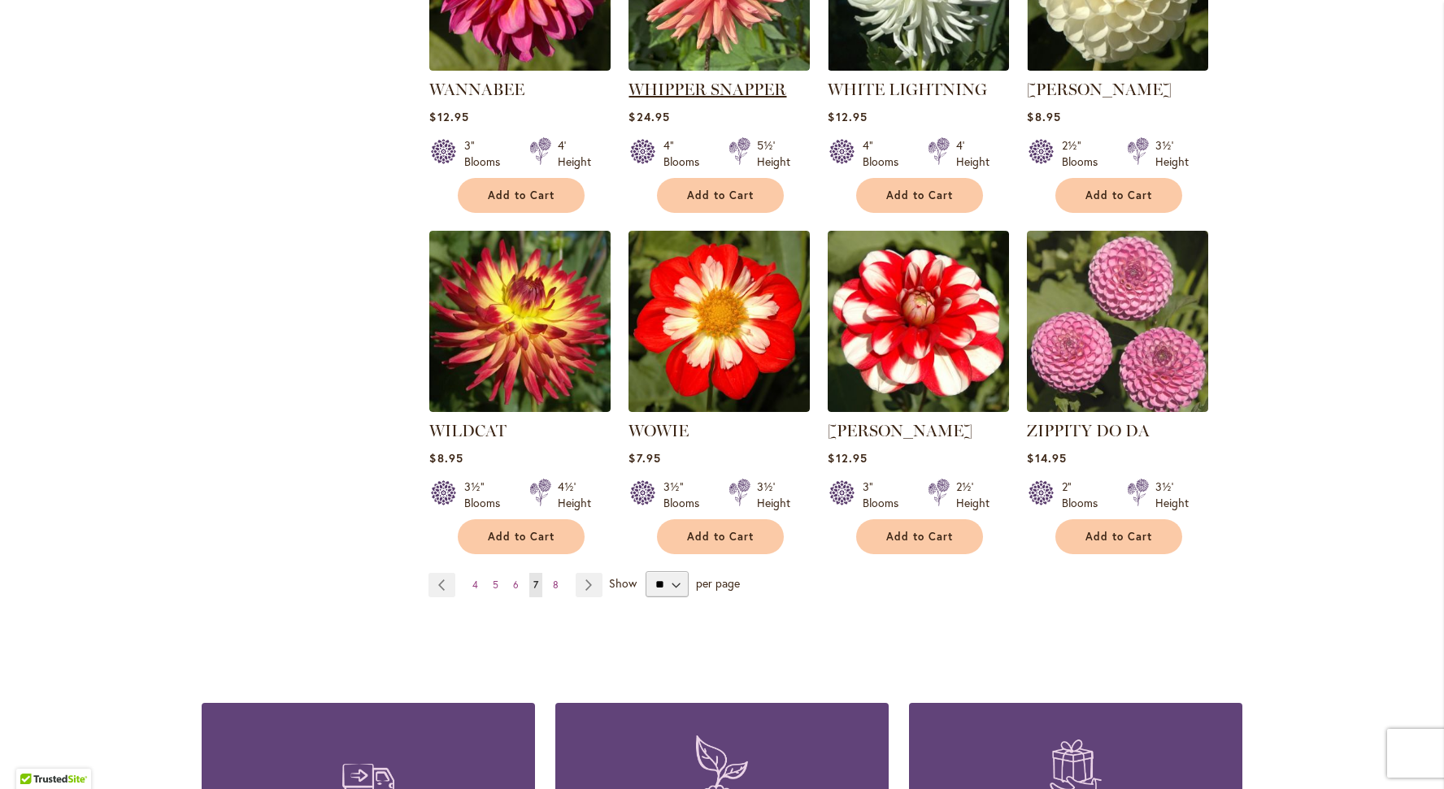
scroll to position [1171, 0]
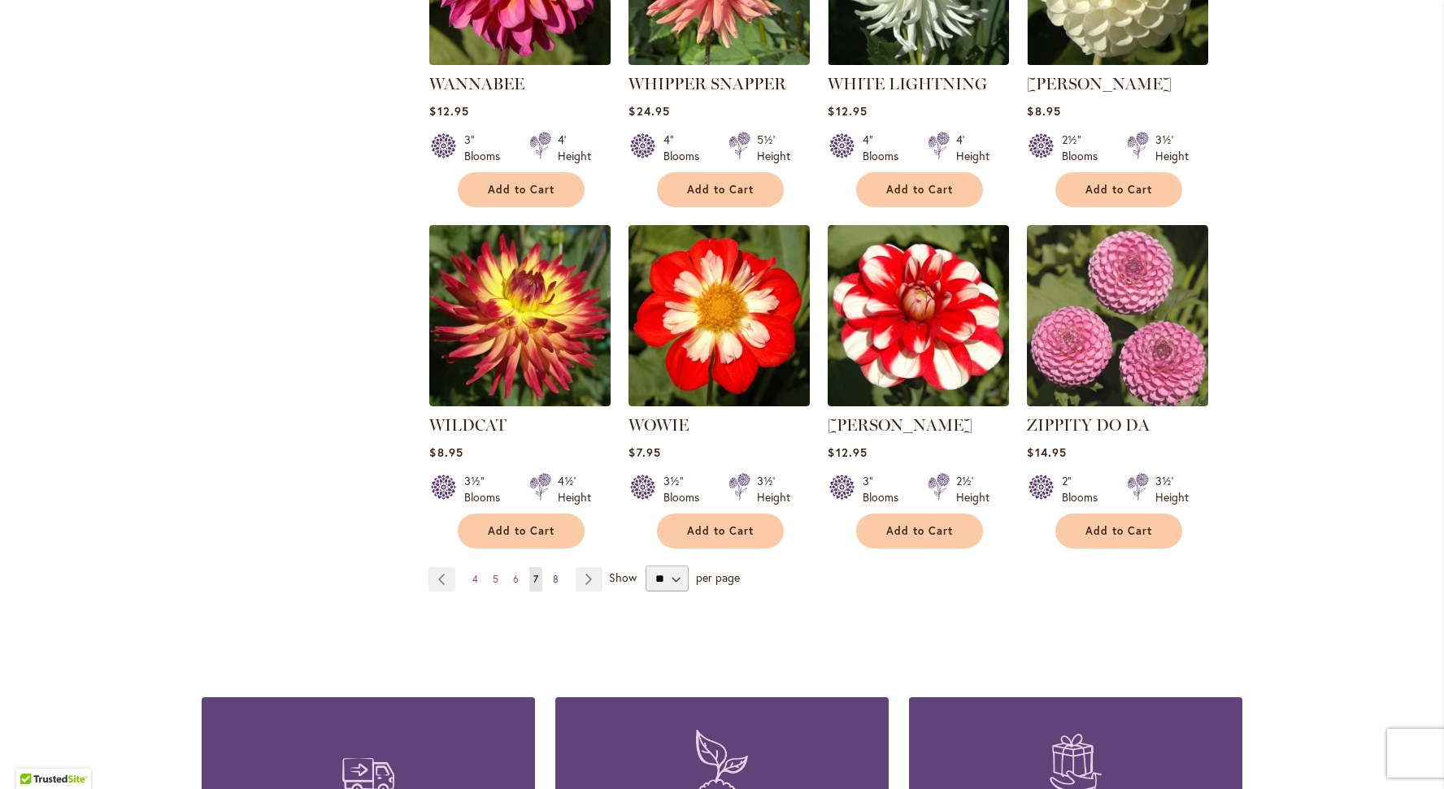
click at [554, 576] on span "8" at bounding box center [556, 579] width 6 height 12
